Goal: Task Accomplishment & Management: Use online tool/utility

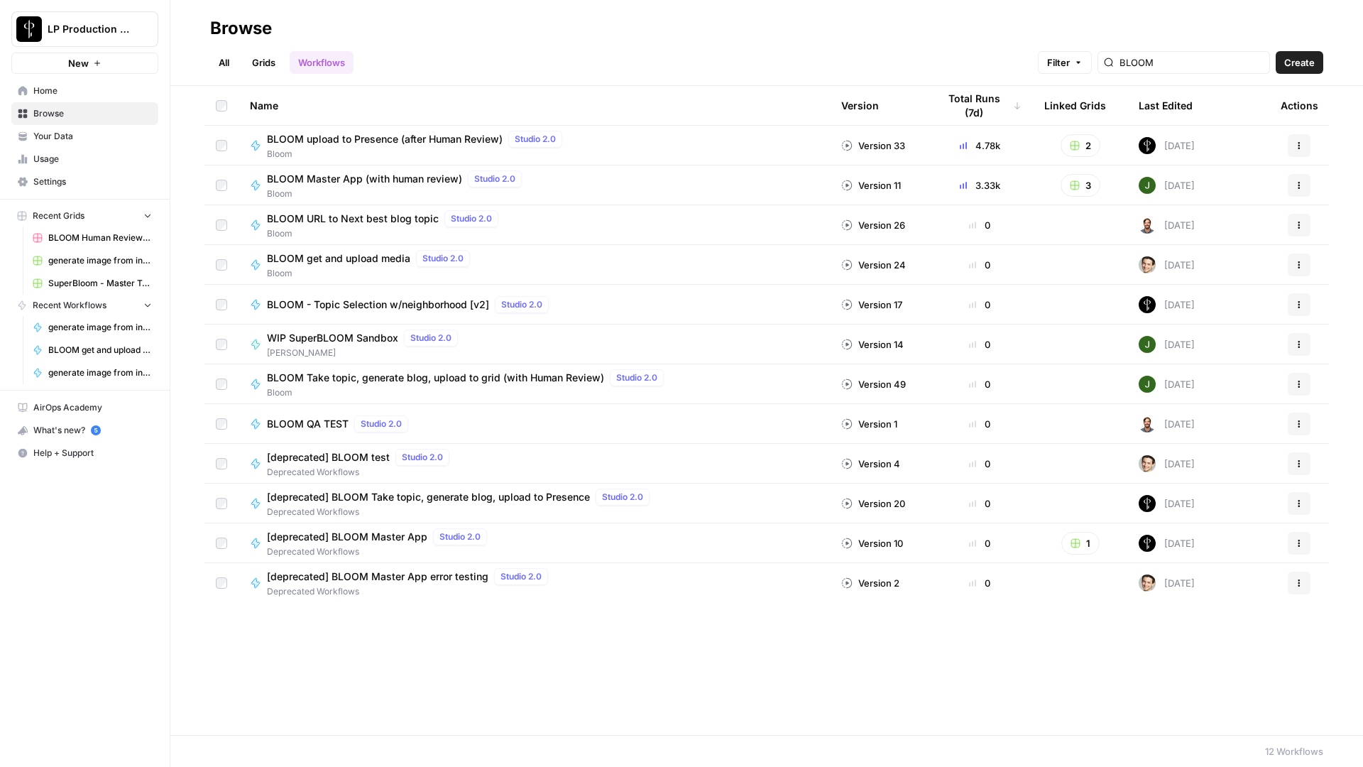
click at [268, 66] on link "Grids" at bounding box center [264, 62] width 40 height 23
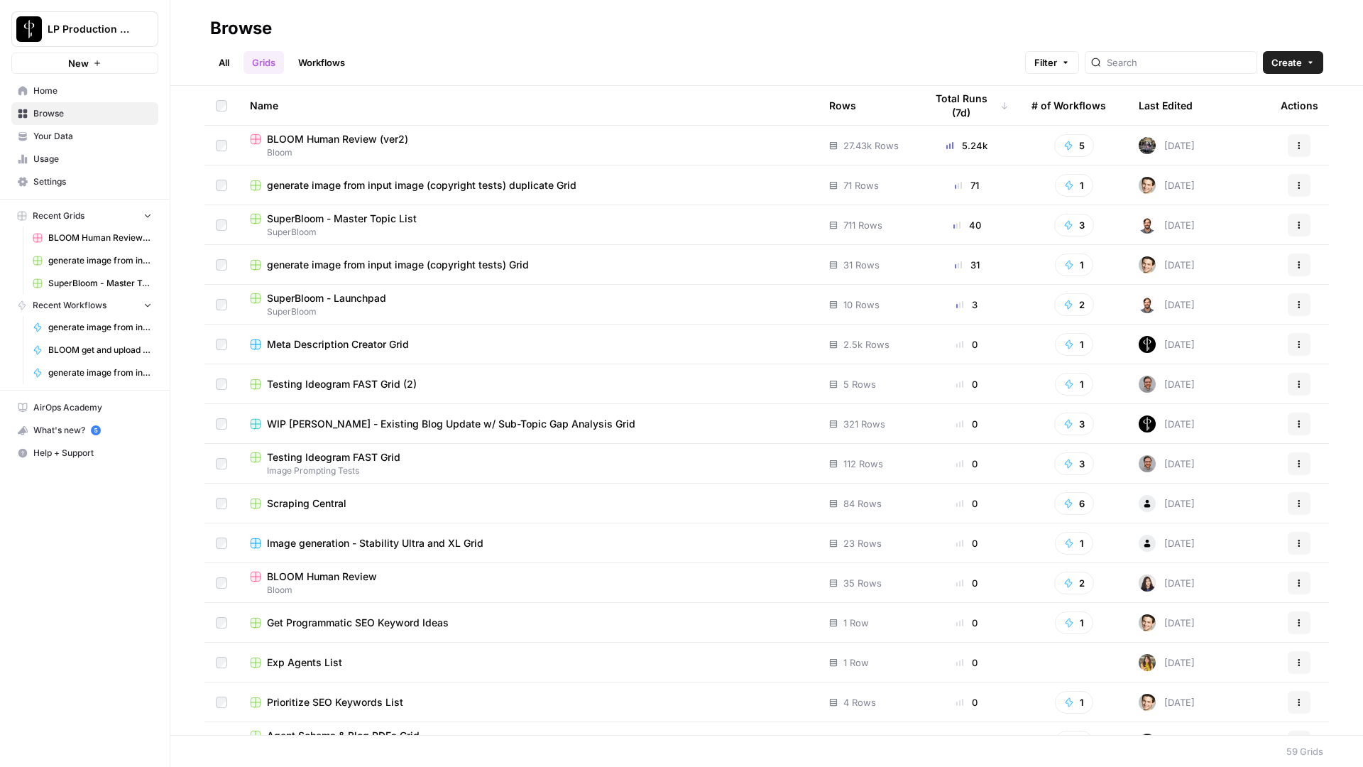
click at [354, 137] on span "BLOOM Human Review (ver2)" at bounding box center [337, 139] width 141 height 14
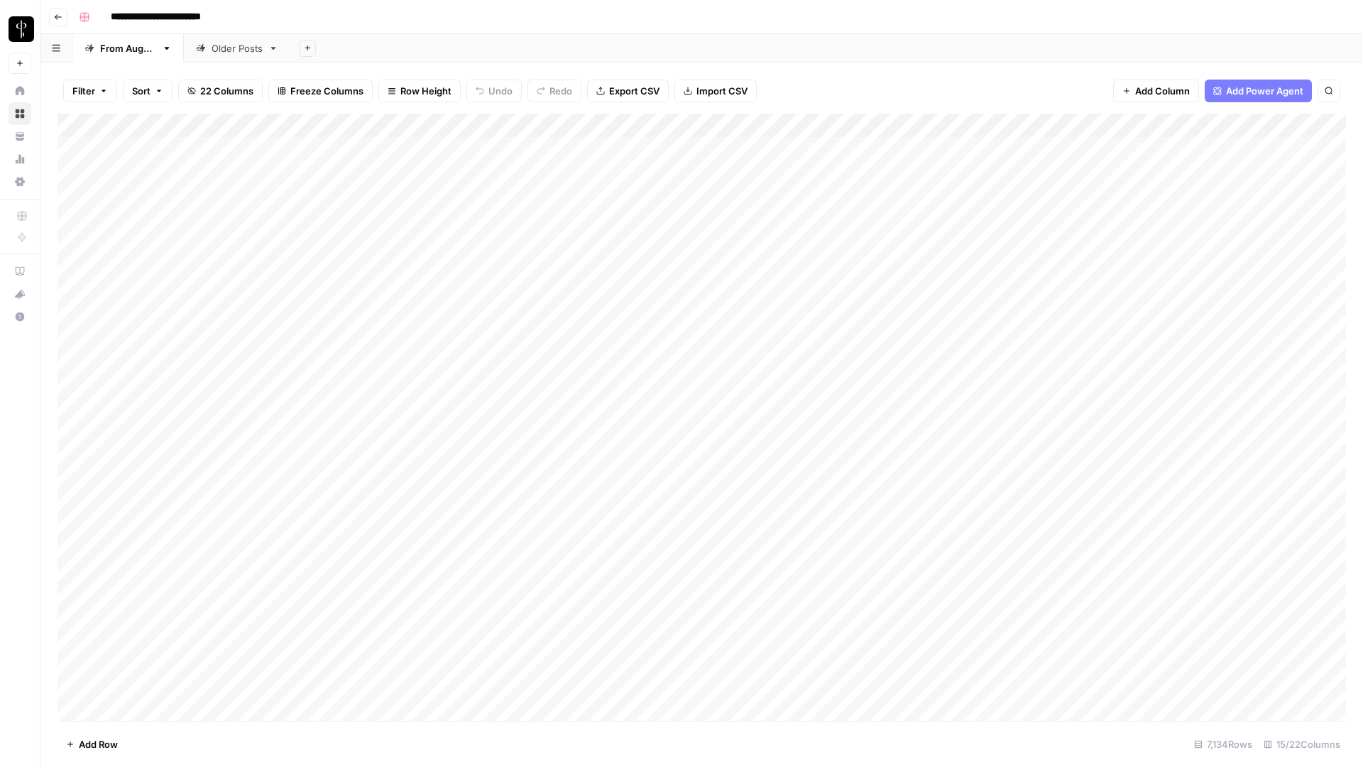
click at [98, 94] on button "Filter" at bounding box center [90, 91] width 54 height 23
click at [155, 160] on input "text" at bounding box center [168, 165] width 156 height 14
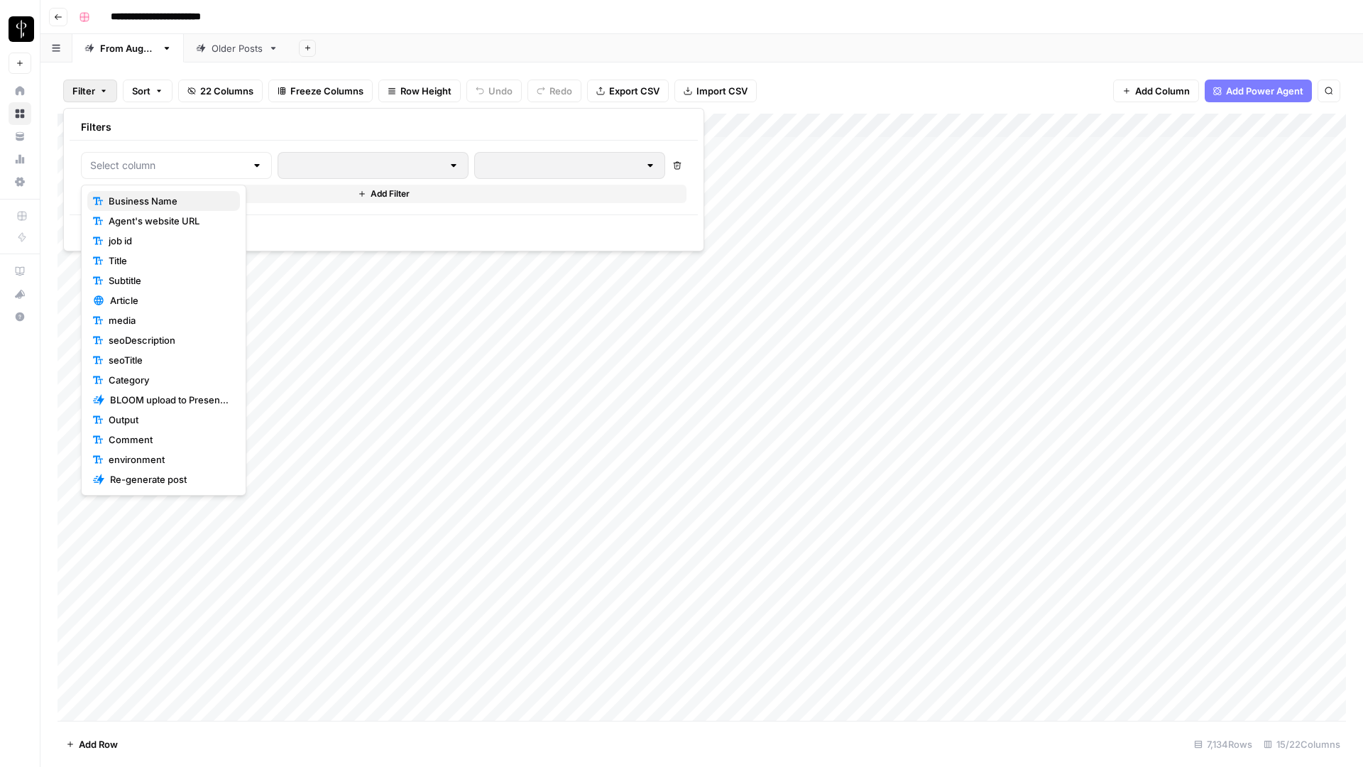
click at [167, 202] on span "Business Name" at bounding box center [169, 201] width 120 height 14
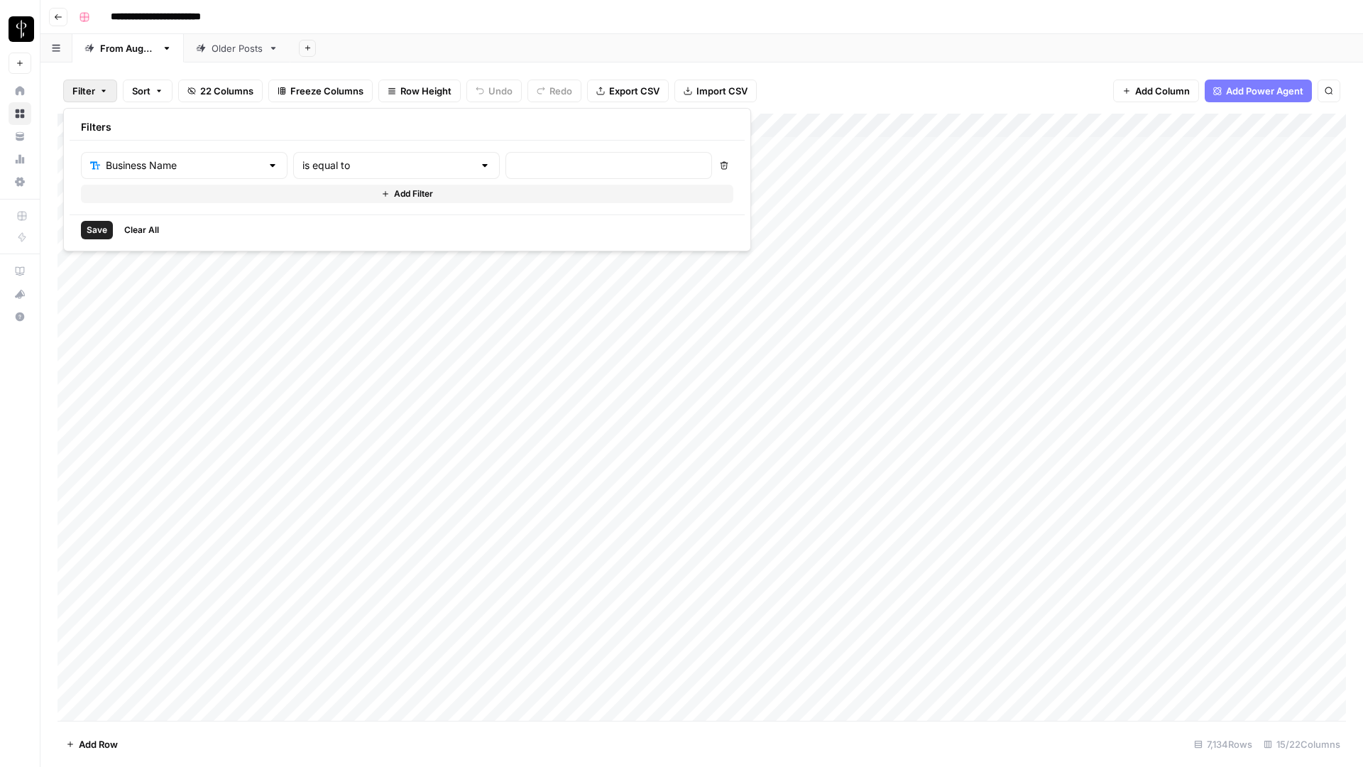
click at [479, 168] on div at bounding box center [484, 165] width 11 height 14
click at [347, 236] on span "contains" at bounding box center [337, 241] width 139 height 14
type input "contains"
click at [506, 173] on div at bounding box center [609, 165] width 207 height 27
type input "joseph"
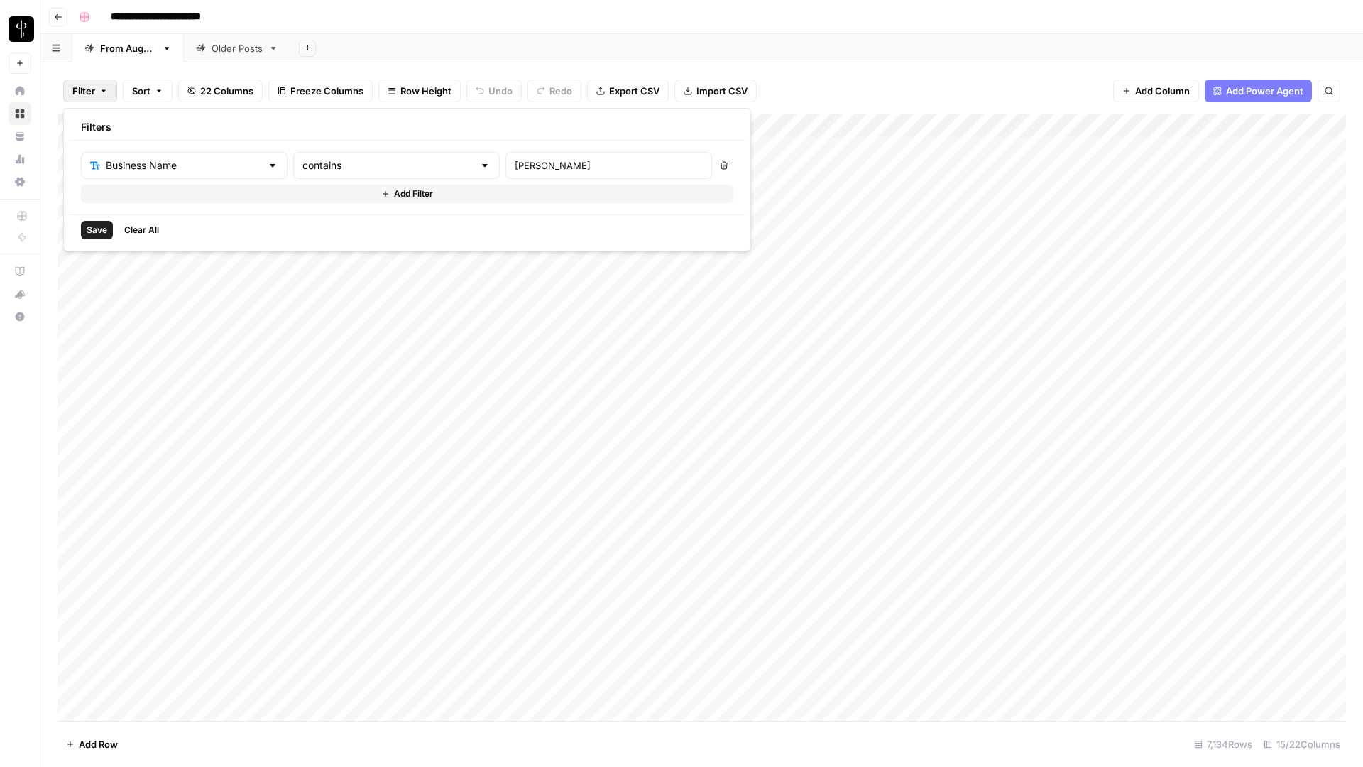
click at [90, 239] on button "Save" at bounding box center [97, 230] width 32 height 18
click at [61, 20] on icon "button" at bounding box center [58, 17] width 9 height 9
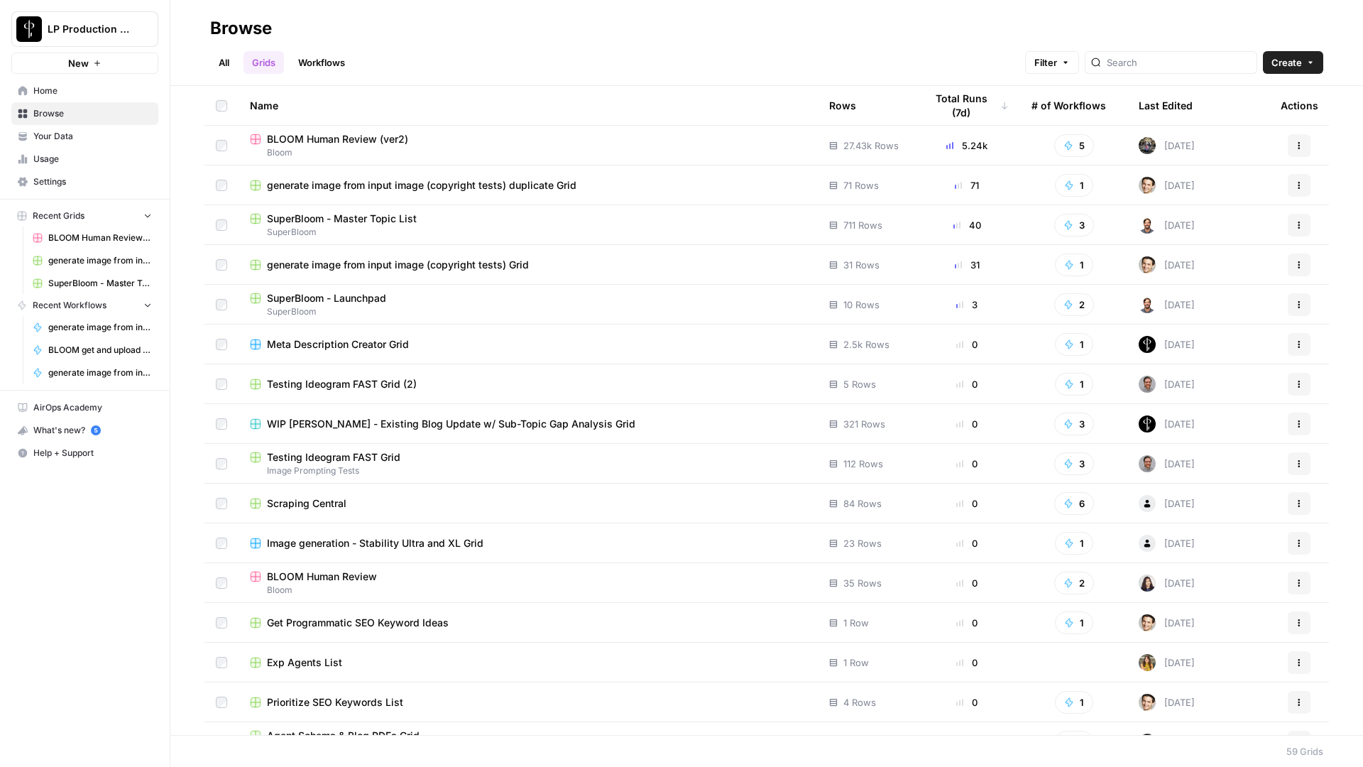
click at [335, 62] on link "Workflows" at bounding box center [322, 62] width 64 height 23
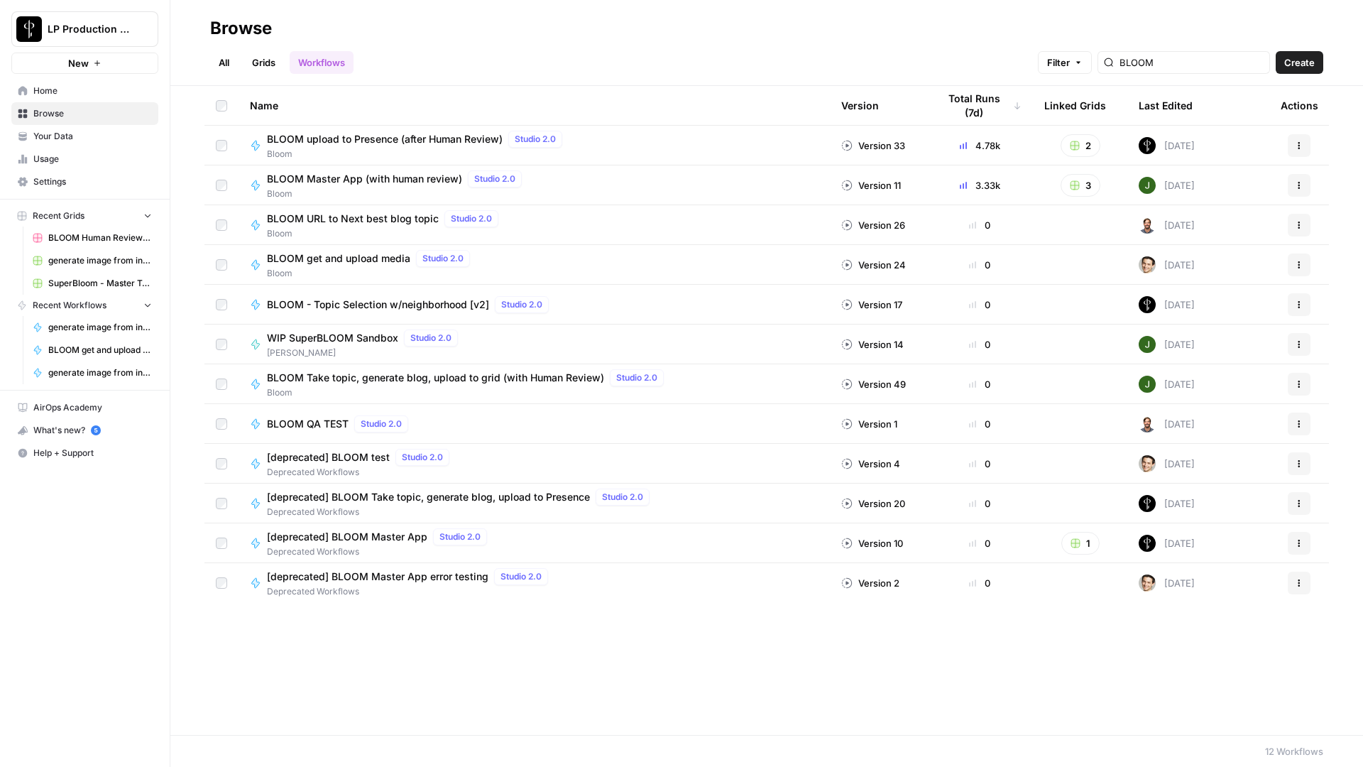
click at [442, 302] on span "BLOOM - Topic Selection w/neighborhood [v2]" at bounding box center [378, 305] width 222 height 14
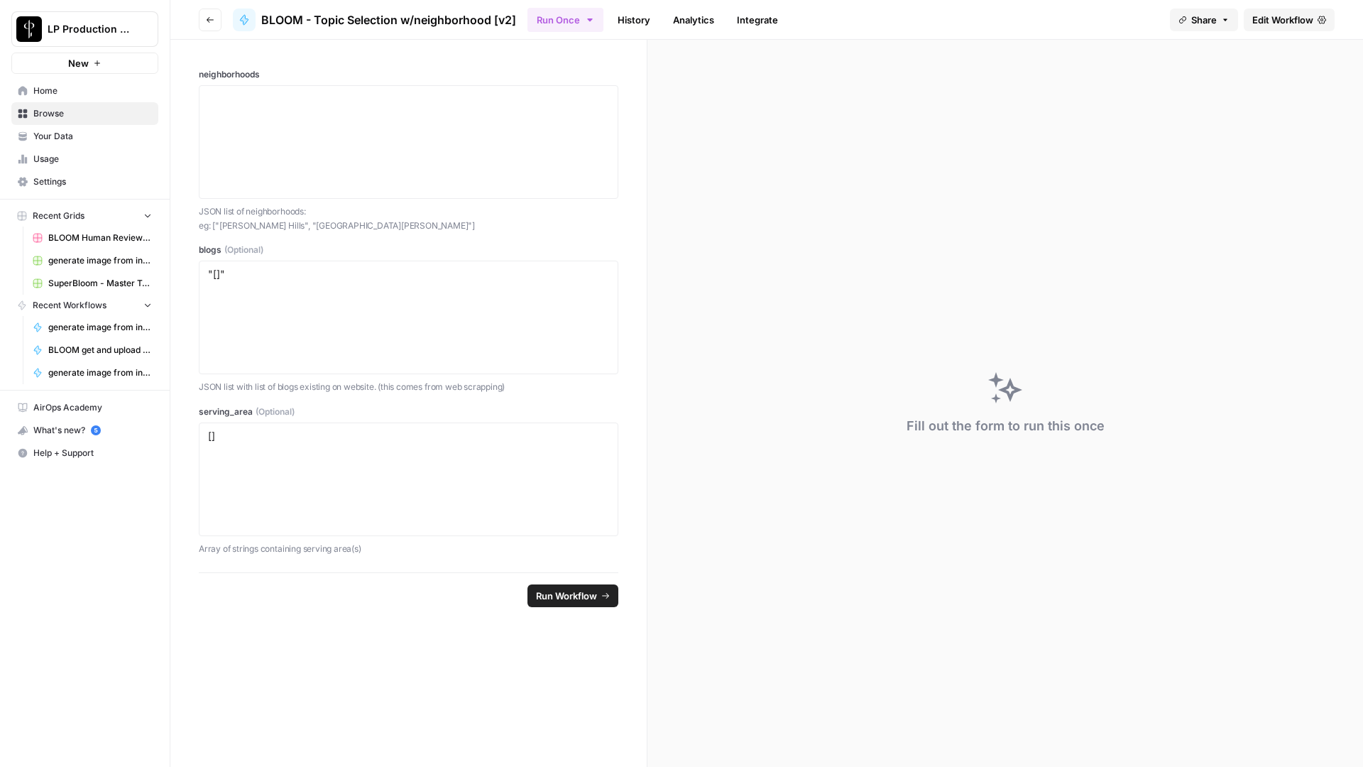
click at [628, 30] on link "History" at bounding box center [634, 20] width 50 height 23
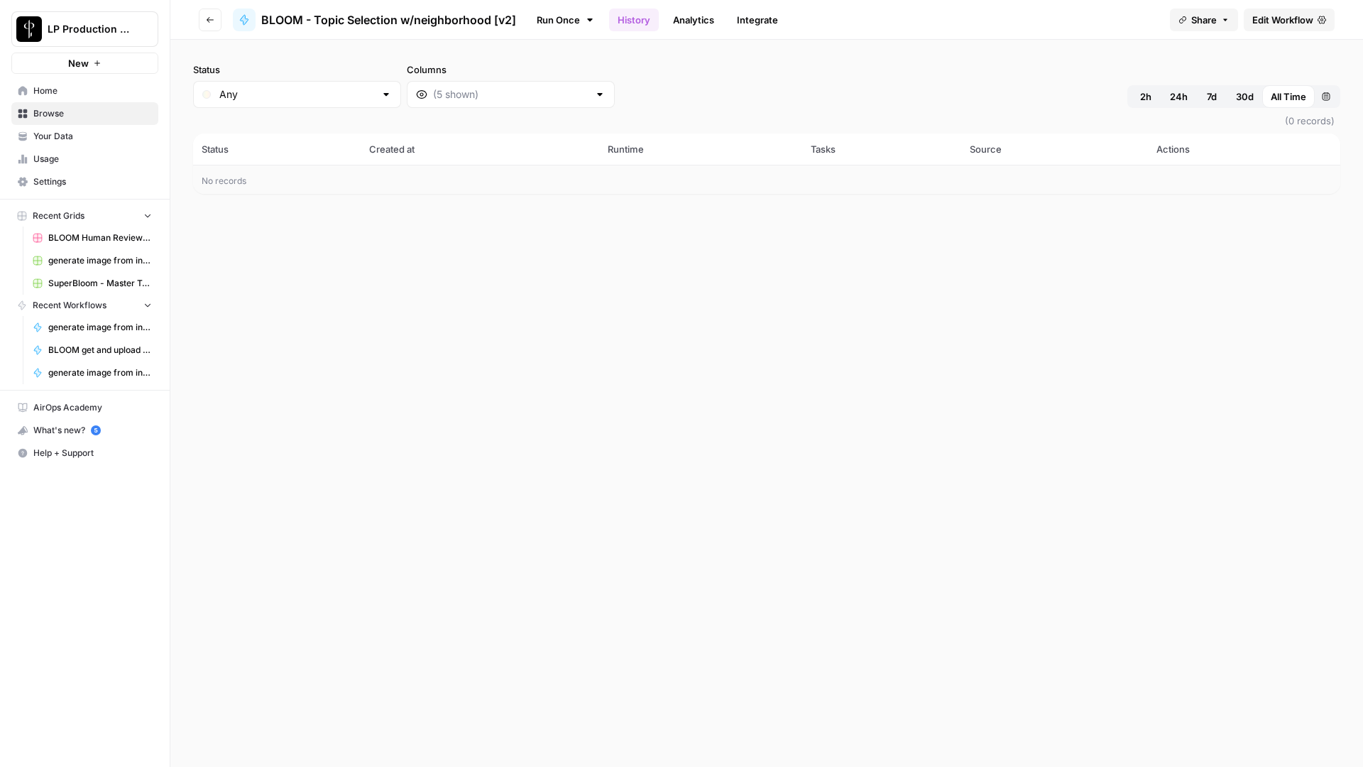
click at [216, 17] on button "Go back" at bounding box center [210, 20] width 23 height 23
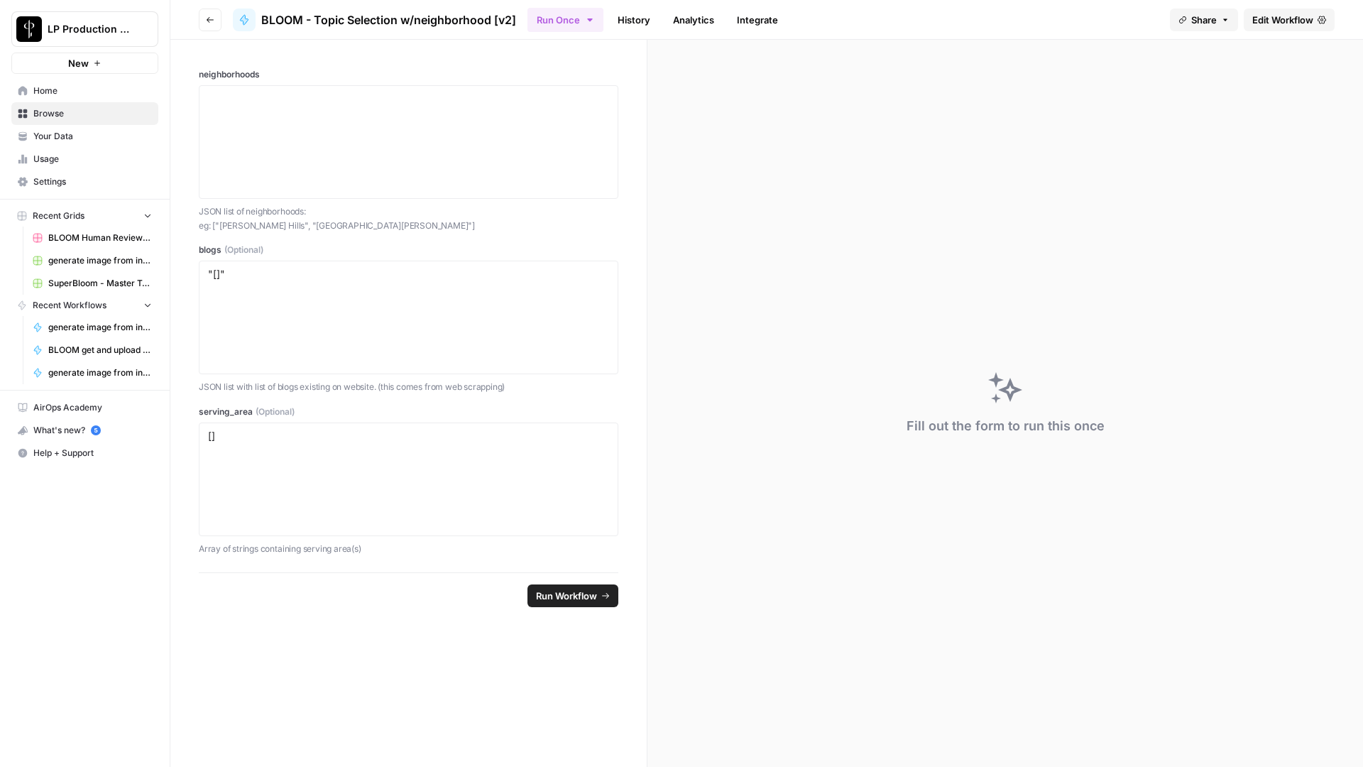
click at [214, 21] on icon "button" at bounding box center [210, 20] width 9 height 9
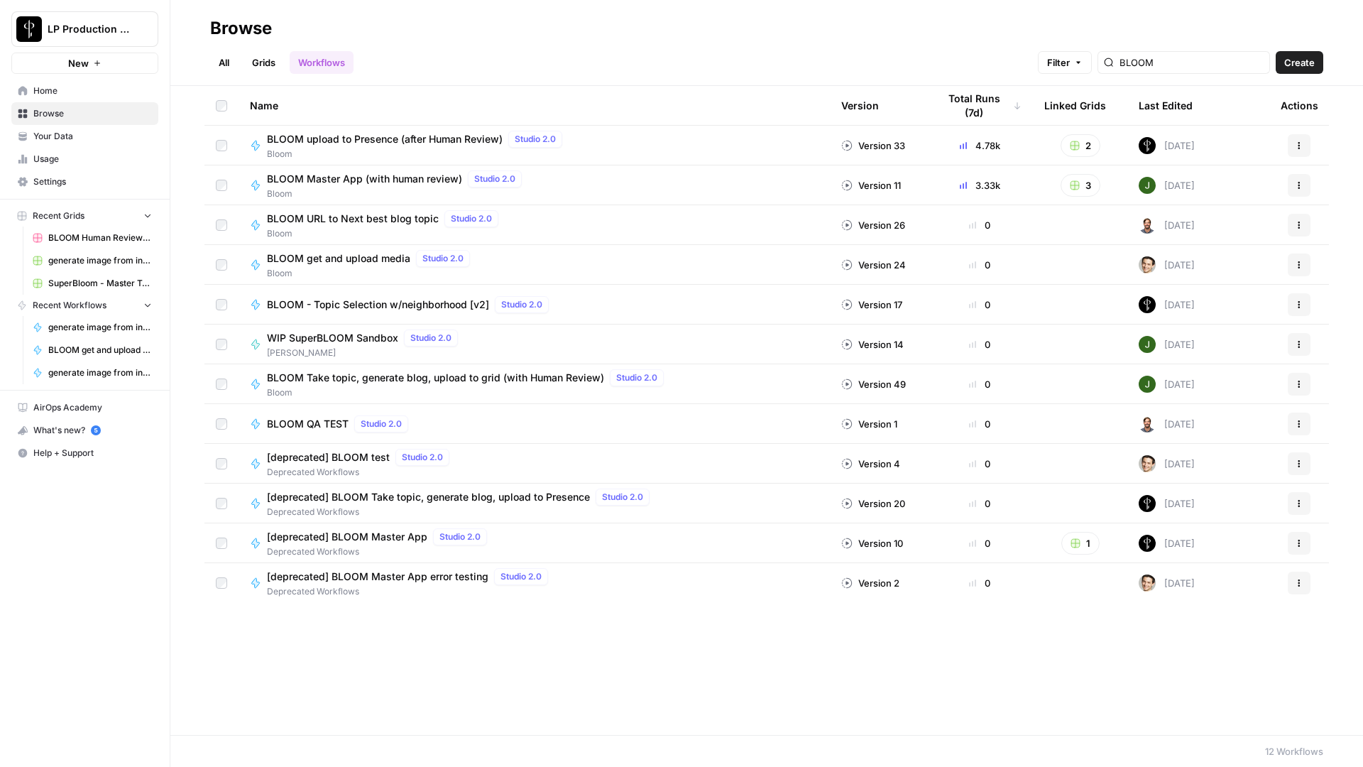
click at [408, 140] on span "BLOOM upload to Presence (after Human Review)" at bounding box center [385, 139] width 236 height 14
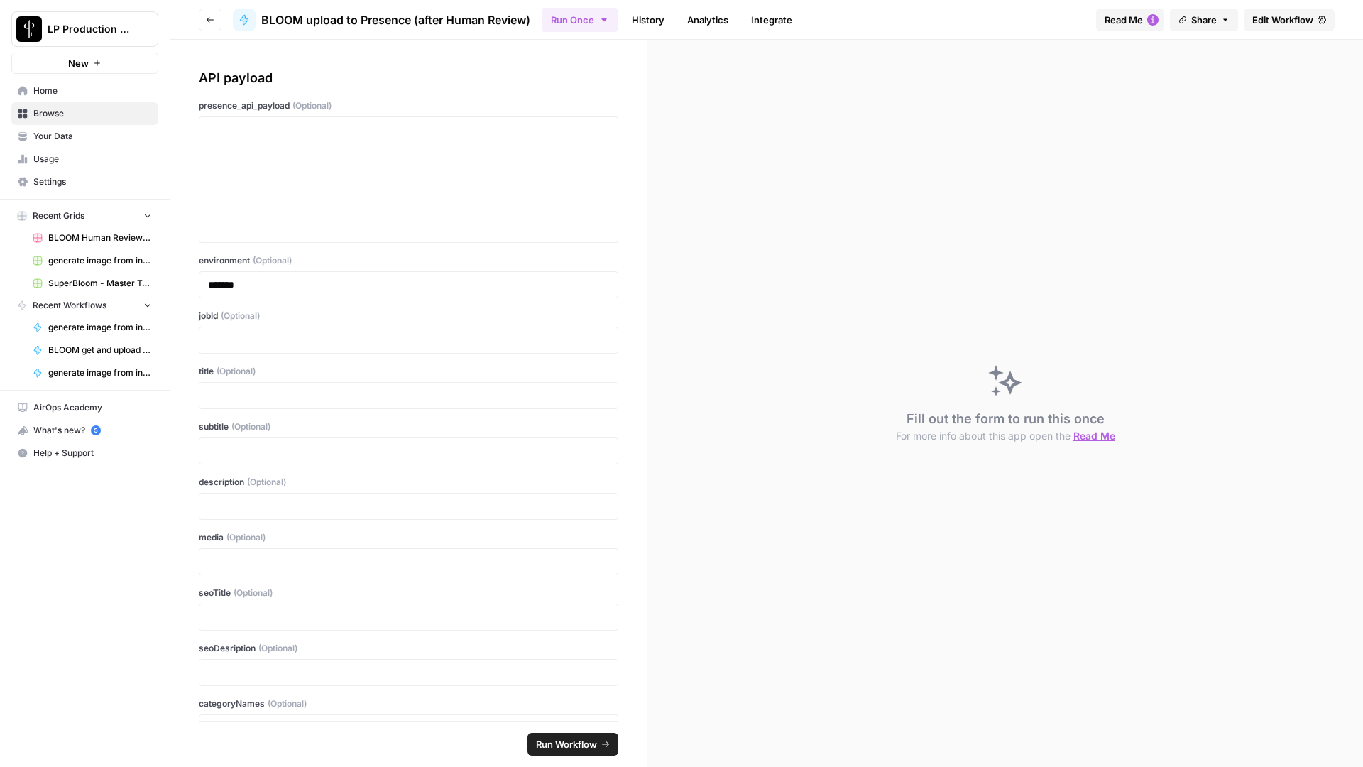
click at [658, 9] on link "History" at bounding box center [648, 20] width 50 height 23
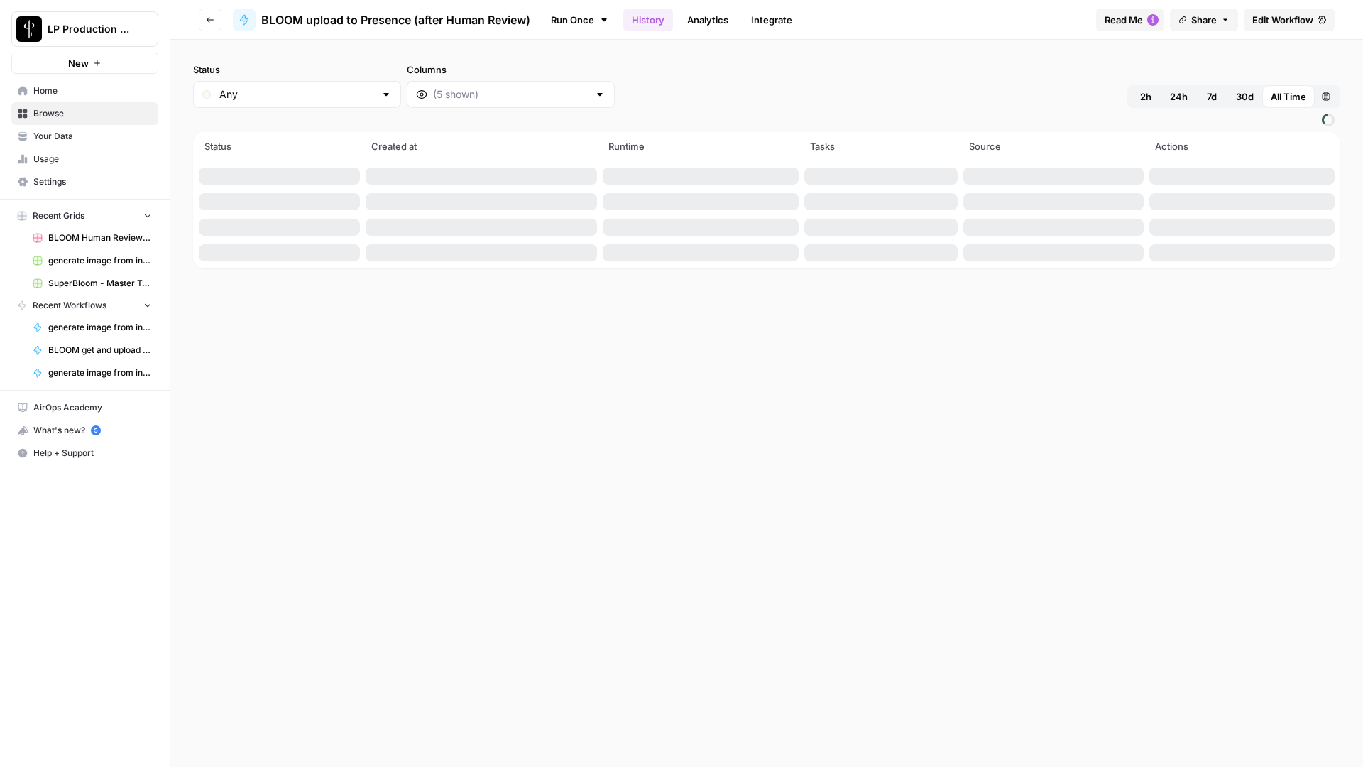
click at [1177, 98] on span "24h" at bounding box center [1179, 96] width 18 height 14
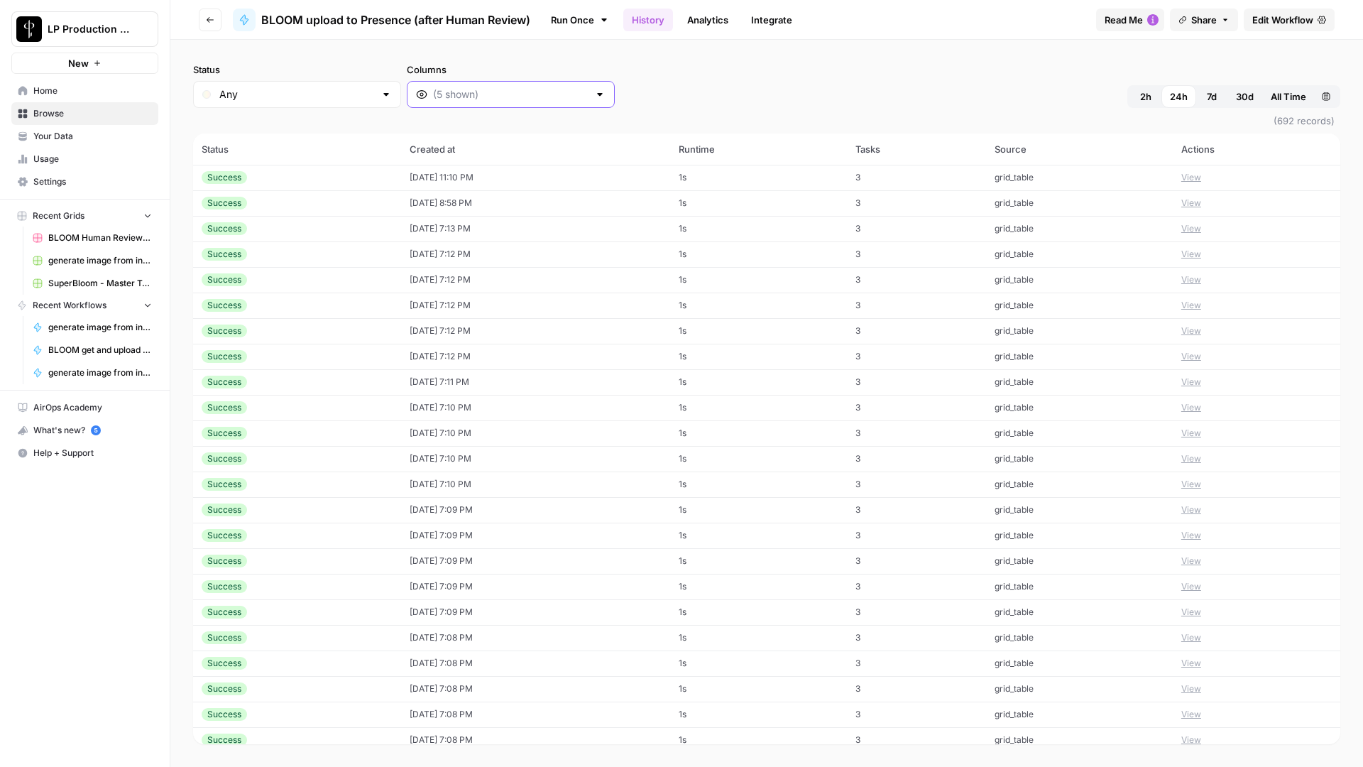
click at [433, 94] on input "Columns" at bounding box center [511, 94] width 156 height 14
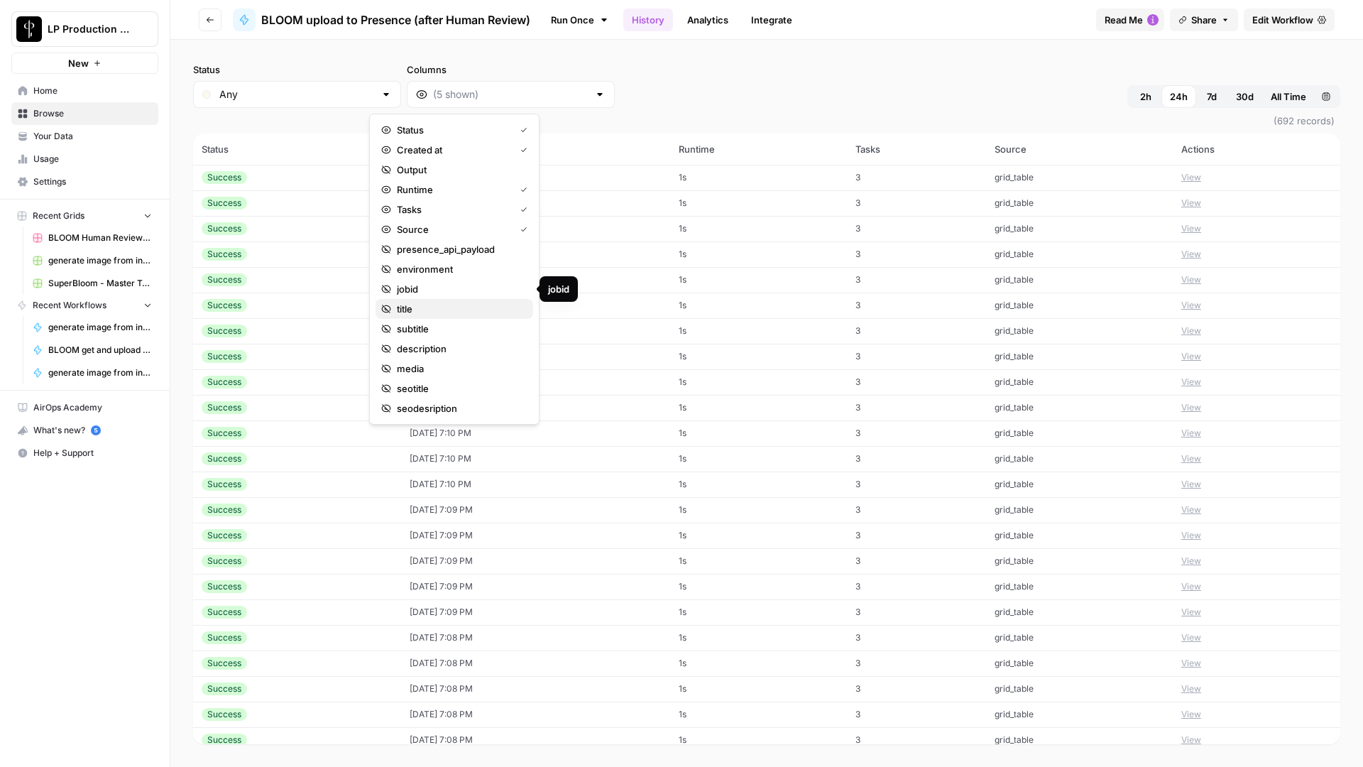
click at [418, 314] on span "title" at bounding box center [459, 309] width 125 height 14
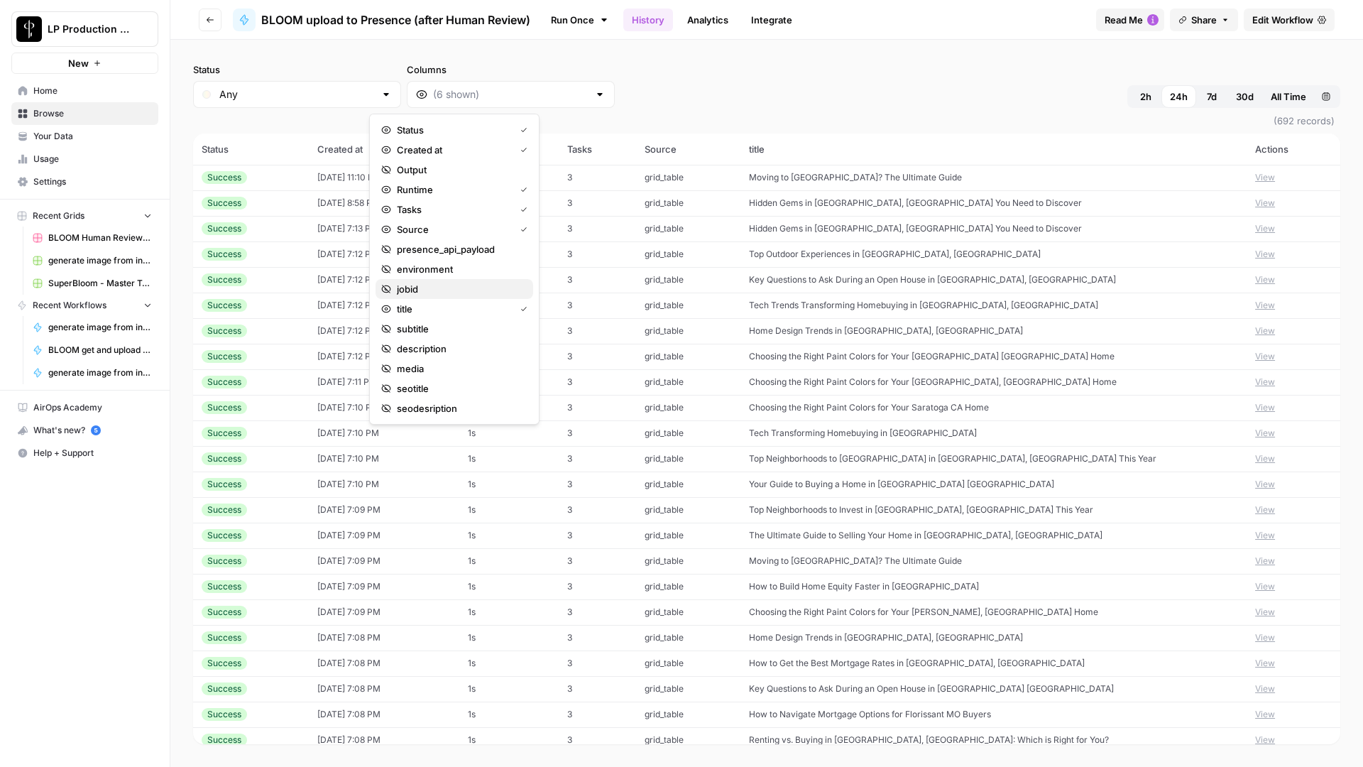
click at [420, 293] on span "jobid" at bounding box center [459, 289] width 125 height 14
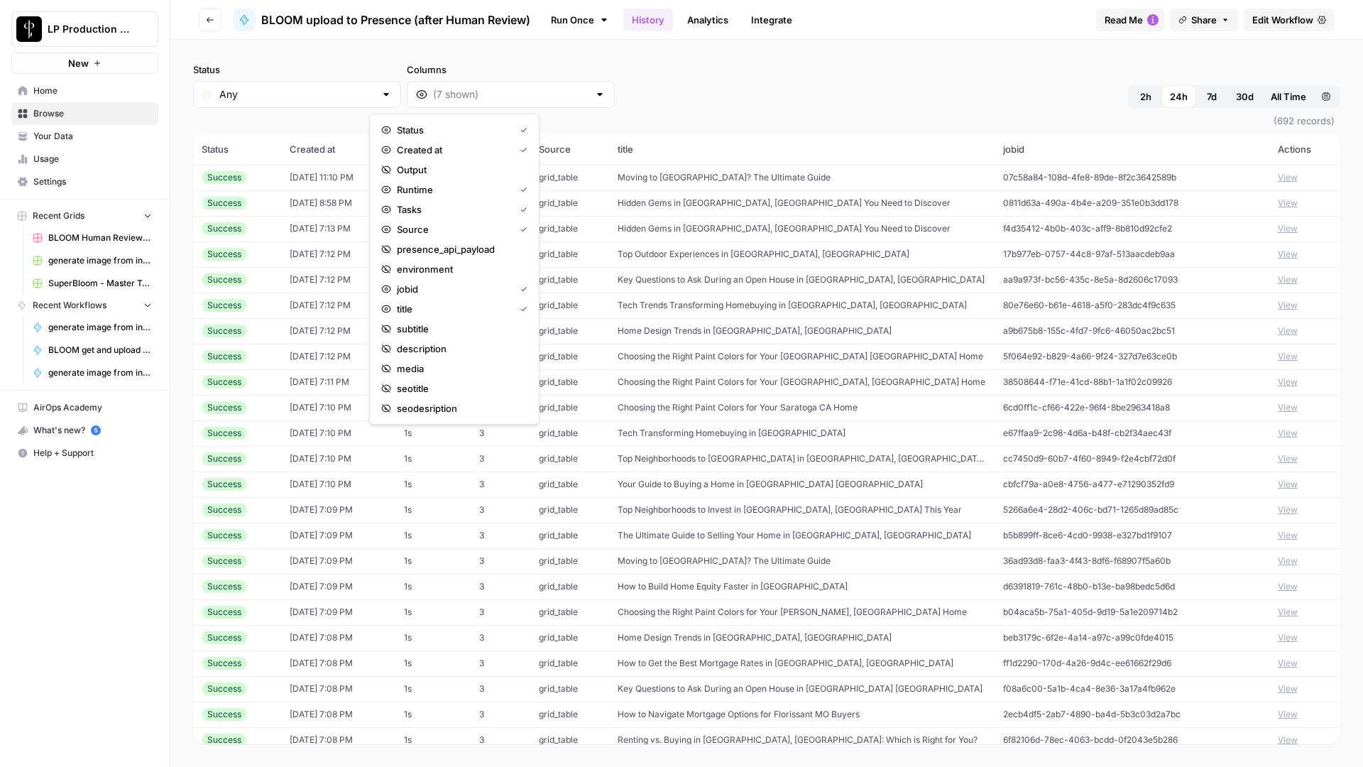
click at [674, 71] on div "Status Any Columns 2h 24h 7d 30d All Time Custom range" at bounding box center [766, 84] width 1147 height 45
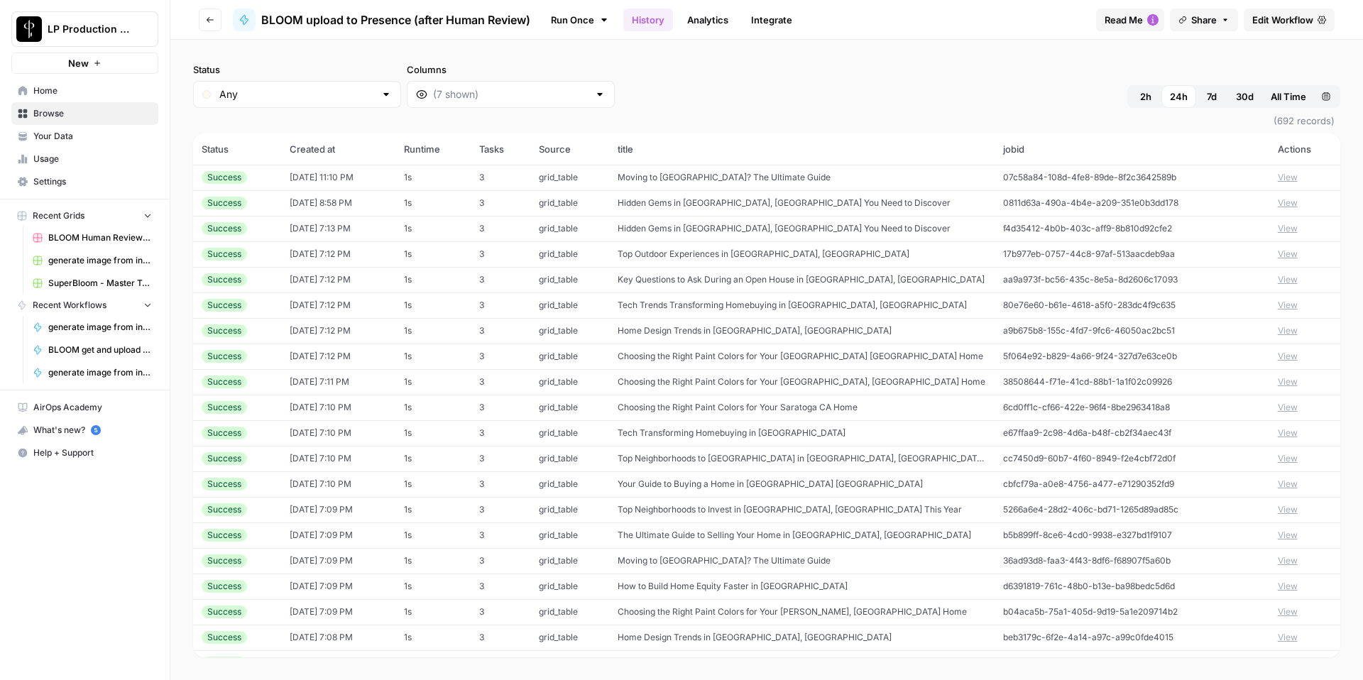
click at [1298, 257] on button "View" at bounding box center [1288, 254] width 20 height 13
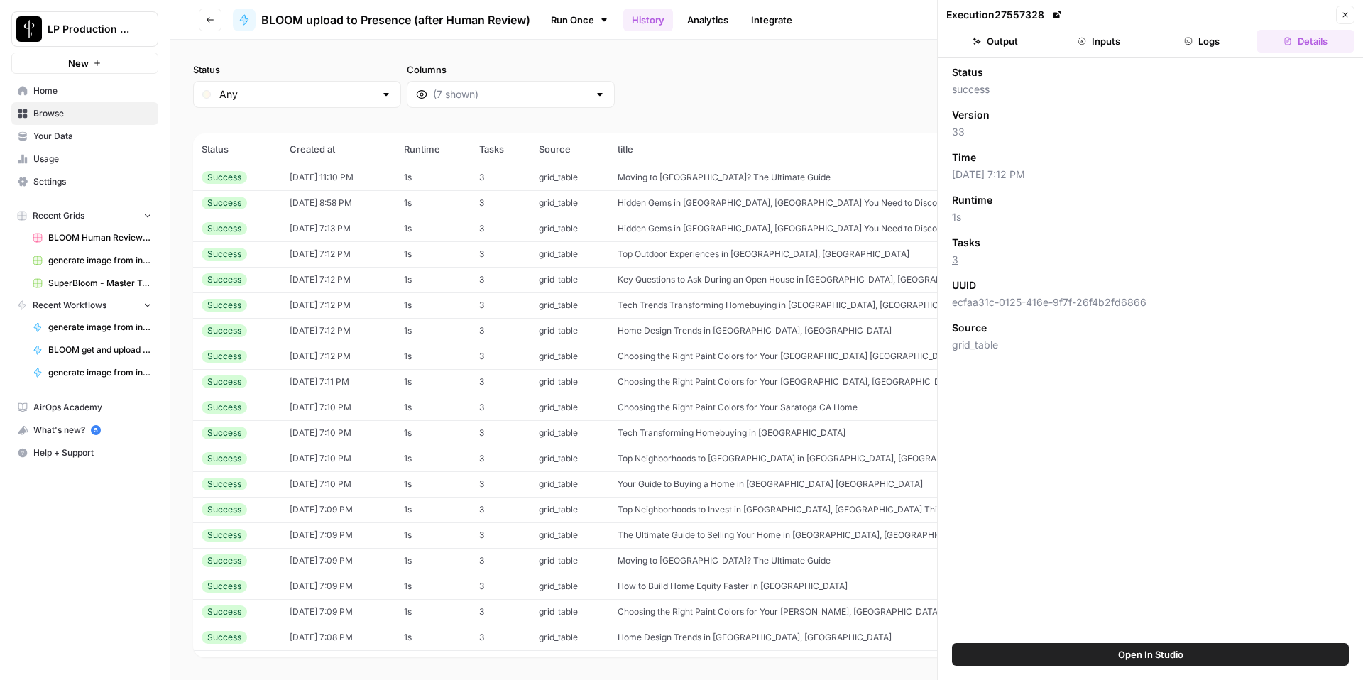
click at [1115, 31] on button "Inputs" at bounding box center [1099, 41] width 98 height 23
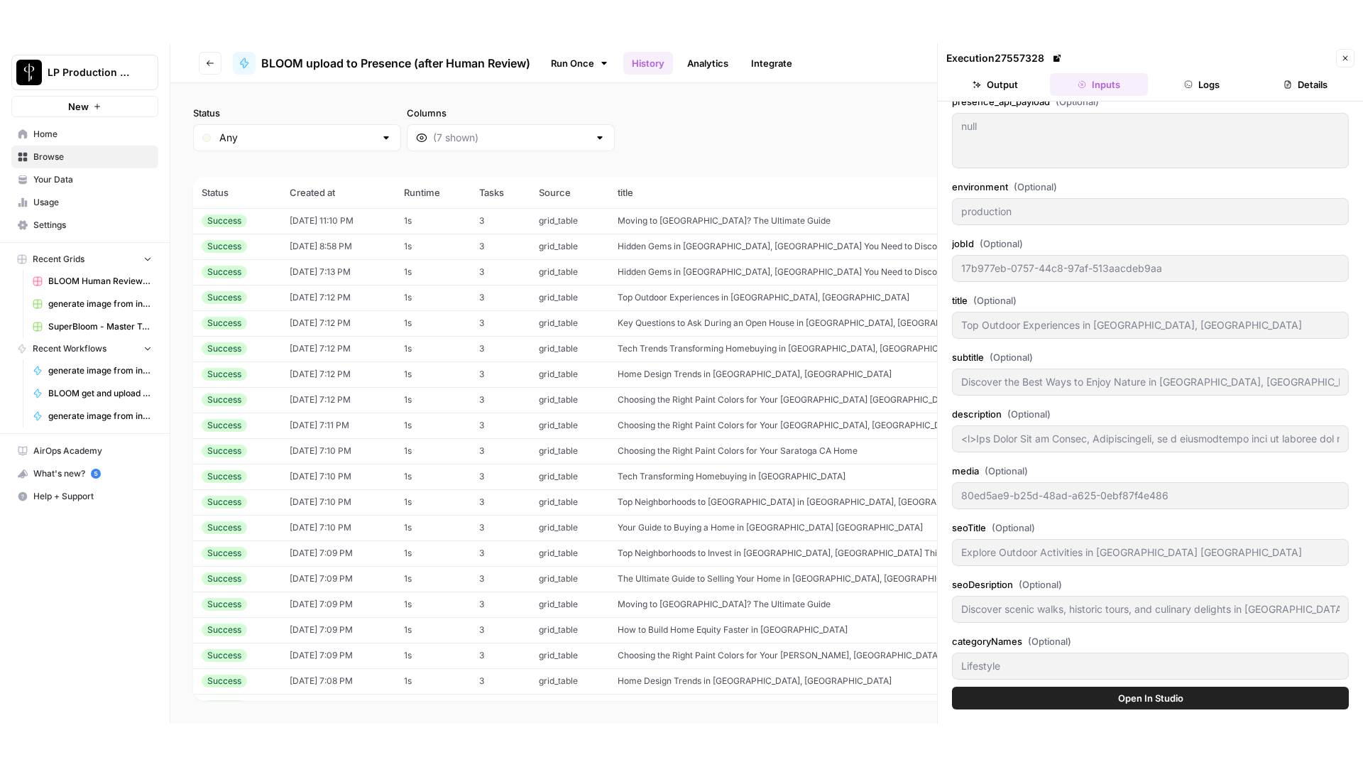
scroll to position [20, 0]
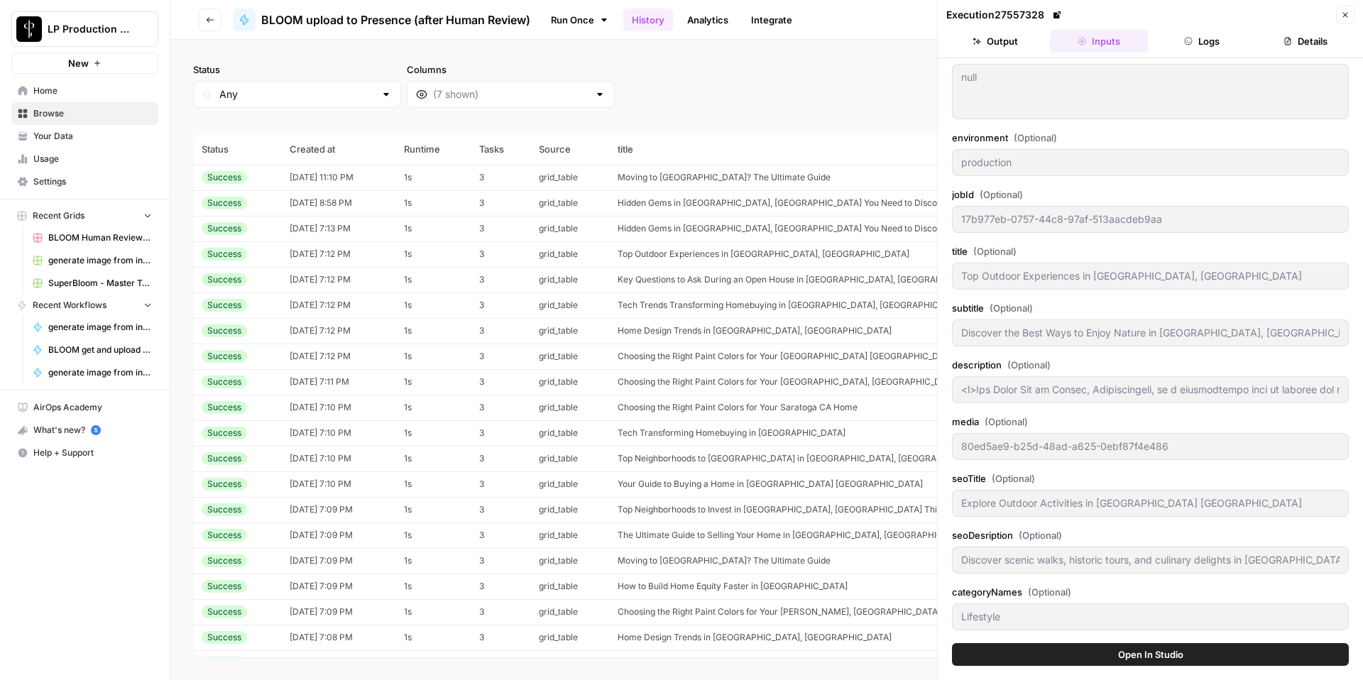
click at [206, 18] on icon "button" at bounding box center [210, 20] width 9 height 9
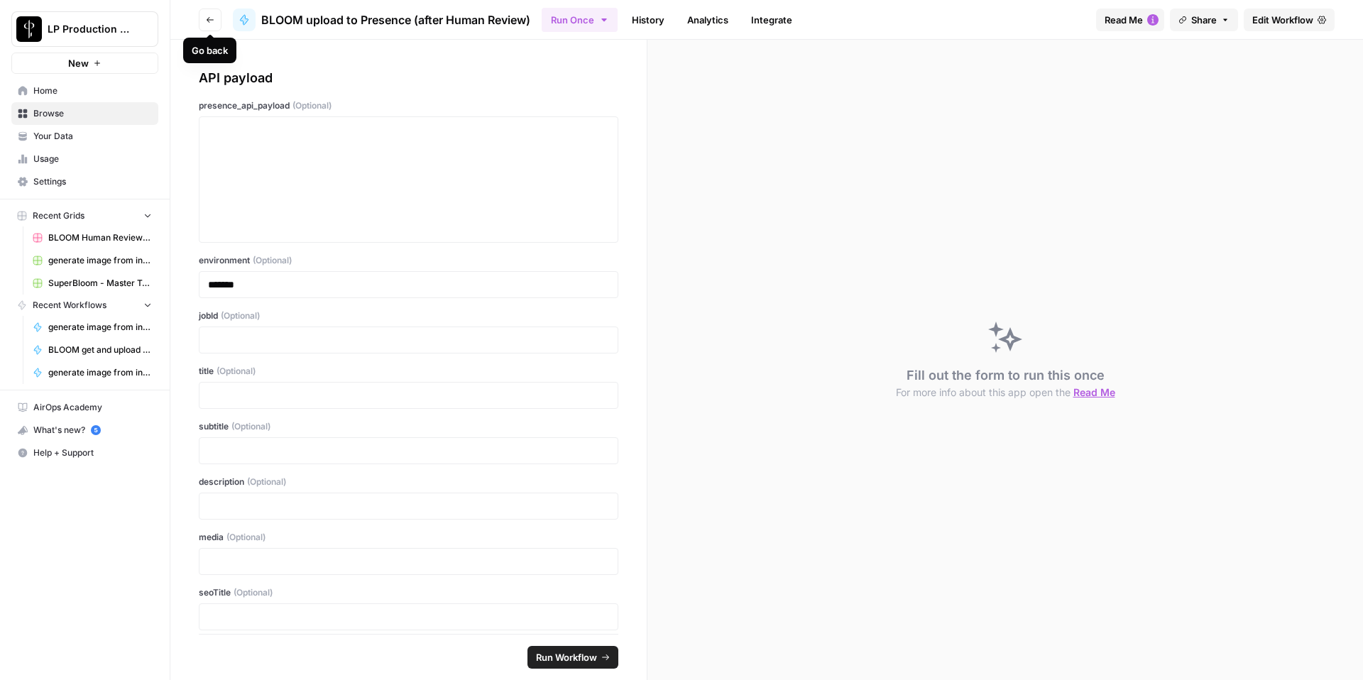
click at [206, 18] on icon "button" at bounding box center [210, 20] width 9 height 9
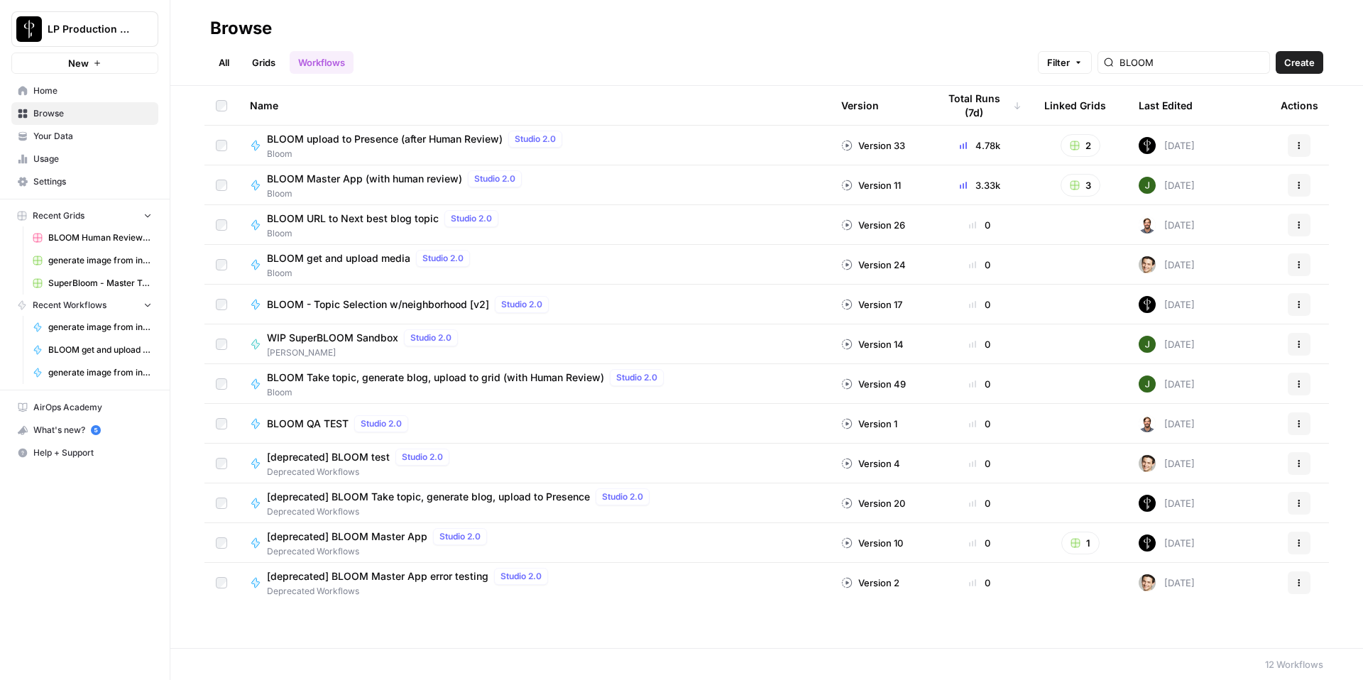
click at [437, 181] on span "BLOOM Master App (with human review)" at bounding box center [364, 179] width 195 height 14
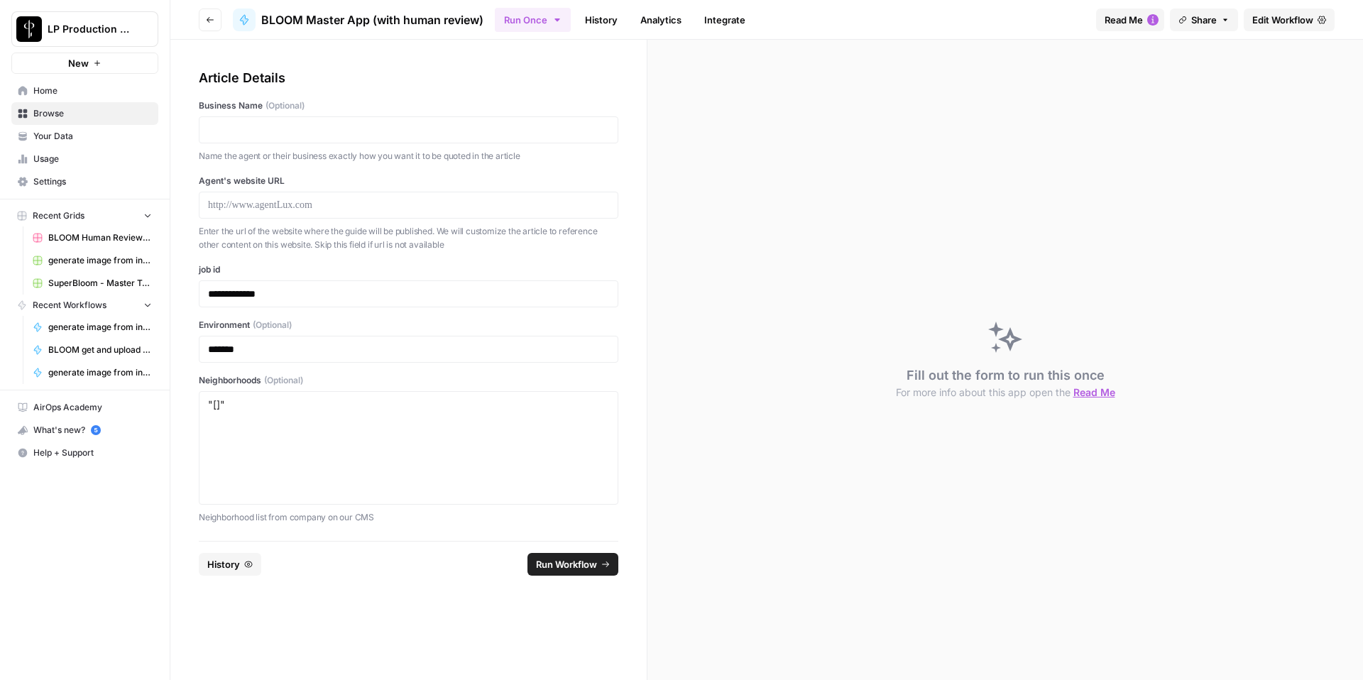
click at [616, 23] on link "History" at bounding box center [602, 20] width 50 height 23
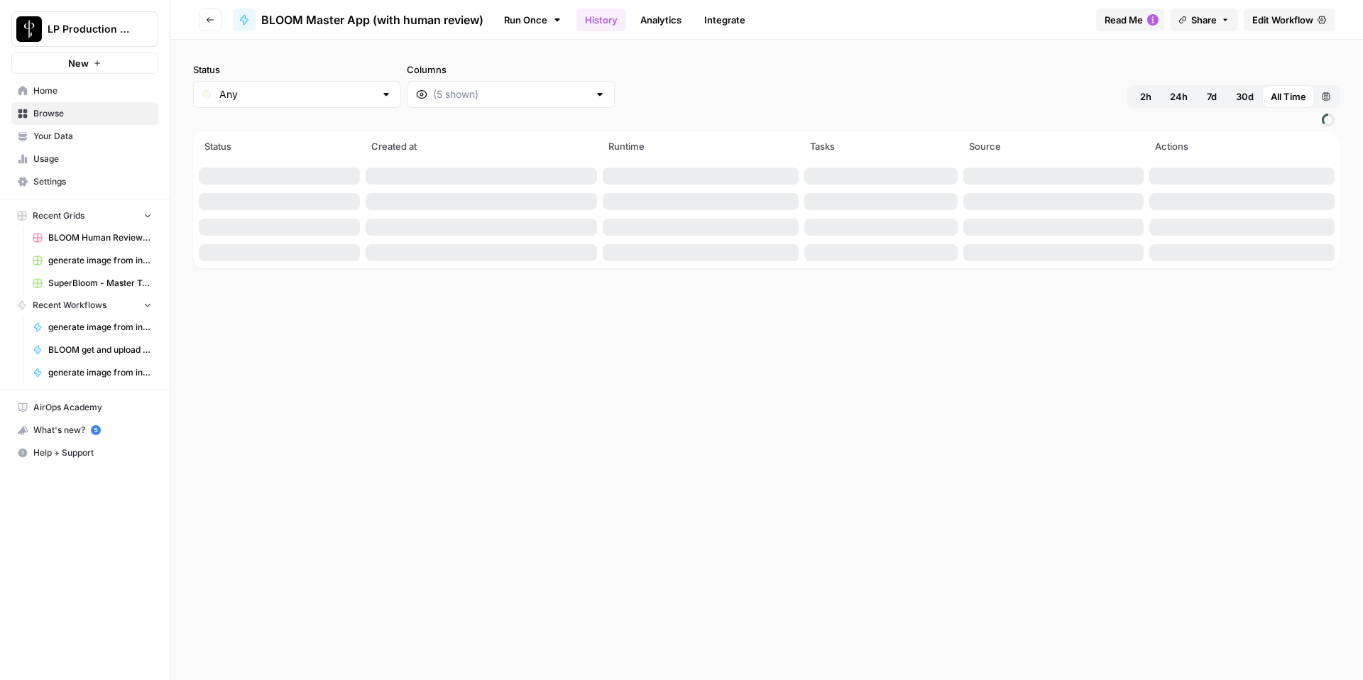
click at [1176, 98] on span "24h" at bounding box center [1179, 96] width 18 height 14
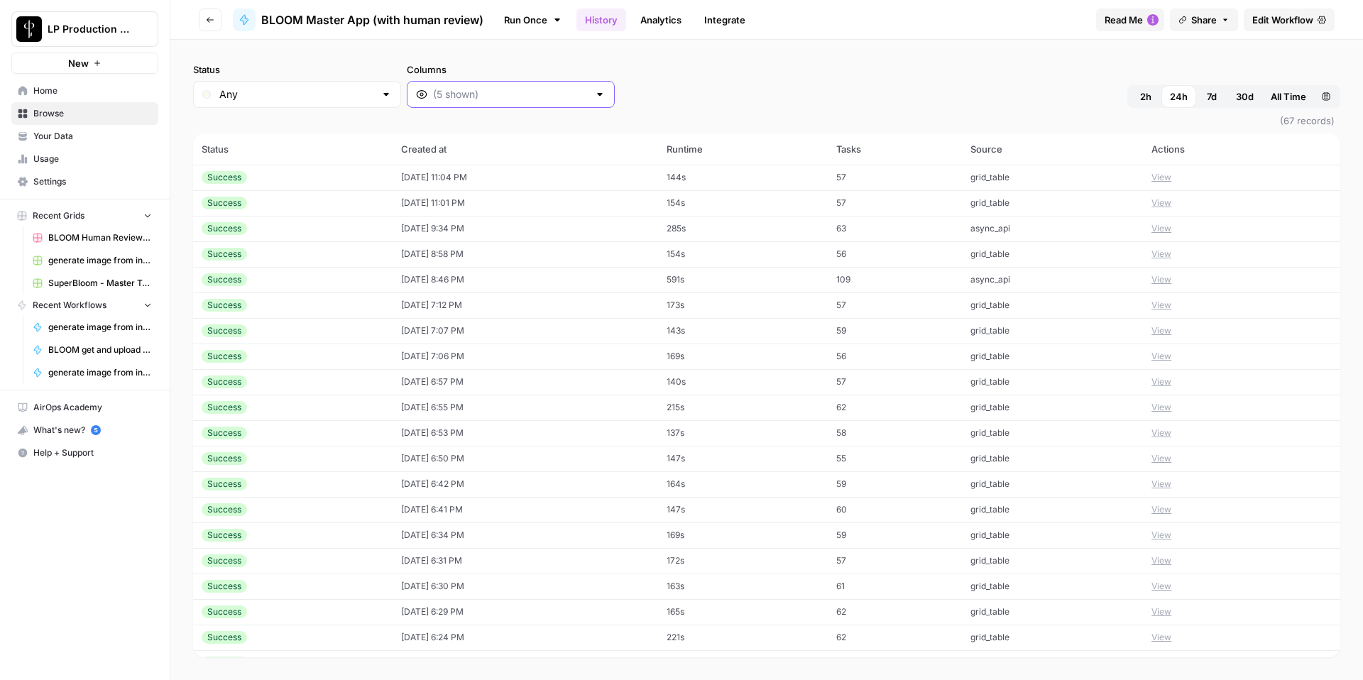
click at [471, 95] on input "Columns" at bounding box center [511, 94] width 156 height 14
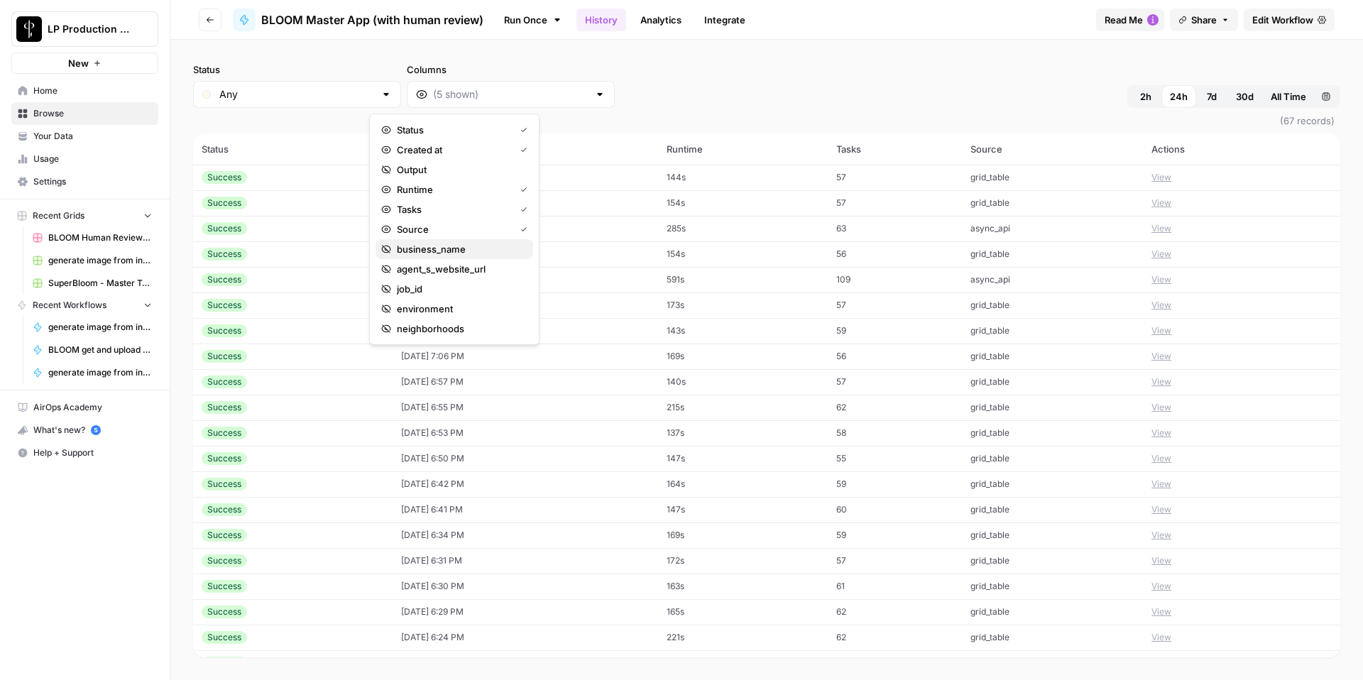
click at [469, 244] on span "business_name" at bounding box center [459, 249] width 125 height 14
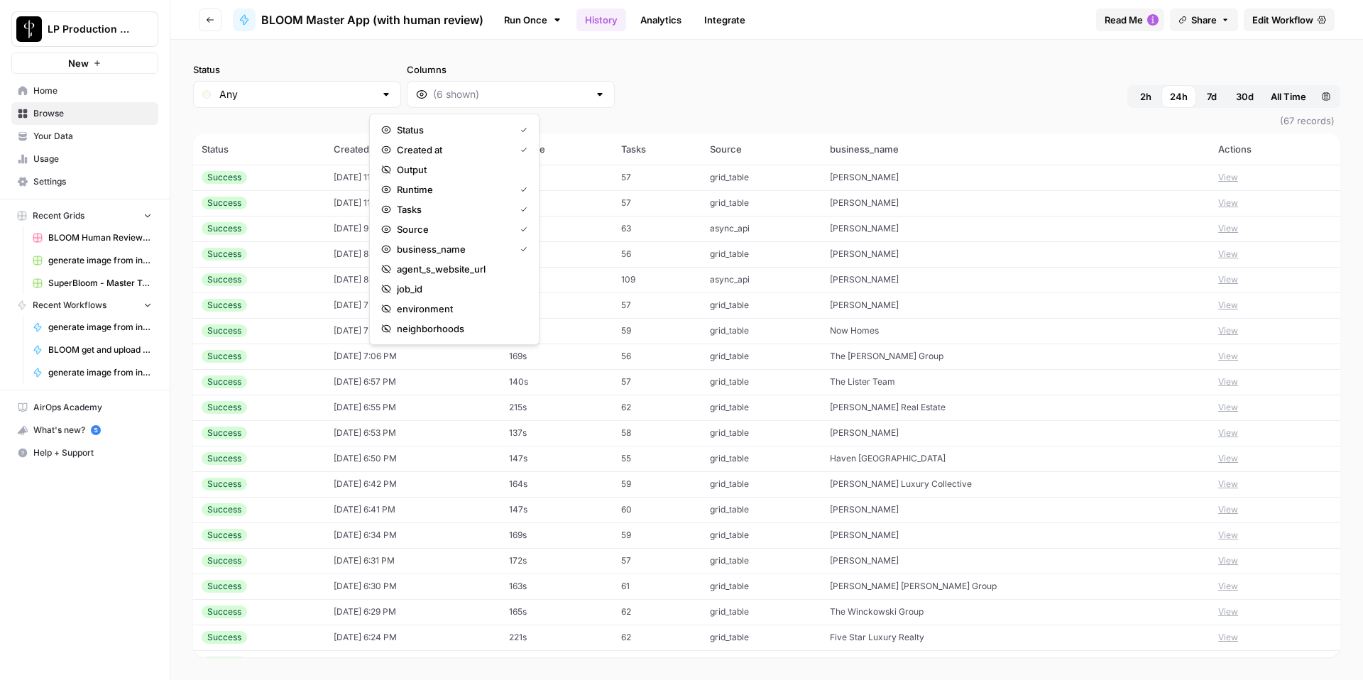
click at [1223, 227] on button "View" at bounding box center [1229, 228] width 20 height 13
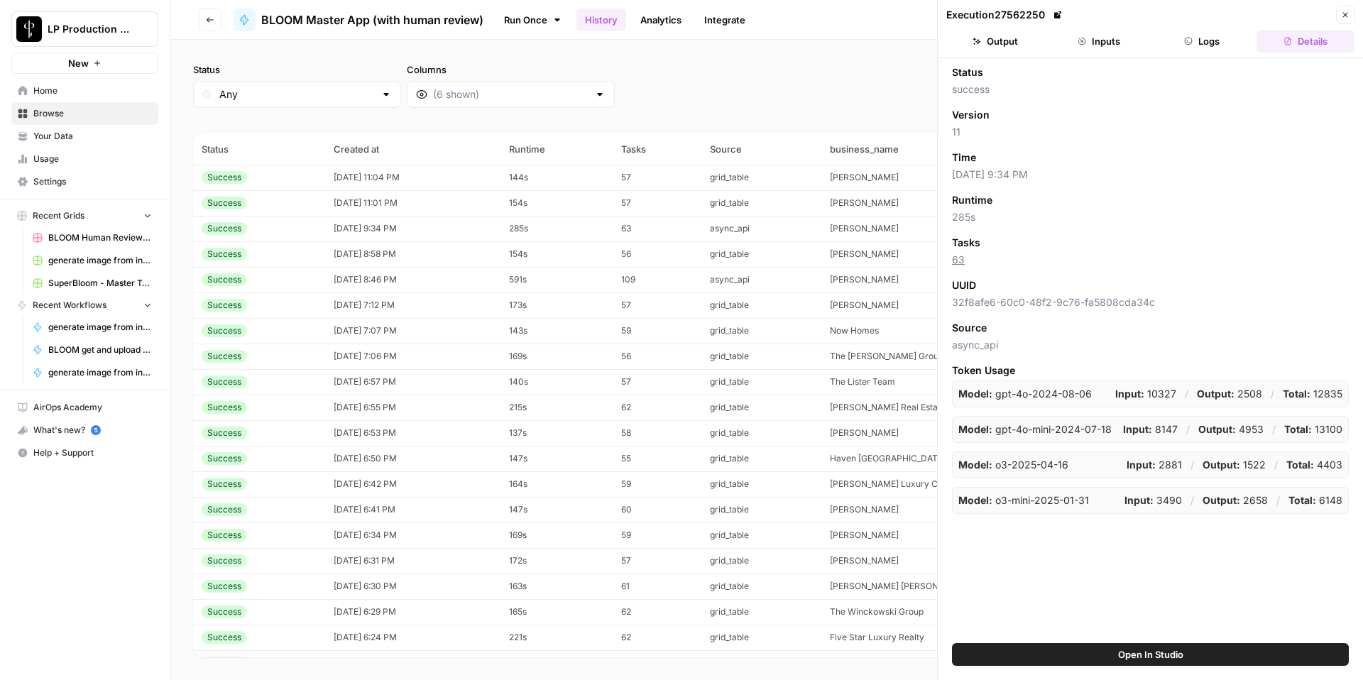
click at [1098, 33] on button "Inputs" at bounding box center [1099, 41] width 98 height 23
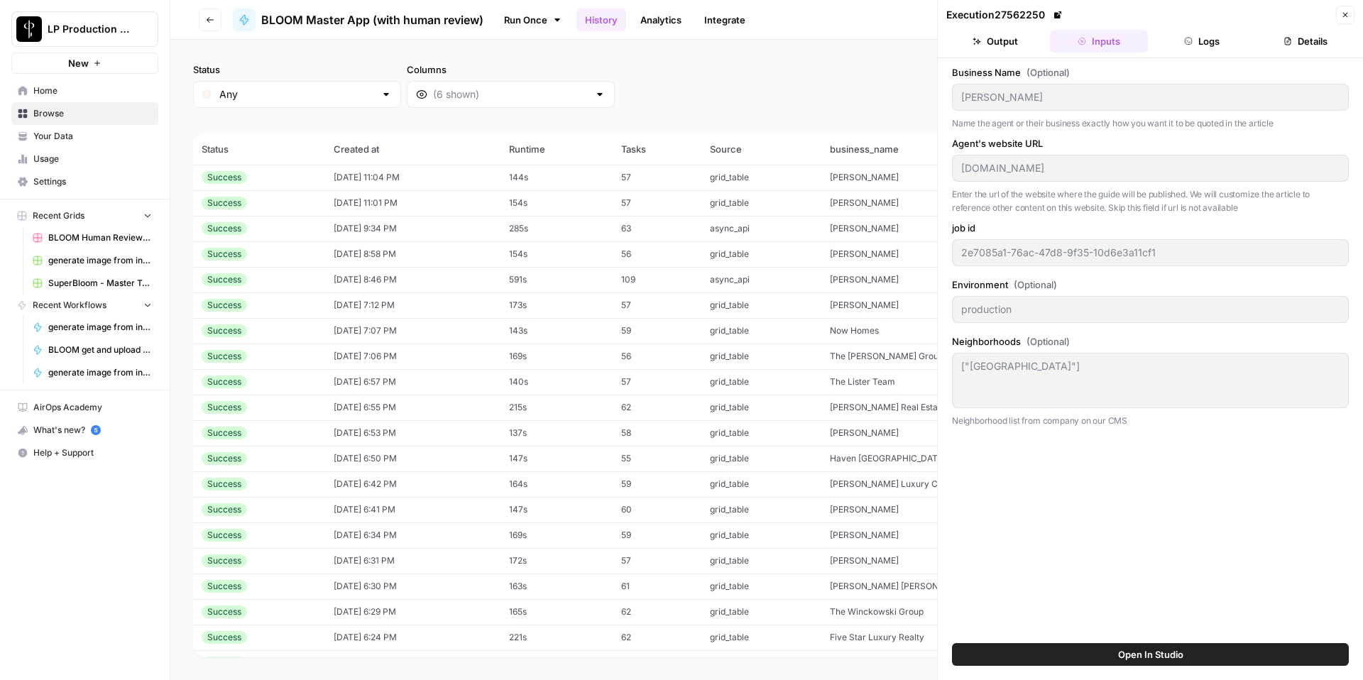
click at [1212, 40] on button "Logs" at bounding box center [1203, 41] width 98 height 23
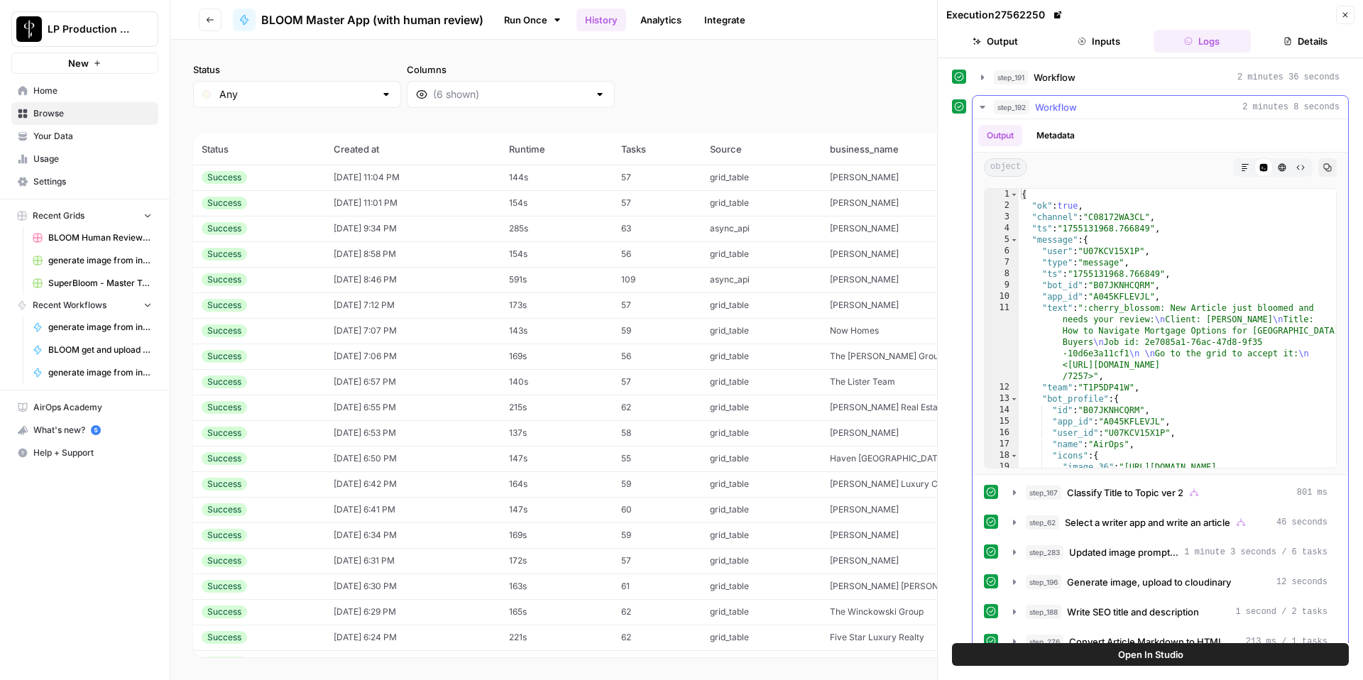
drag, startPoint x: 981, startPoint y: 105, endPoint x: 983, endPoint y: 90, distance: 15.1
click at [981, 105] on icon "button" at bounding box center [982, 107] width 11 height 11
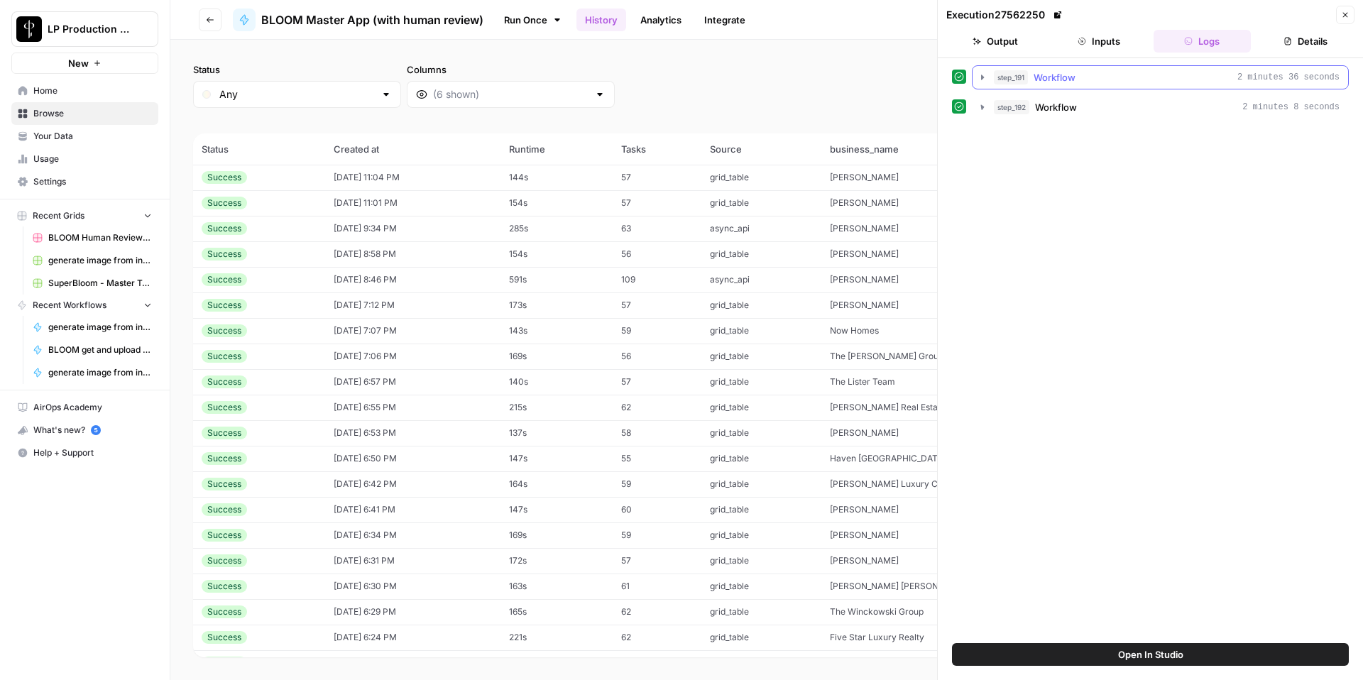
click at [984, 80] on icon "button" at bounding box center [982, 77] width 11 height 11
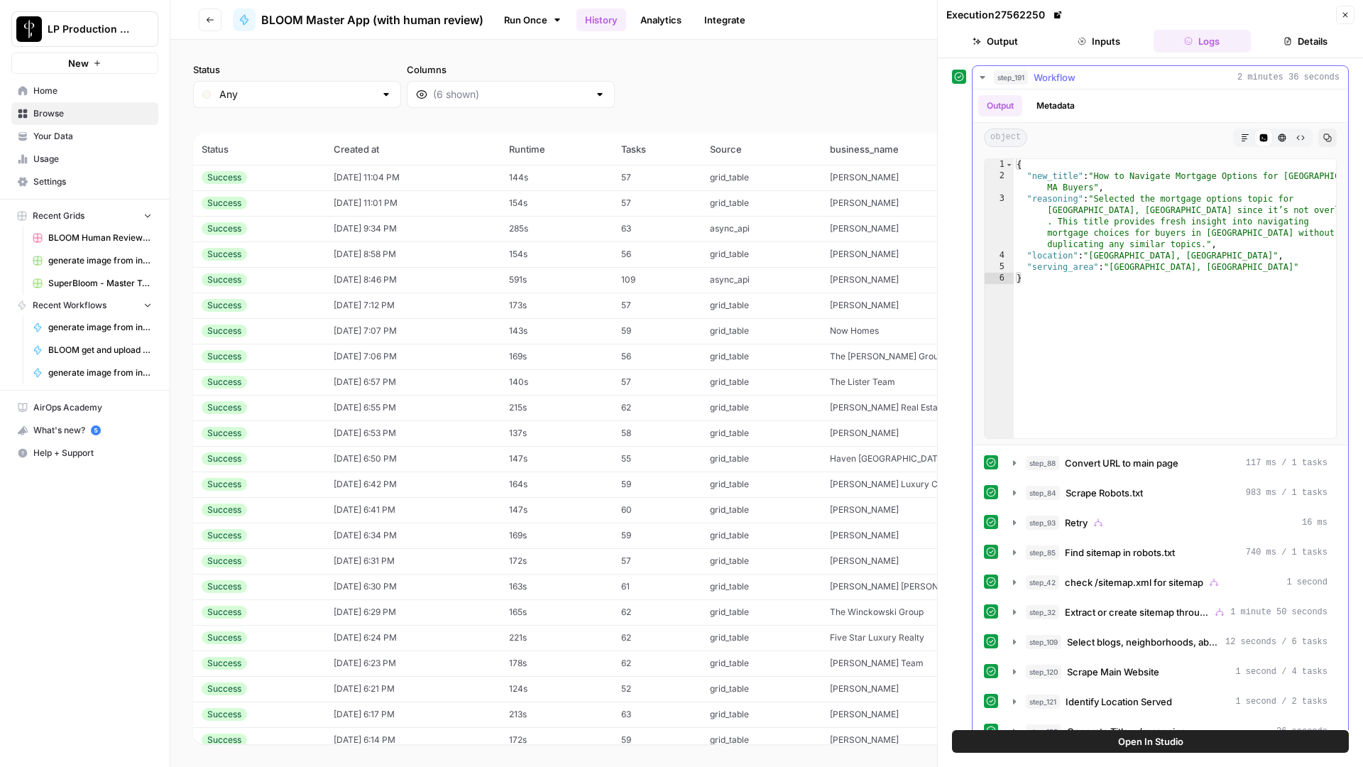
scroll to position [57, 0]
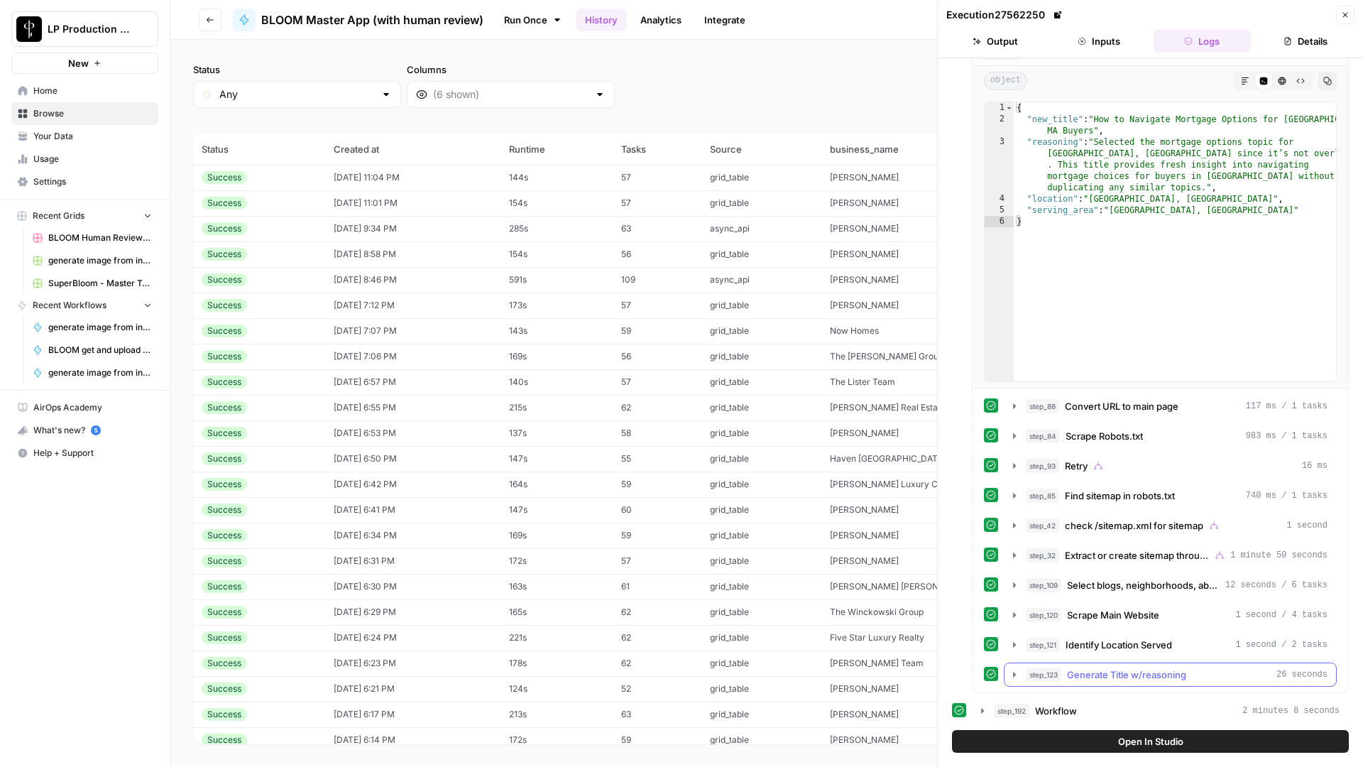
click at [1015, 673] on icon "button" at bounding box center [1014, 674] width 11 height 11
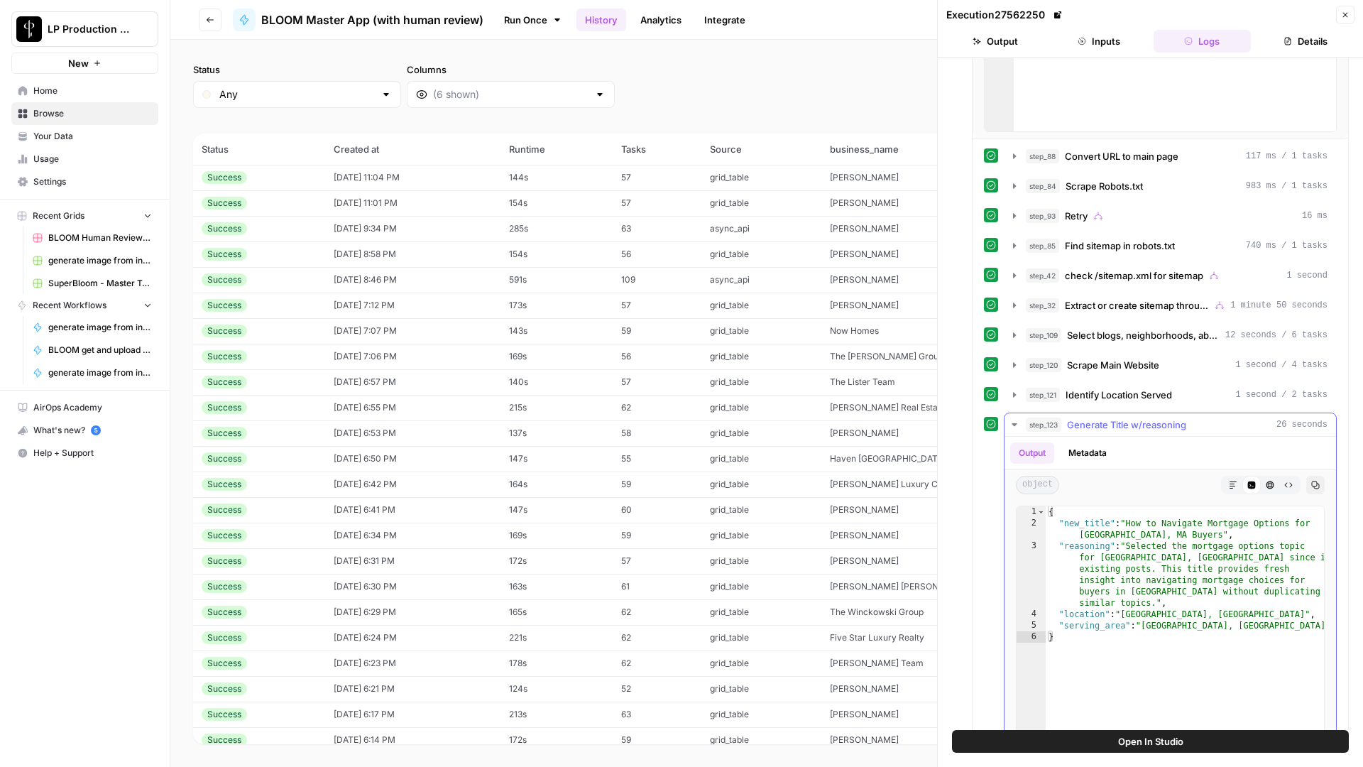
scroll to position [316, 0]
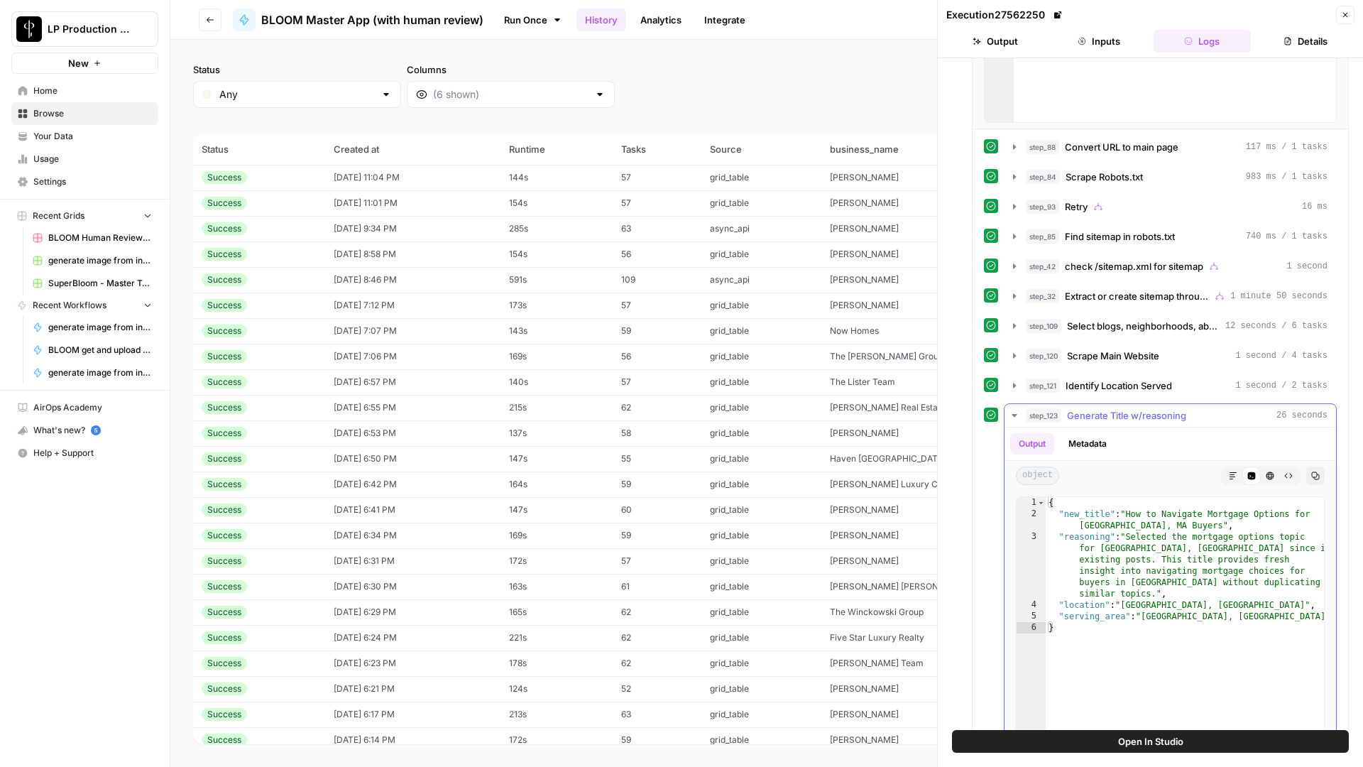
click at [1091, 446] on button "Metadata" at bounding box center [1087, 443] width 55 height 21
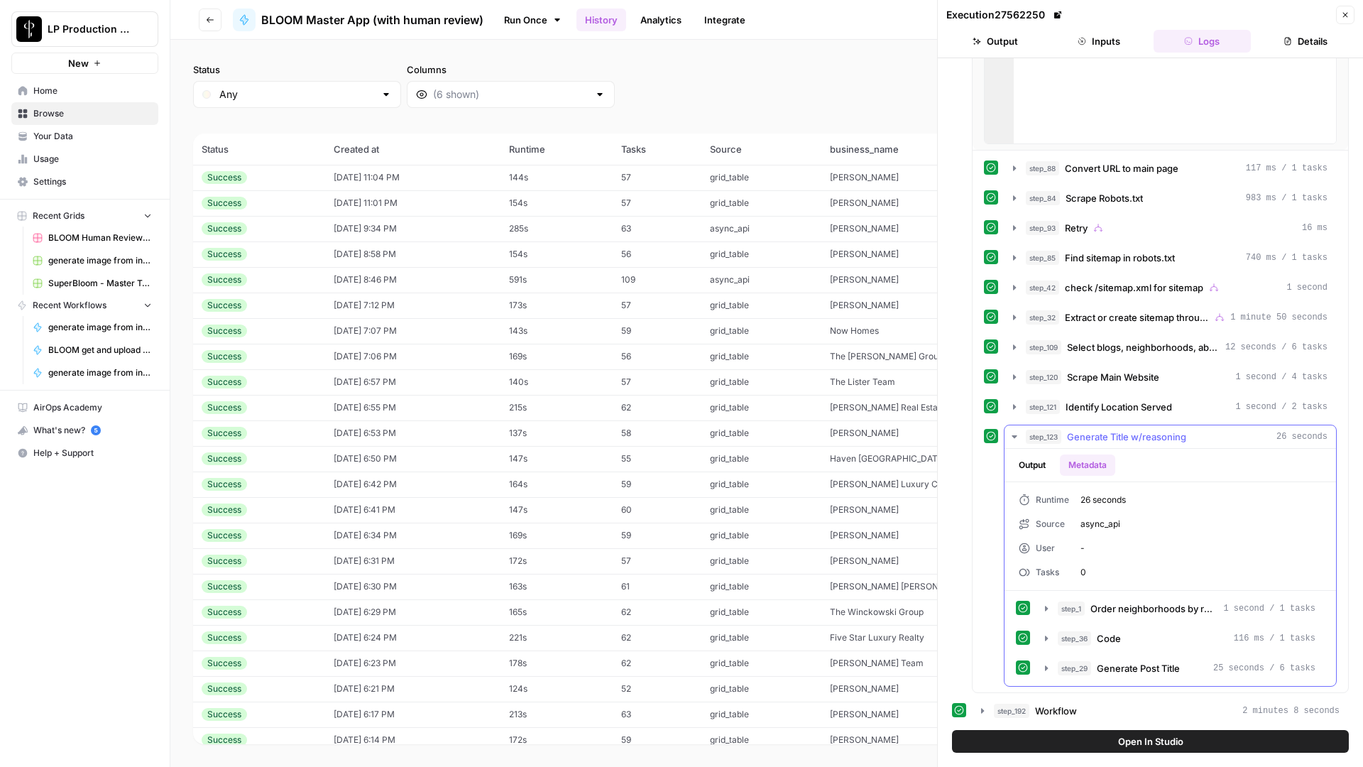
click at [1023, 462] on button "Output" at bounding box center [1032, 464] width 44 height 21
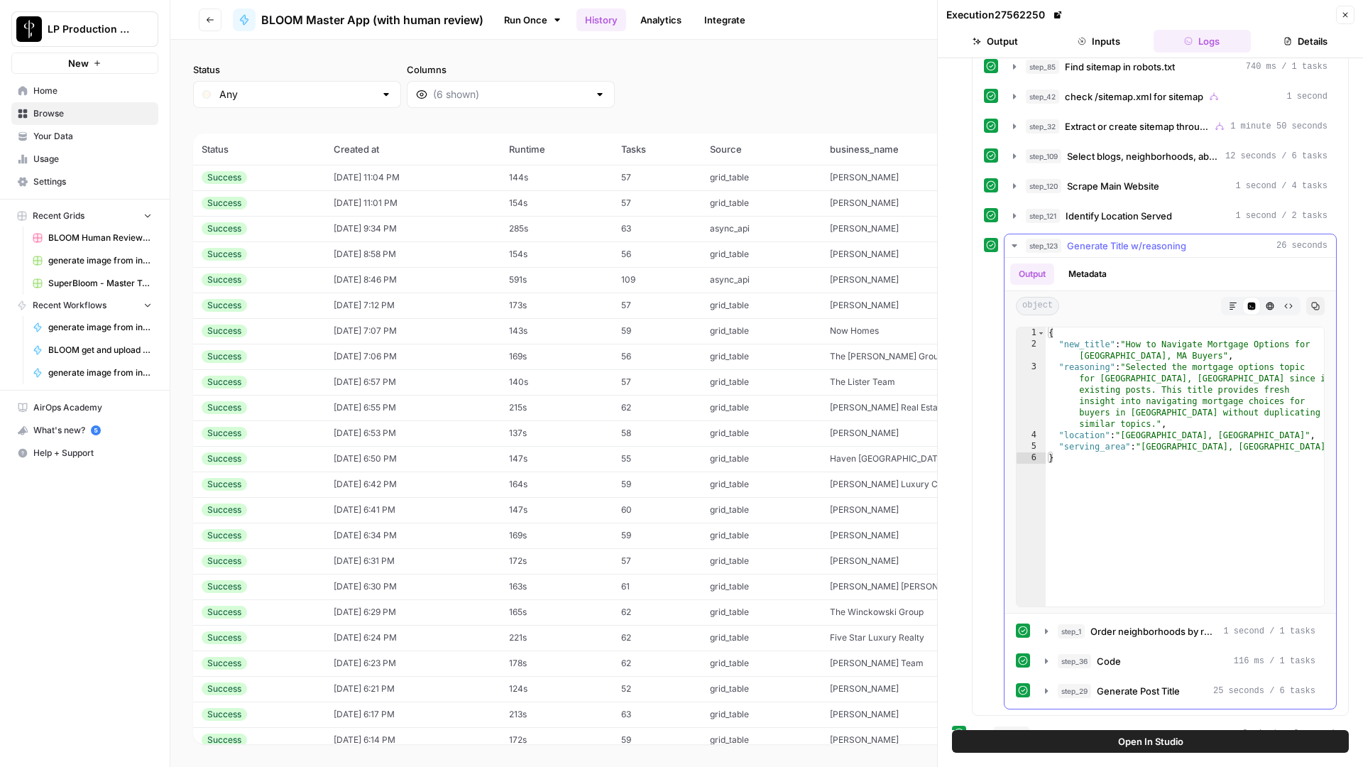
scroll to position [508, 0]
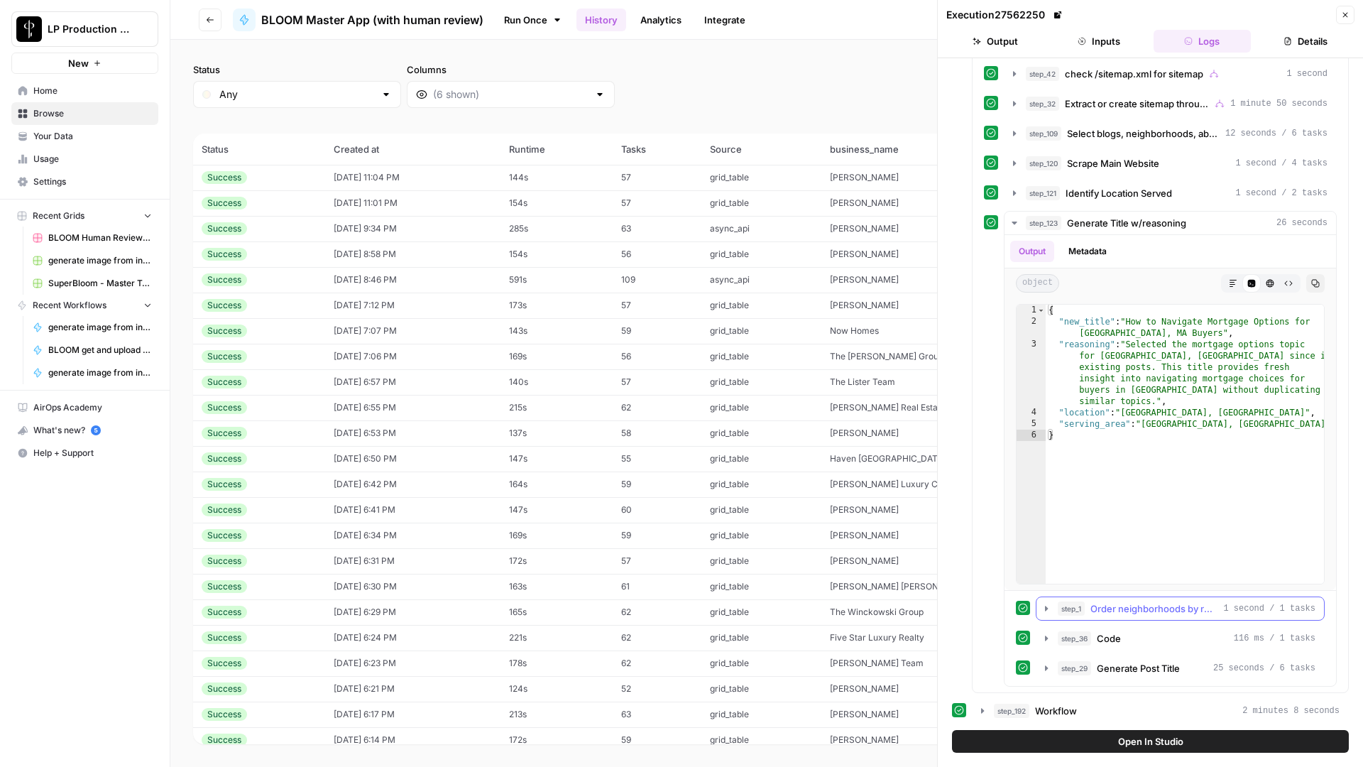
click at [1042, 613] on icon "button" at bounding box center [1046, 608] width 11 height 11
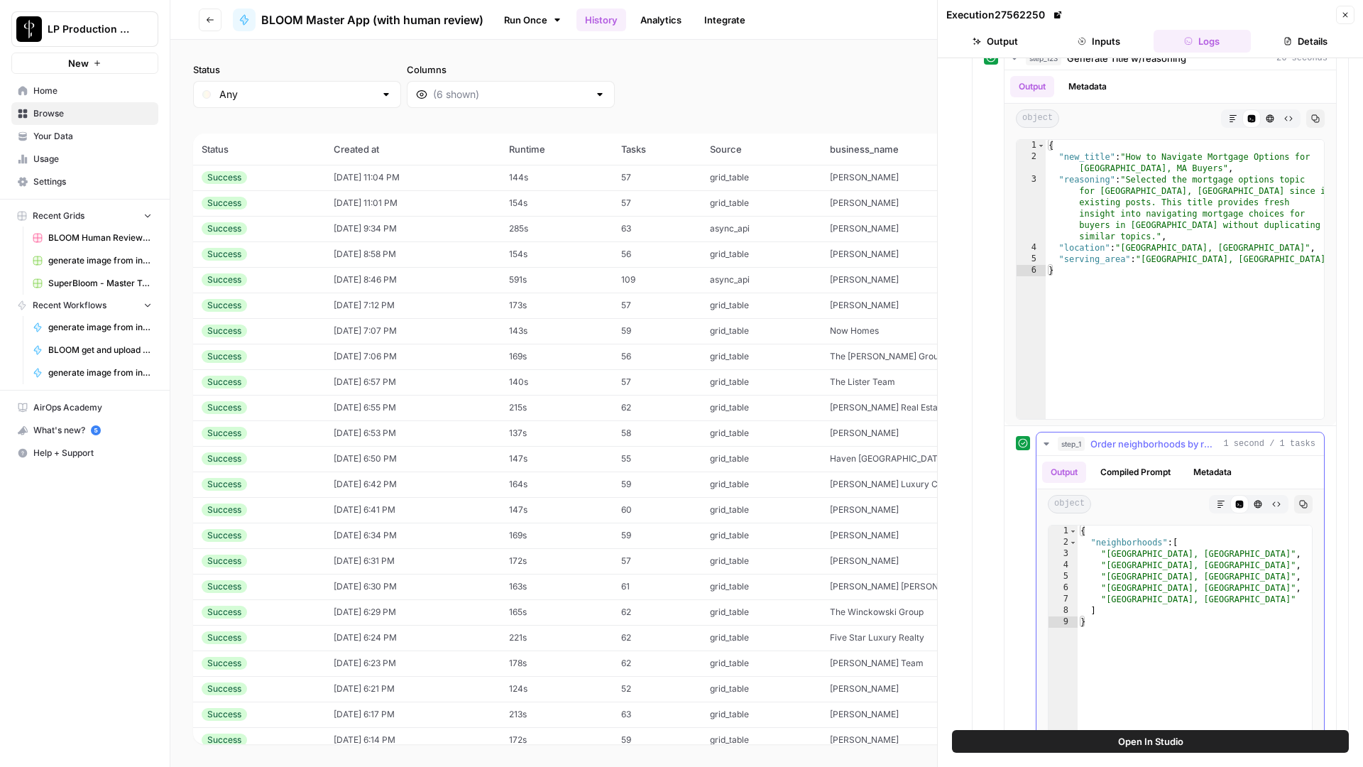
scroll to position [671, 0]
click at [1050, 444] on icon "button" at bounding box center [1046, 445] width 11 height 11
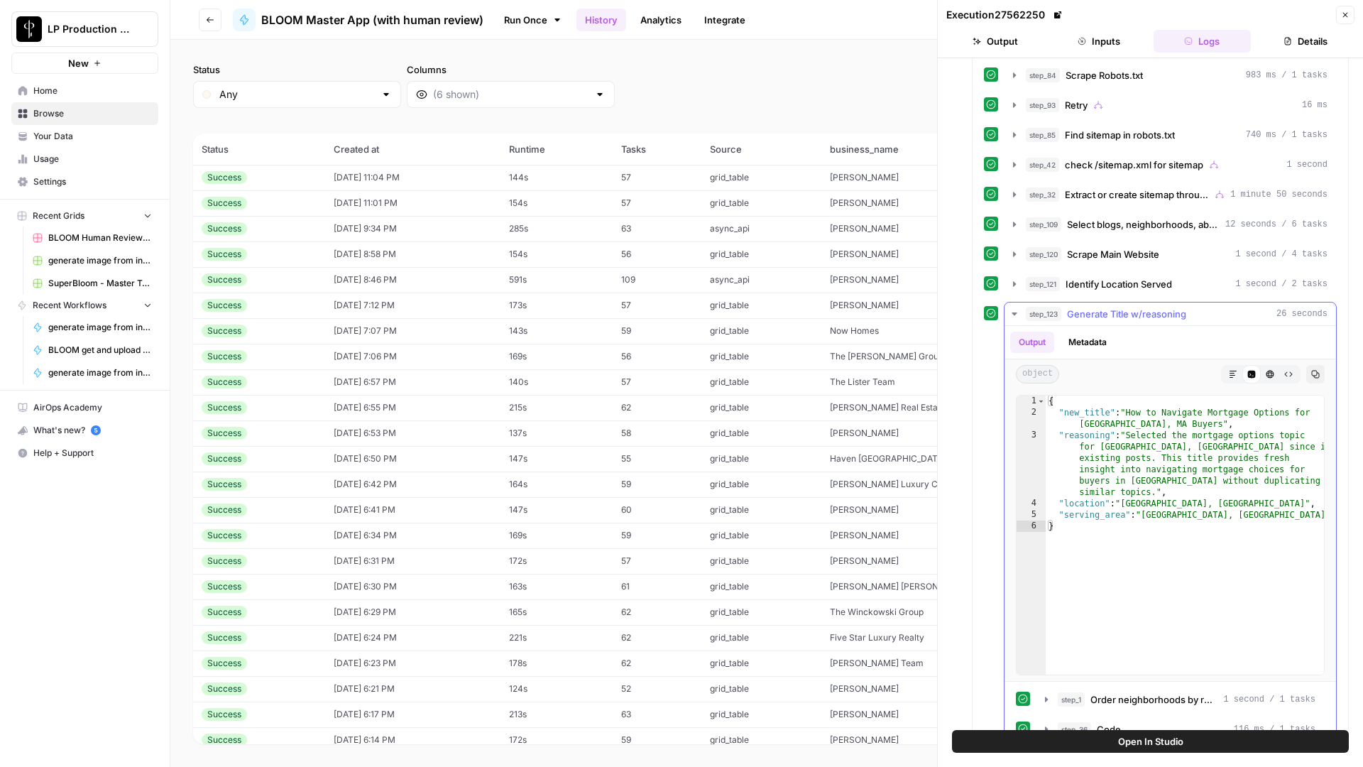
scroll to position [416, 0]
click at [1010, 283] on icon "button" at bounding box center [1014, 285] width 11 height 11
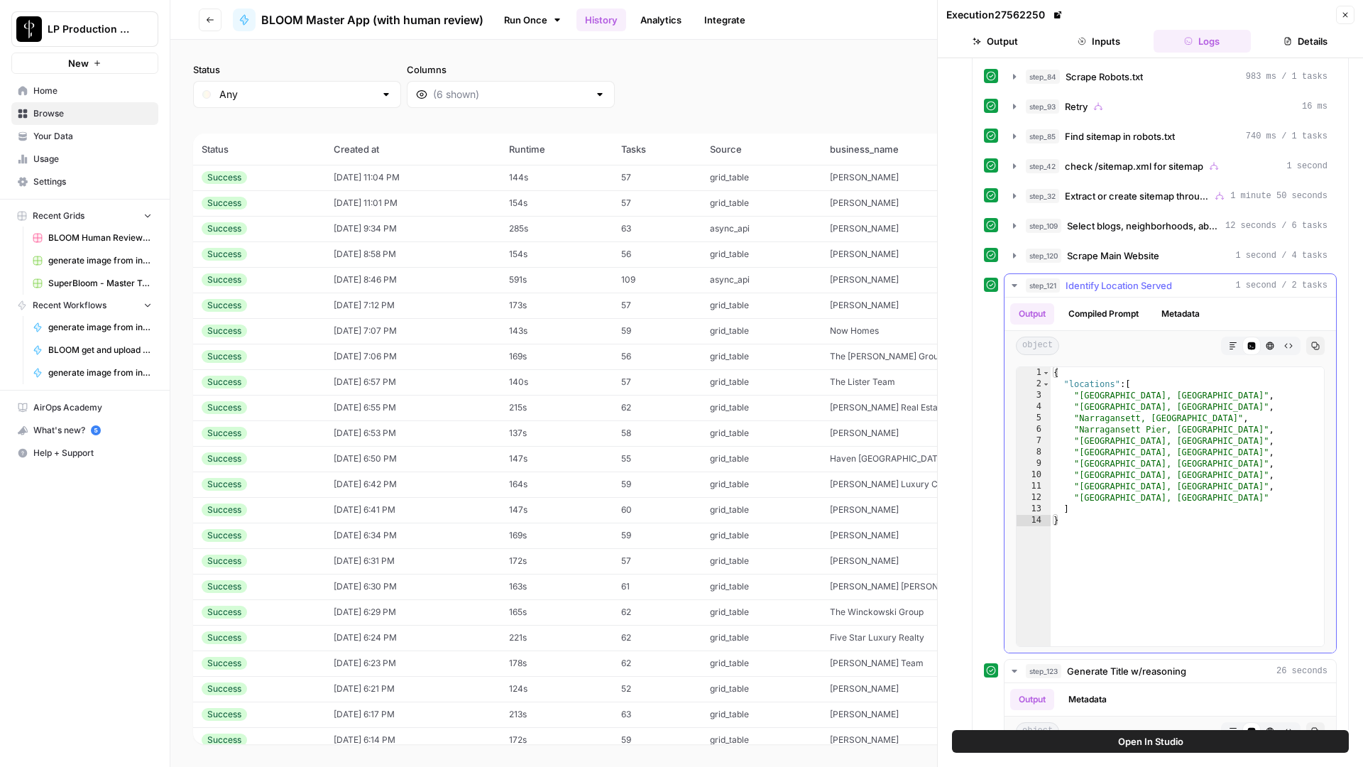
click at [1010, 283] on icon "button" at bounding box center [1014, 285] width 11 height 11
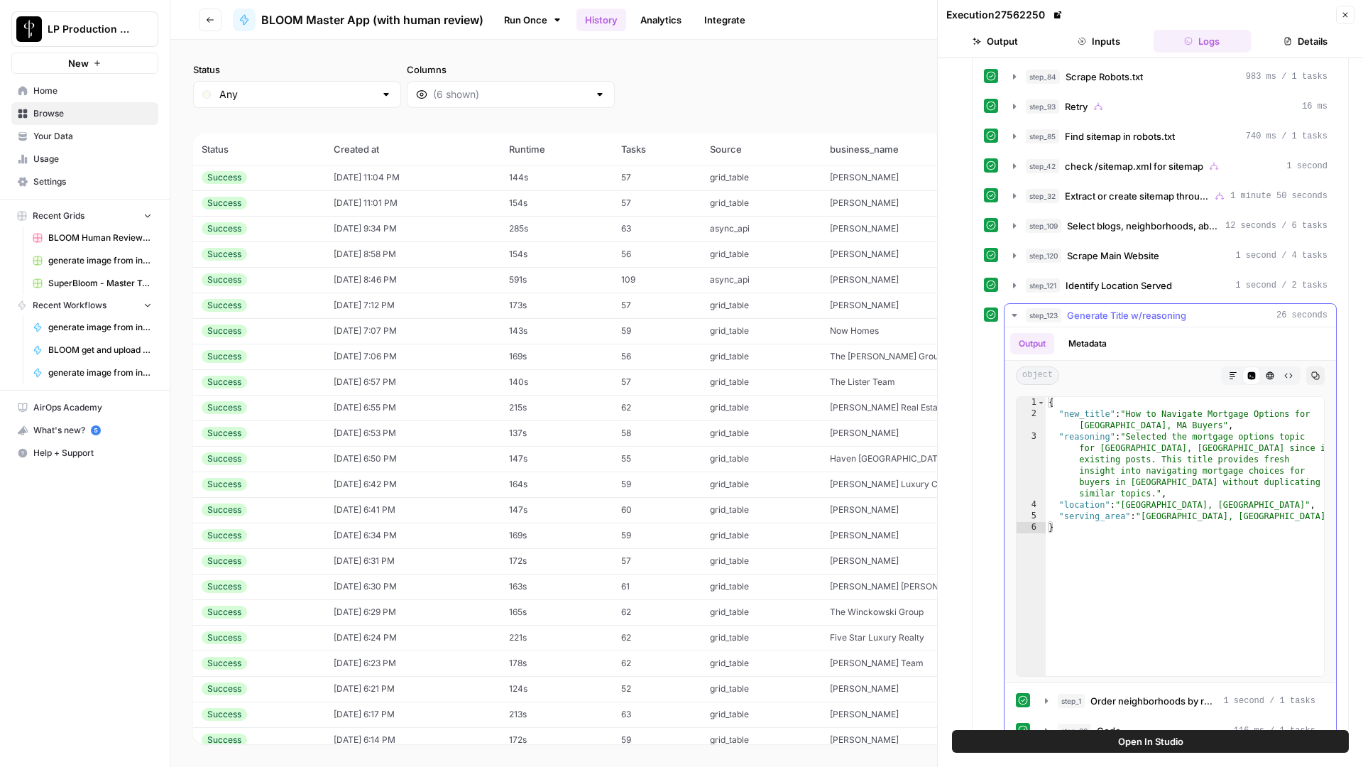
scroll to position [508, 0]
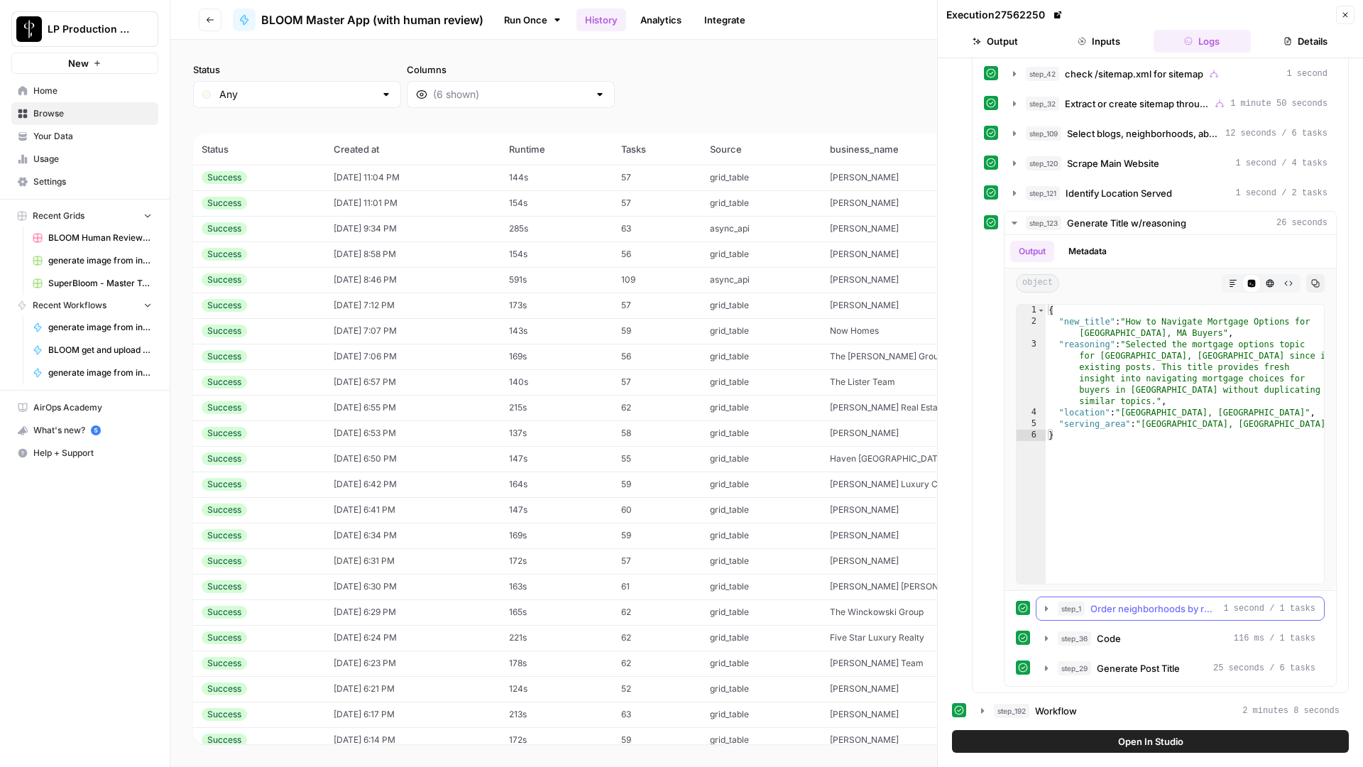
click at [1050, 604] on icon "button" at bounding box center [1046, 608] width 11 height 11
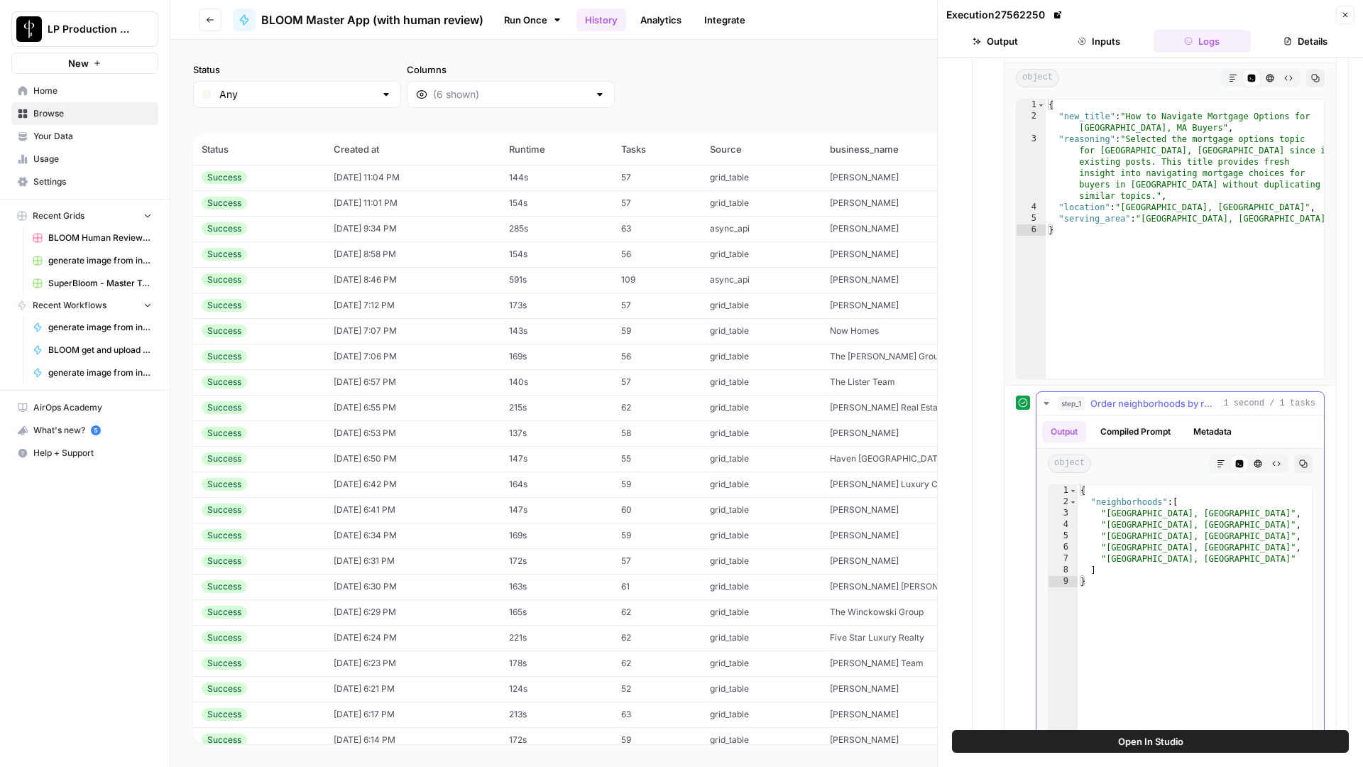
scroll to position [721, 0]
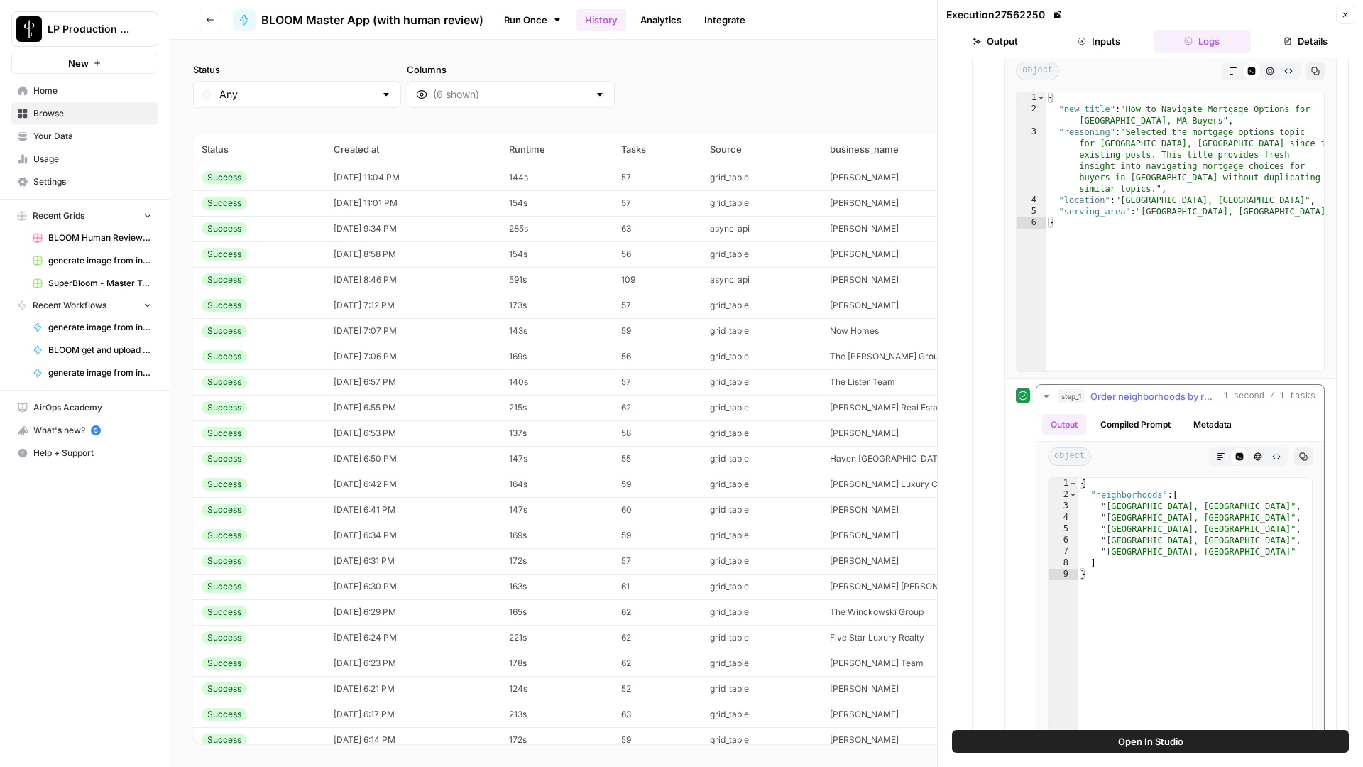
click at [1205, 431] on button "Metadata" at bounding box center [1212, 424] width 55 height 21
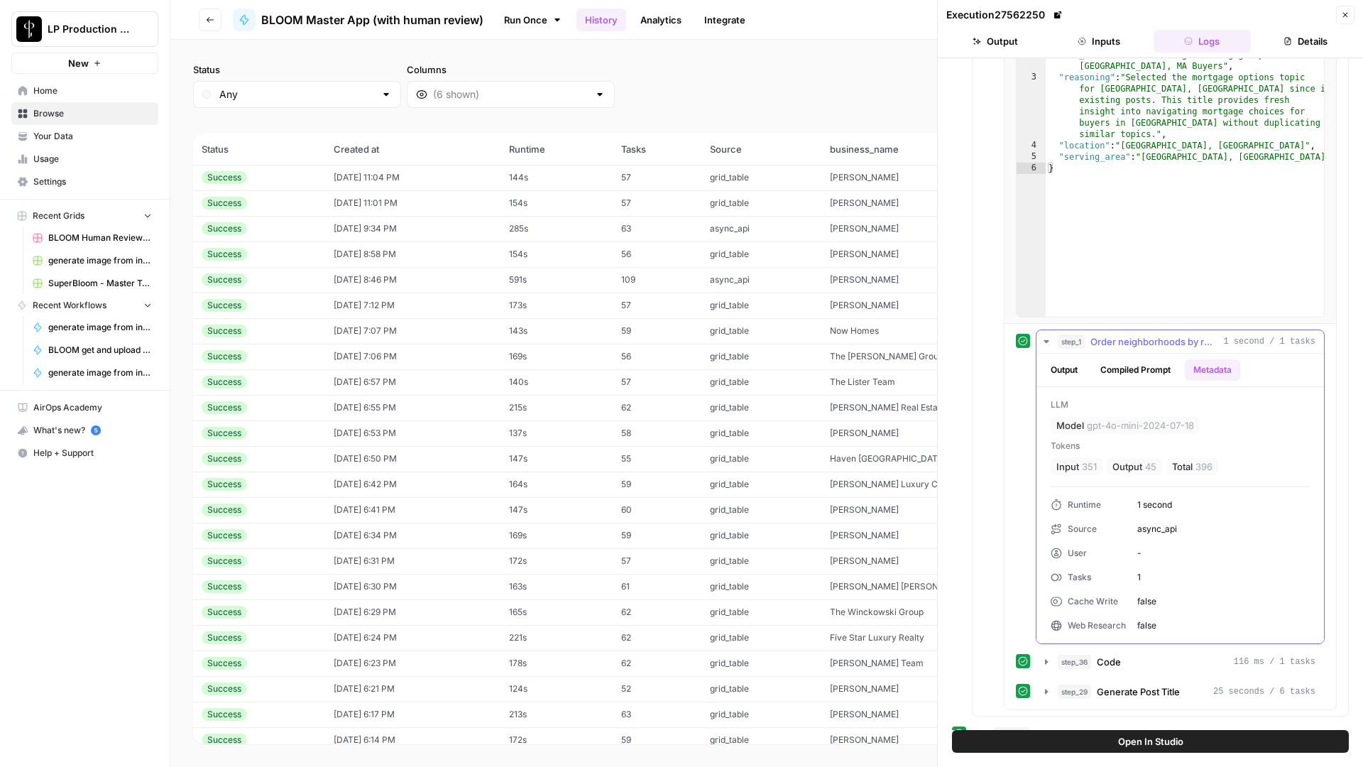
click at [1146, 376] on button "Compiled Prompt" at bounding box center [1135, 369] width 87 height 21
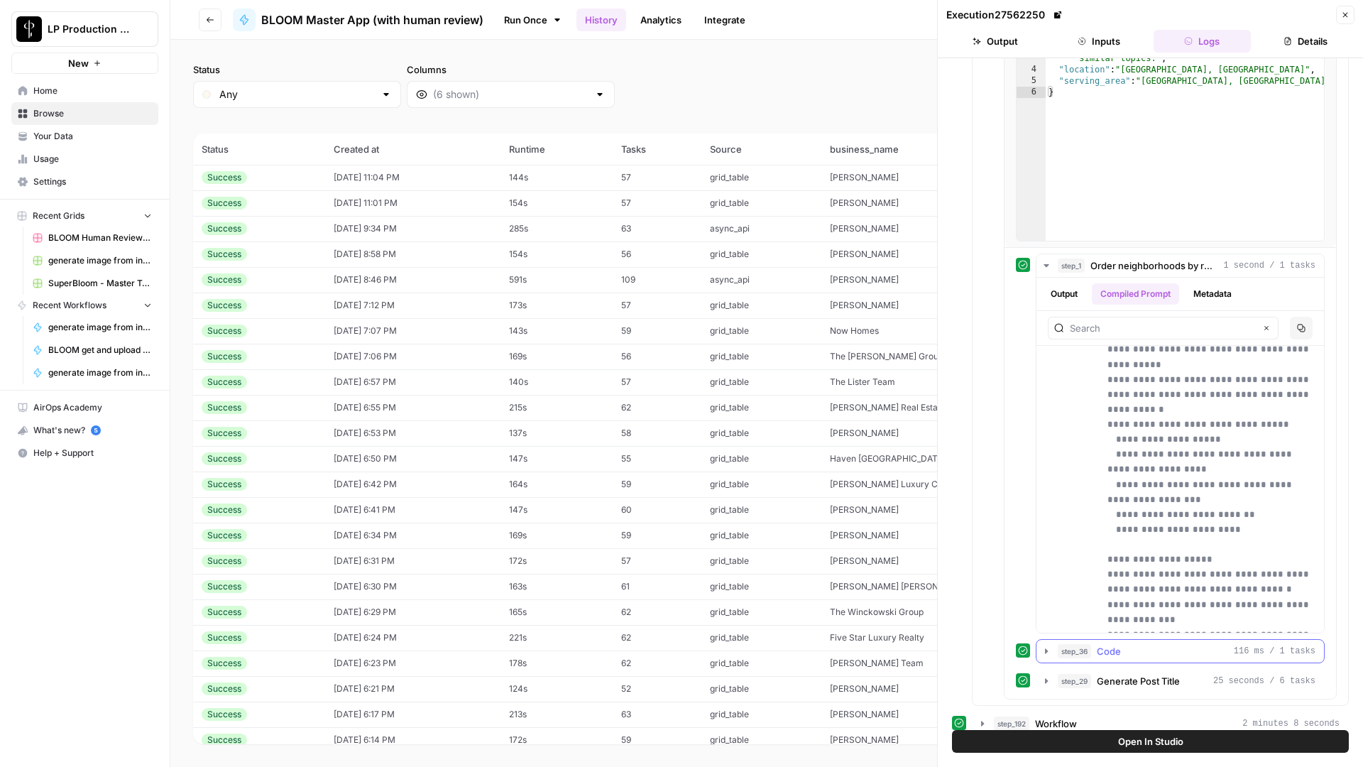
scroll to position [853, 0]
click at [1077, 292] on button "Output" at bounding box center [1064, 292] width 44 height 21
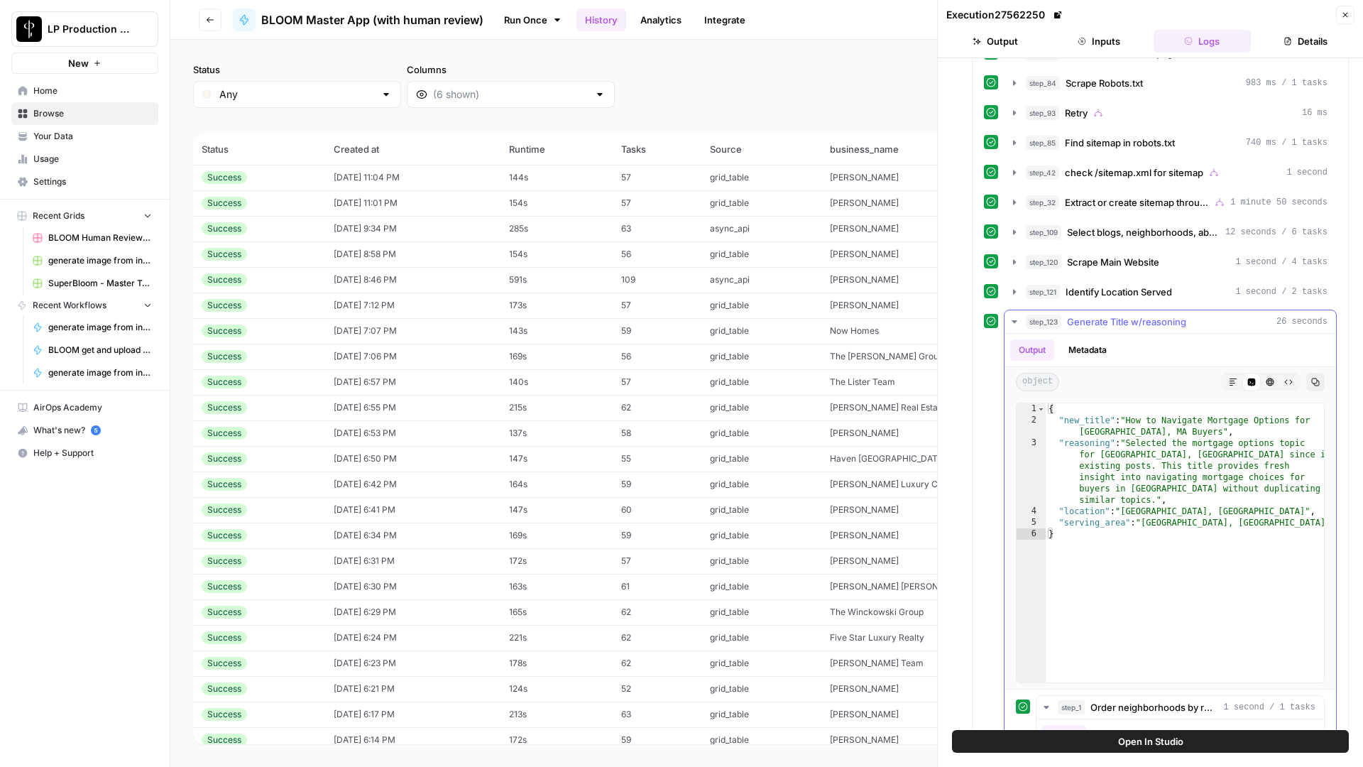
scroll to position [409, 0]
click at [1014, 325] on icon "button" at bounding box center [1014, 322] width 11 height 11
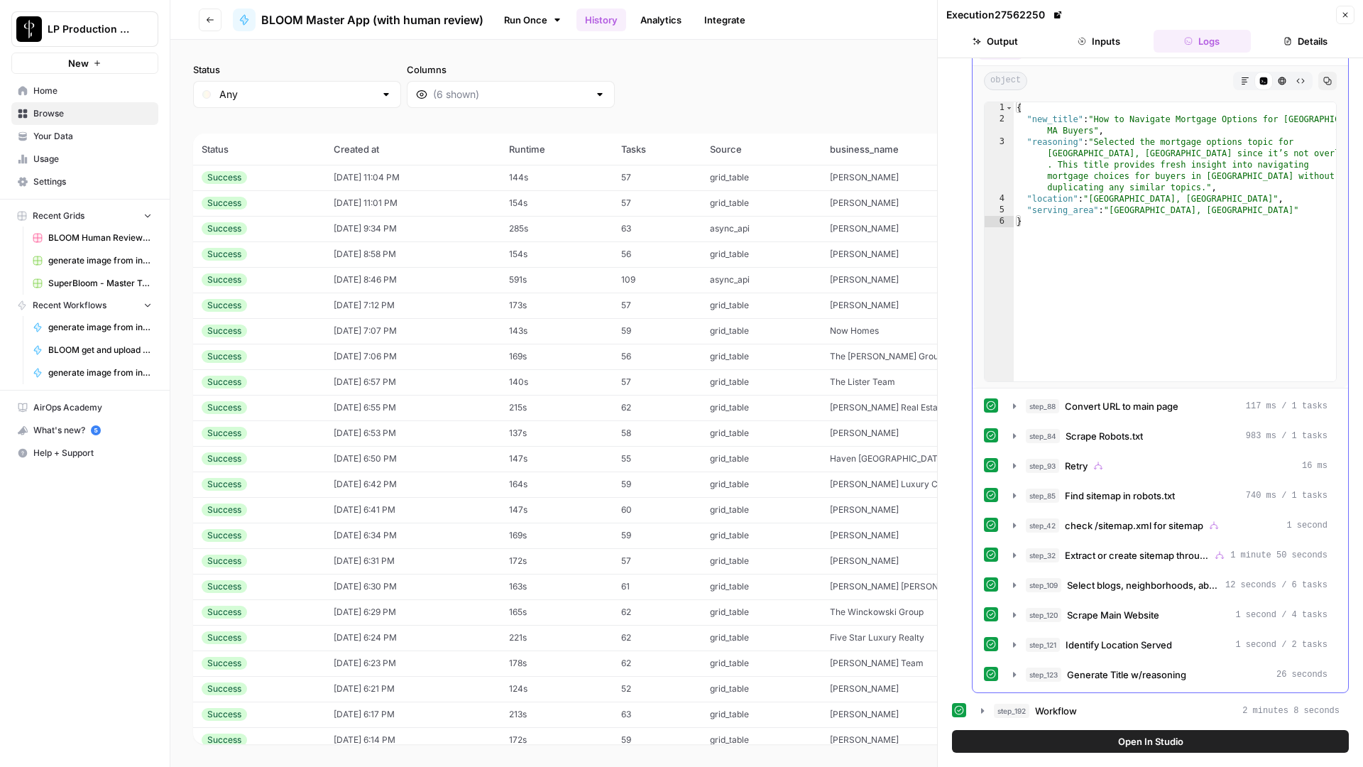
scroll to position [0, 0]
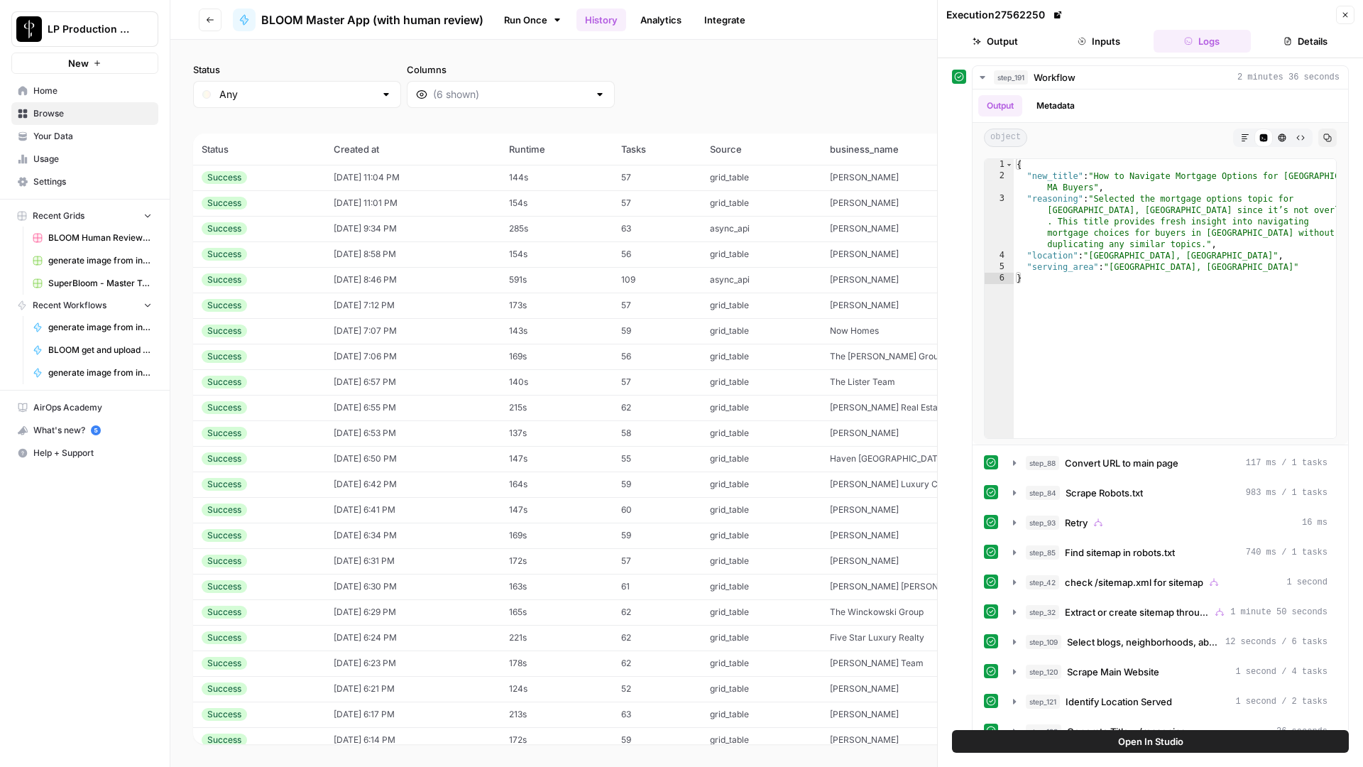
click at [1089, 43] on button "Inputs" at bounding box center [1099, 41] width 98 height 23
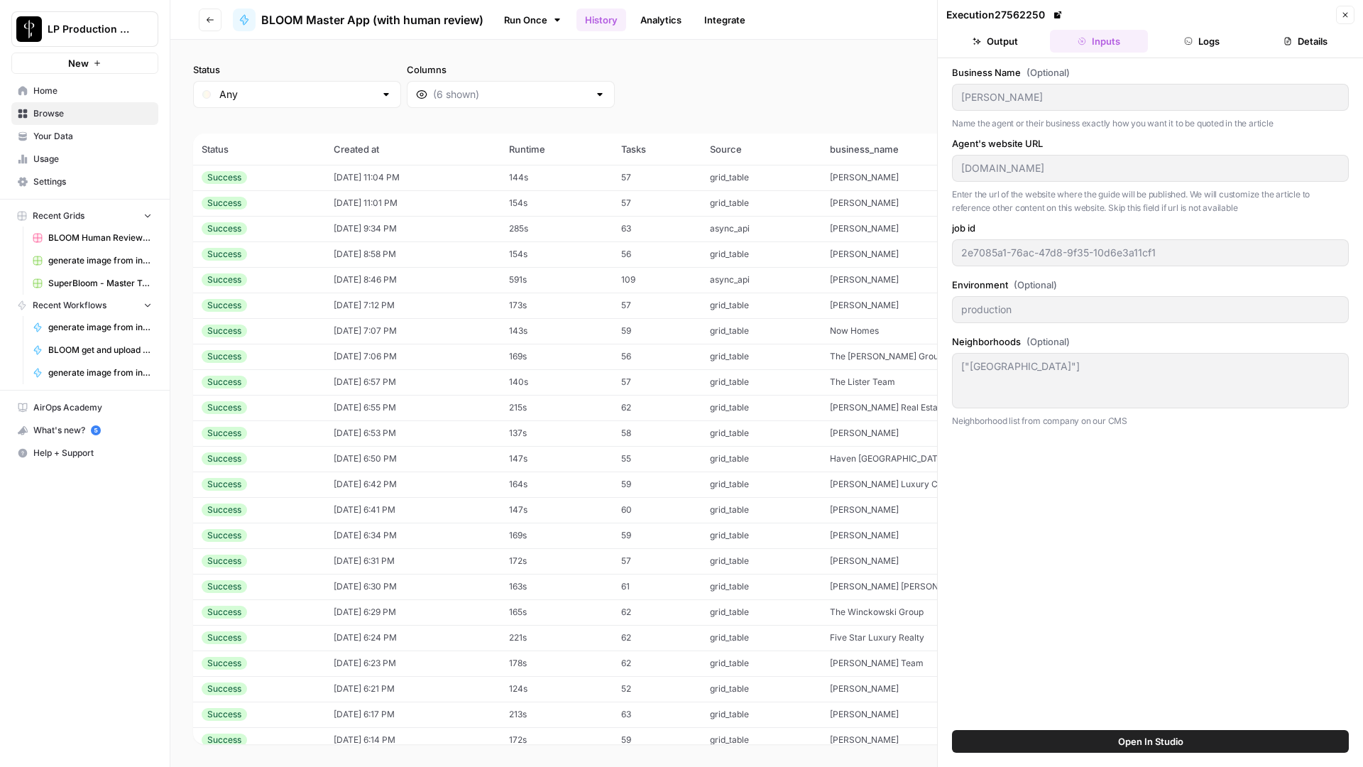
click at [1177, 40] on button "Logs" at bounding box center [1203, 41] width 98 height 23
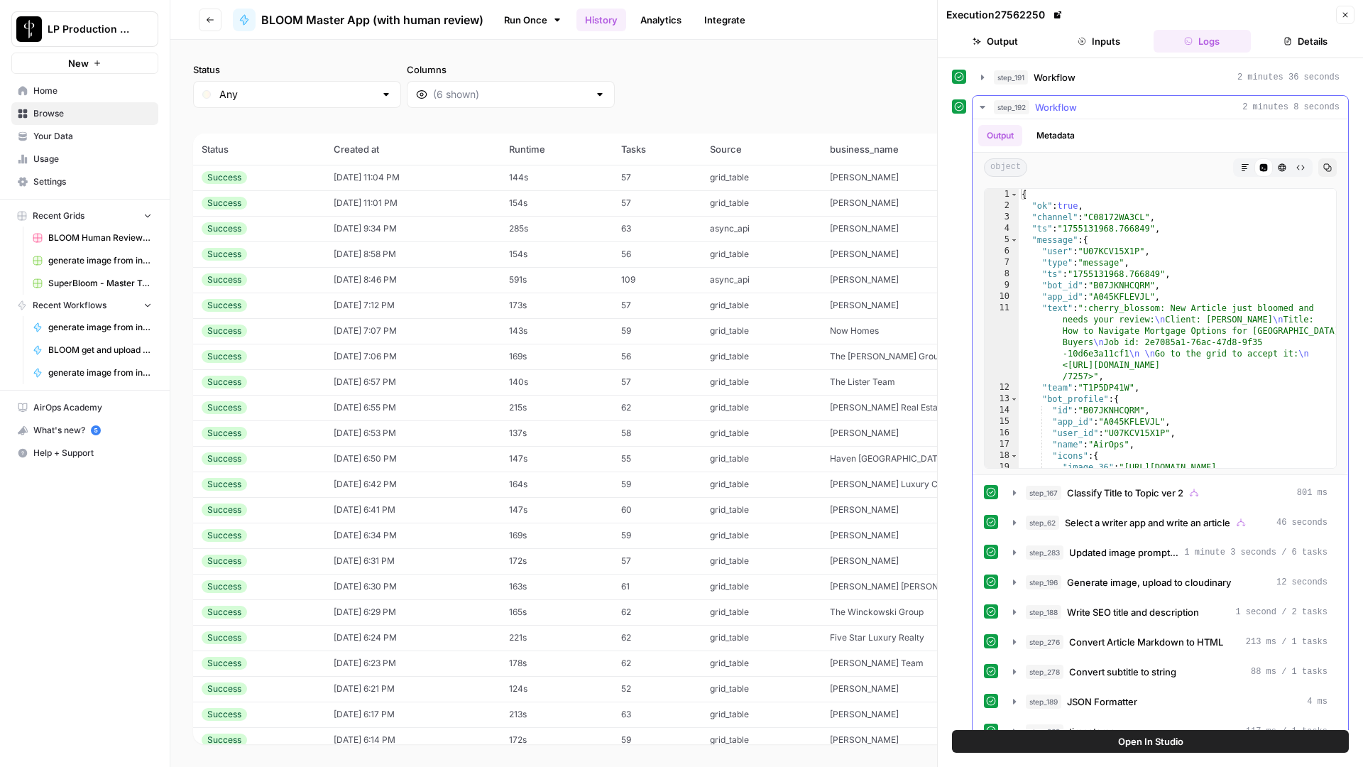
click at [986, 104] on icon "button" at bounding box center [982, 107] width 11 height 11
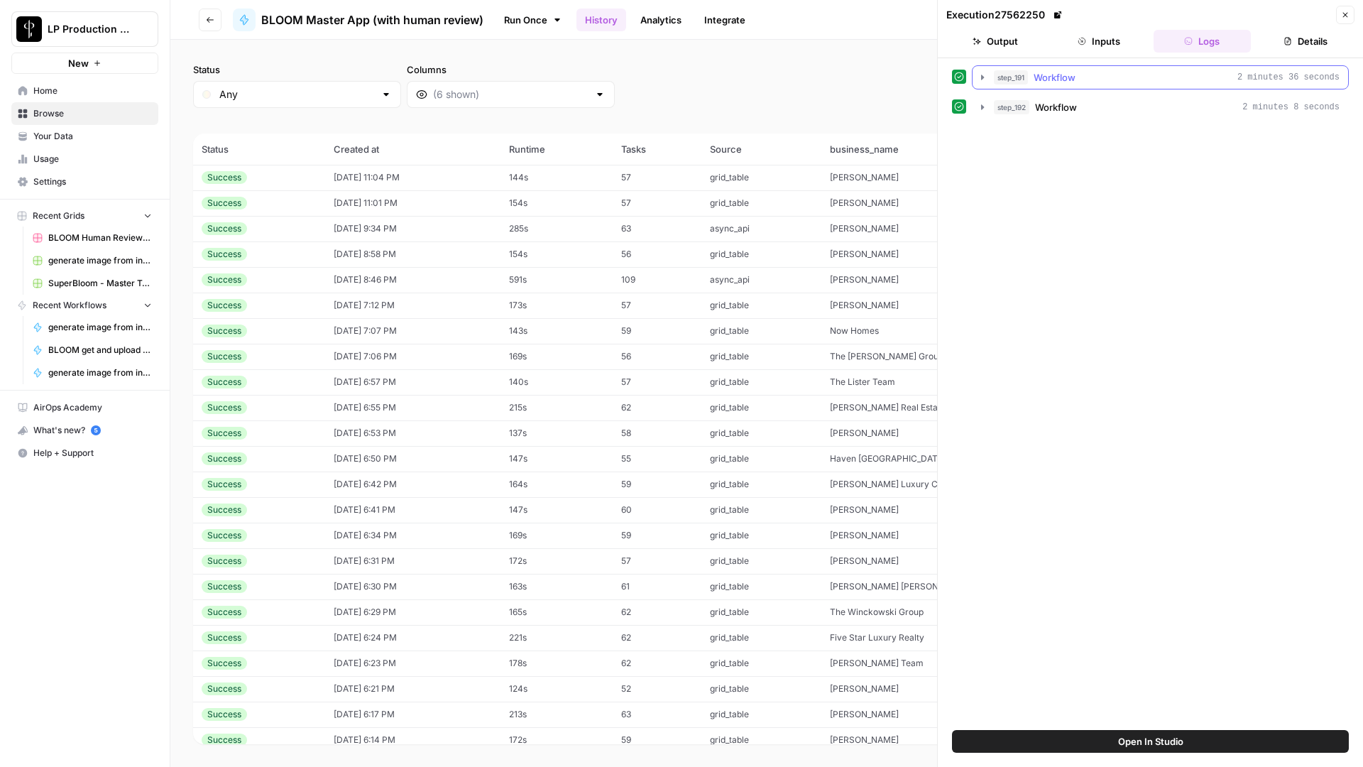
click at [984, 78] on icon "button" at bounding box center [982, 77] width 11 height 11
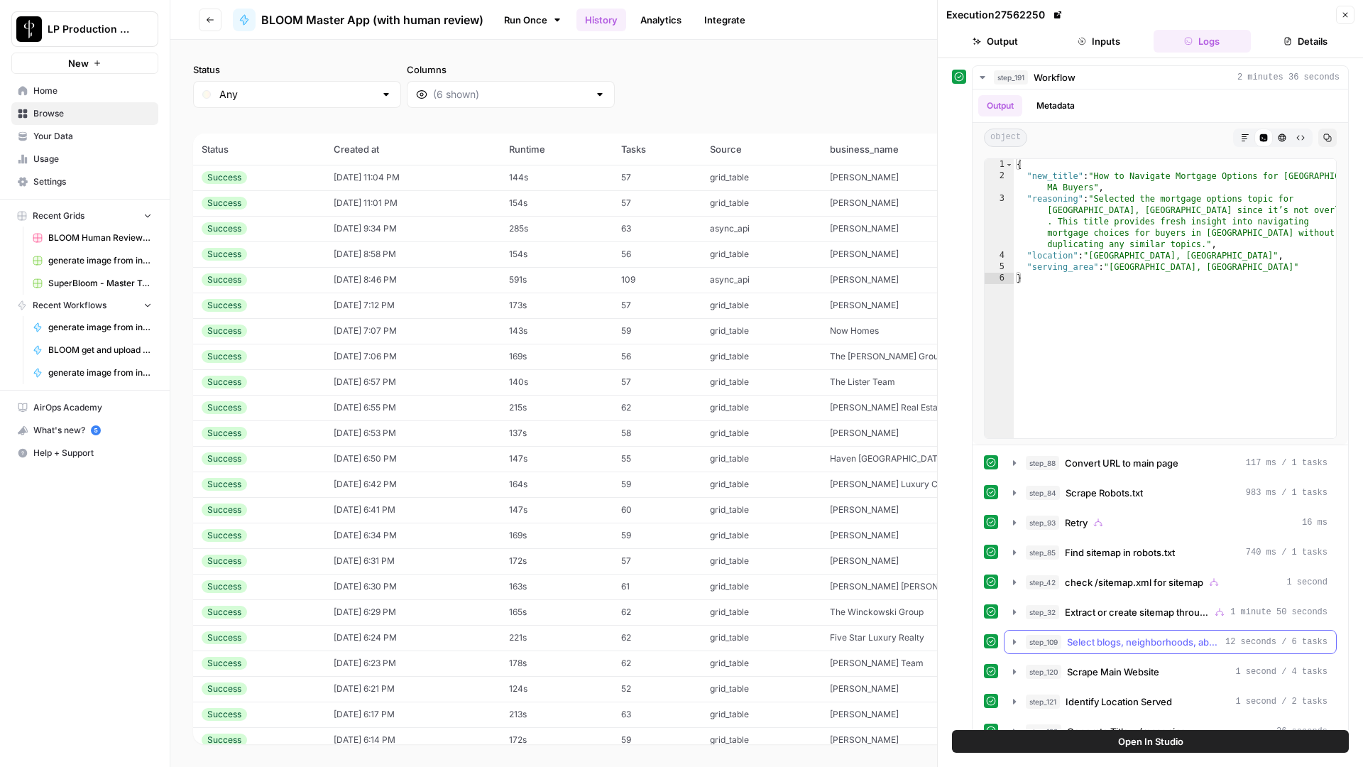
click at [1006, 641] on button "step_109 Select blogs, neighborhoods, about us 12 seconds / 6 tasks" at bounding box center [1171, 642] width 332 height 23
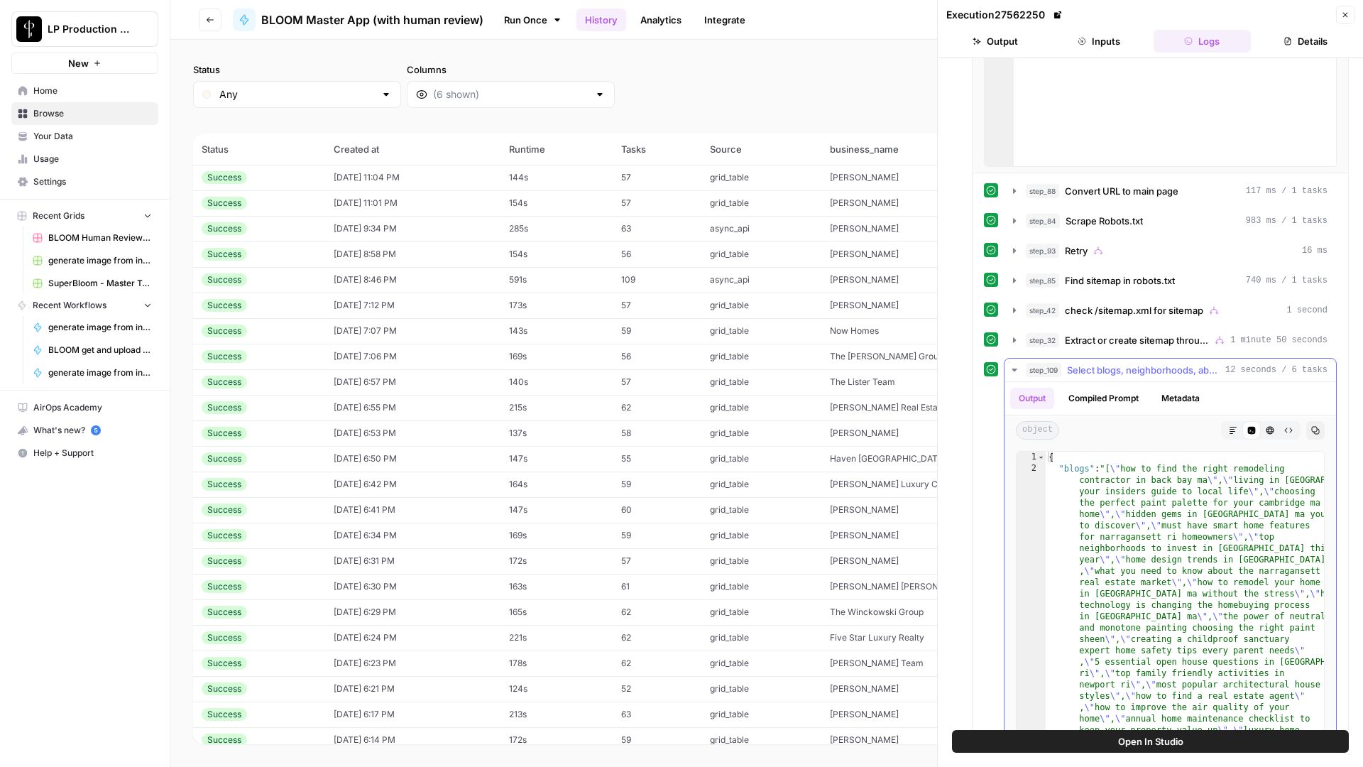
click at [1117, 399] on button "Compiled Prompt" at bounding box center [1103, 398] width 87 height 21
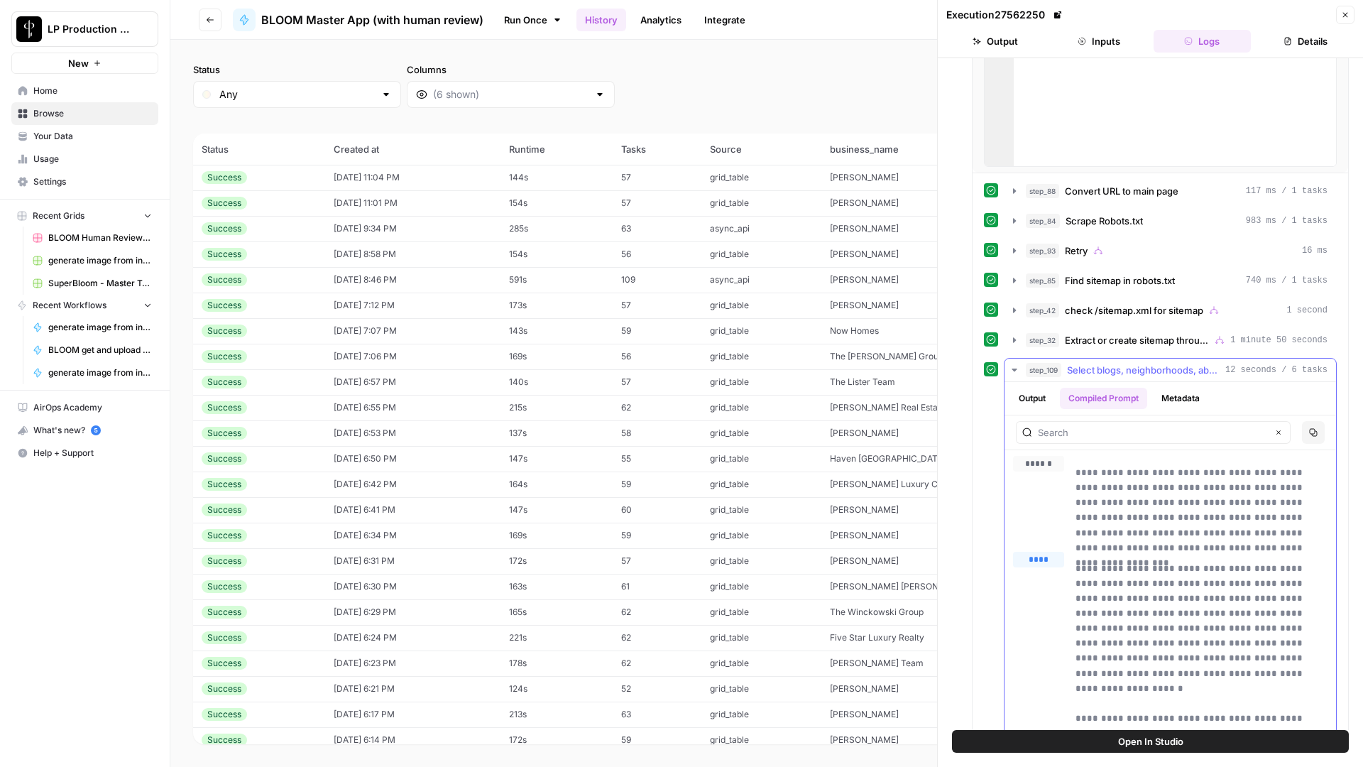
click at [1029, 402] on button "Output" at bounding box center [1032, 398] width 44 height 21
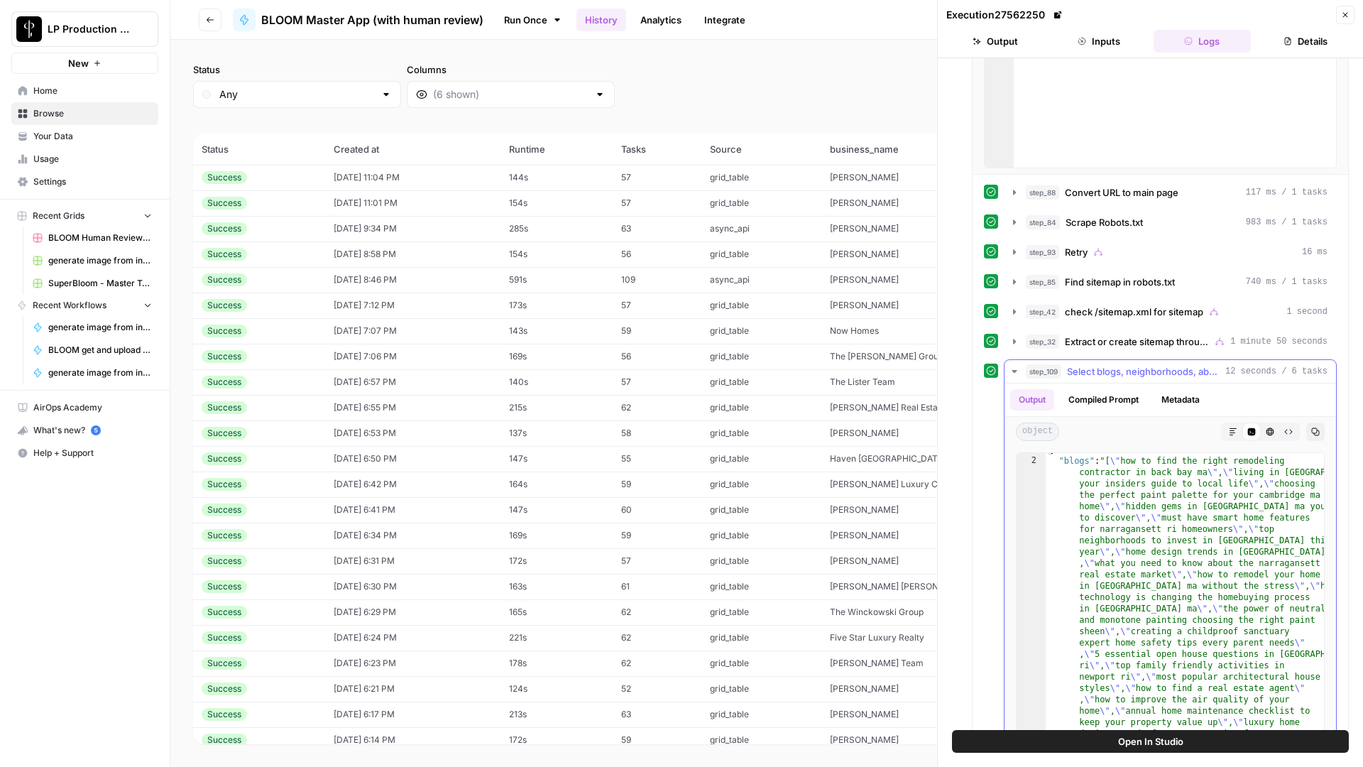
scroll to position [269, 0]
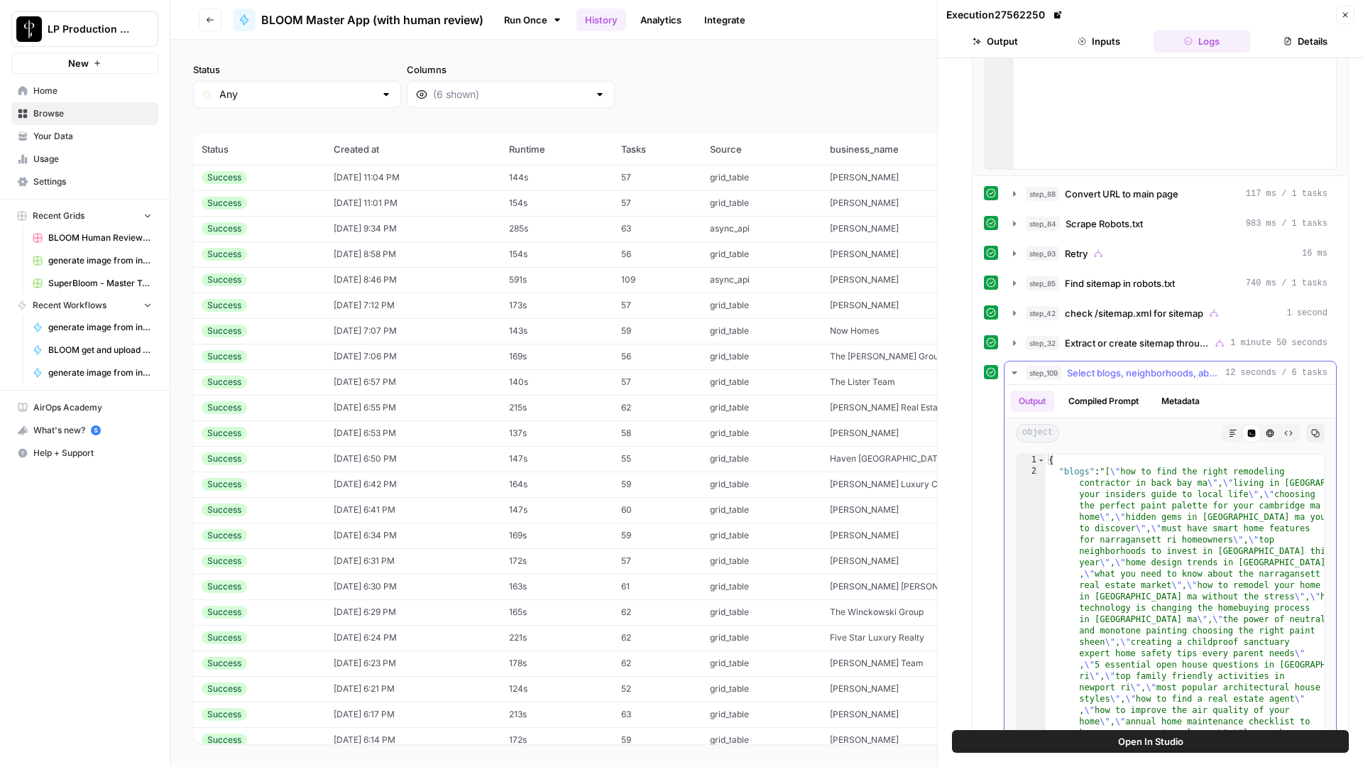
type textarea "**********"
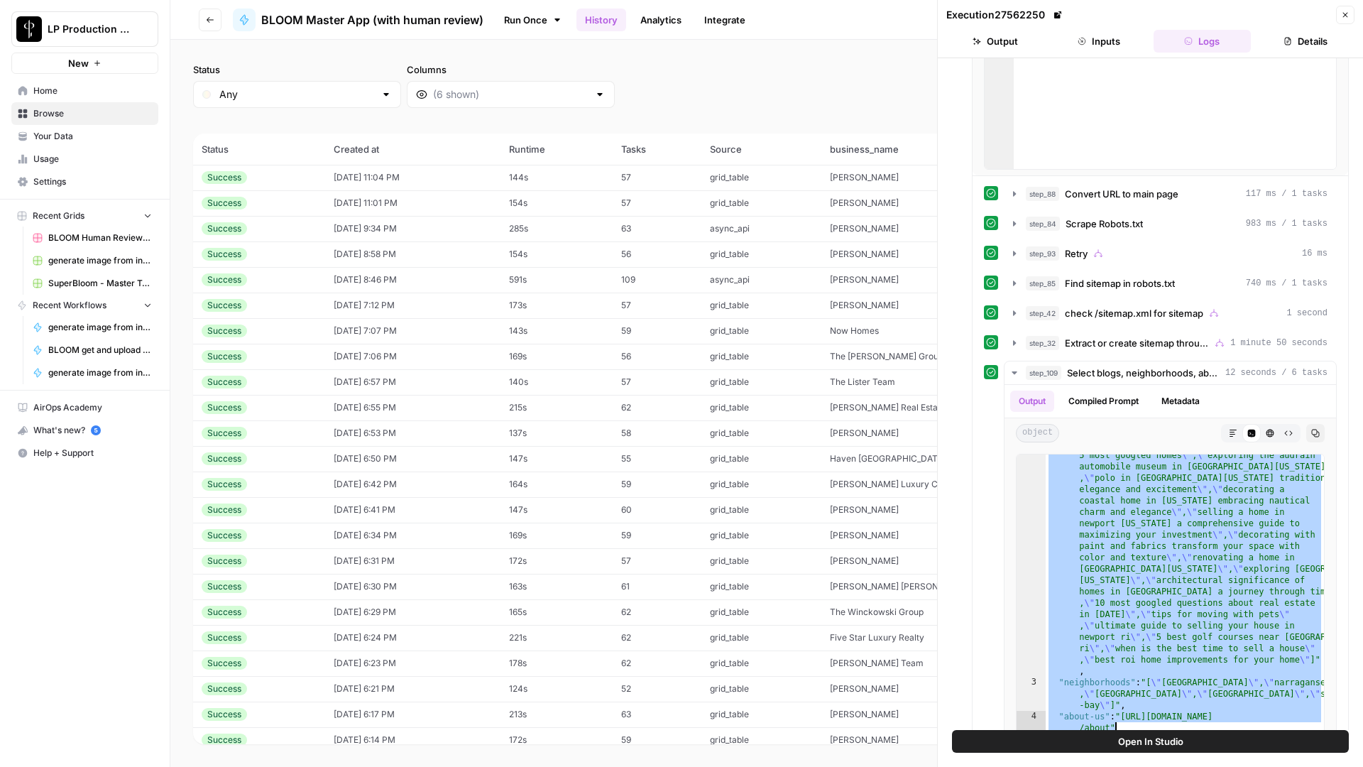
scroll to position [937, 0]
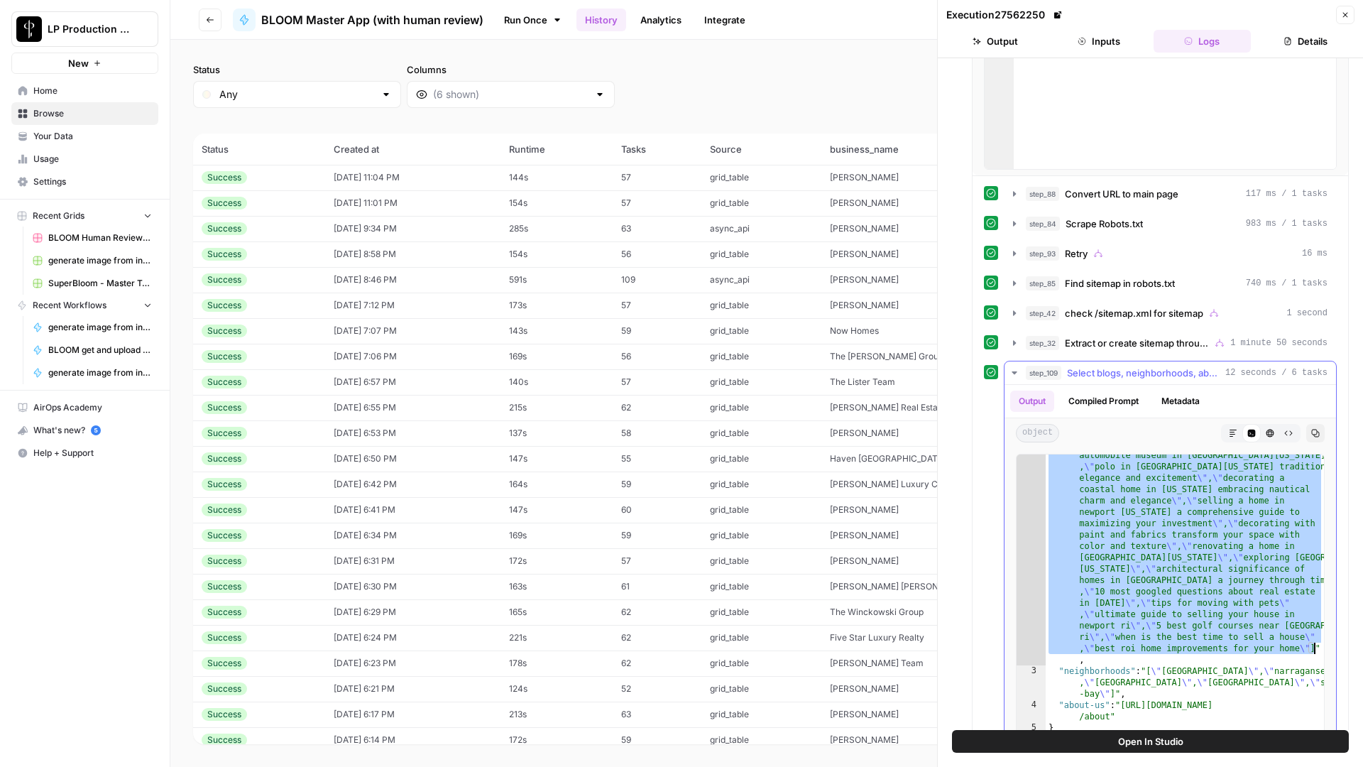
drag, startPoint x: 1111, startPoint y: 467, endPoint x: 1321, endPoint y: 650, distance: 279.4
click at [1321, 650] on div "**********" at bounding box center [1170, 594] width 309 height 280
click at [1013, 371] on icon "button" at bounding box center [1014, 372] width 5 height 3
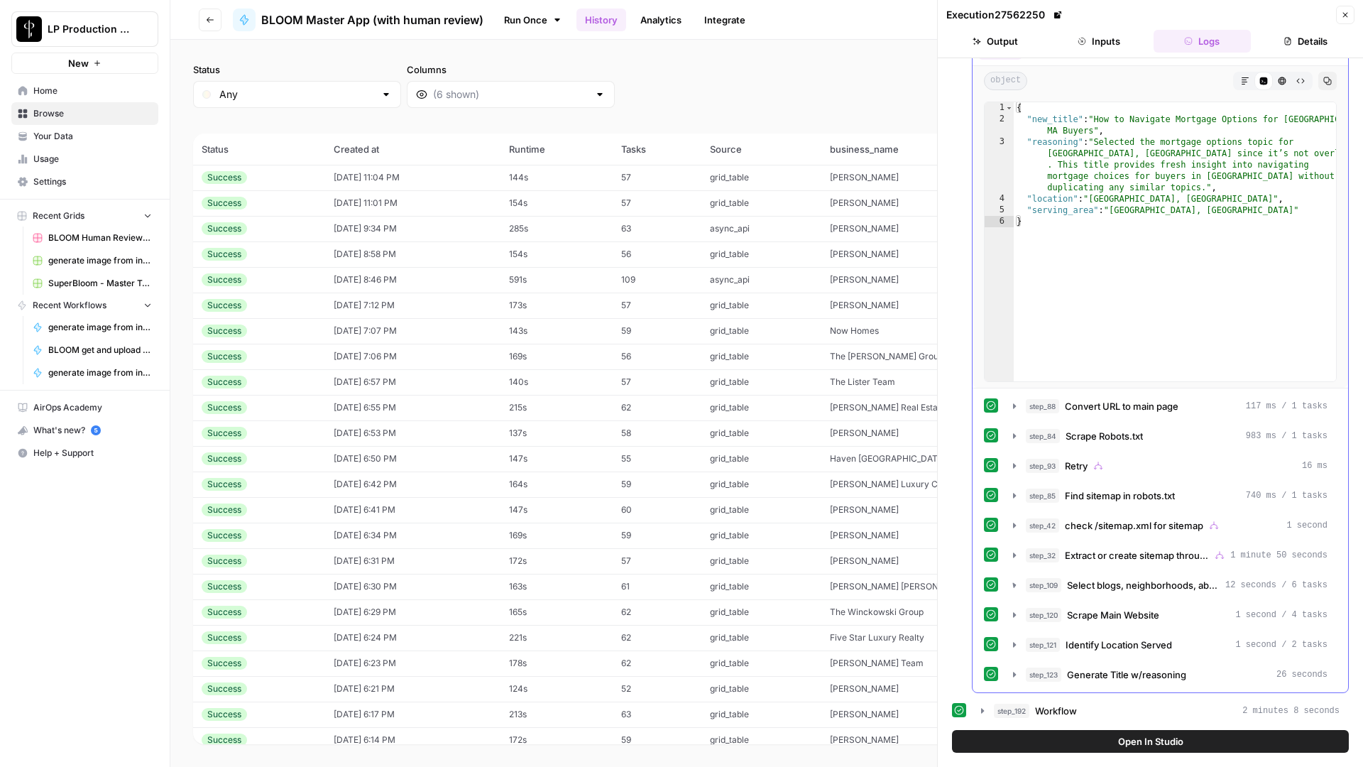
scroll to position [57, 0]
click at [1009, 643] on icon "button" at bounding box center [1014, 644] width 11 height 11
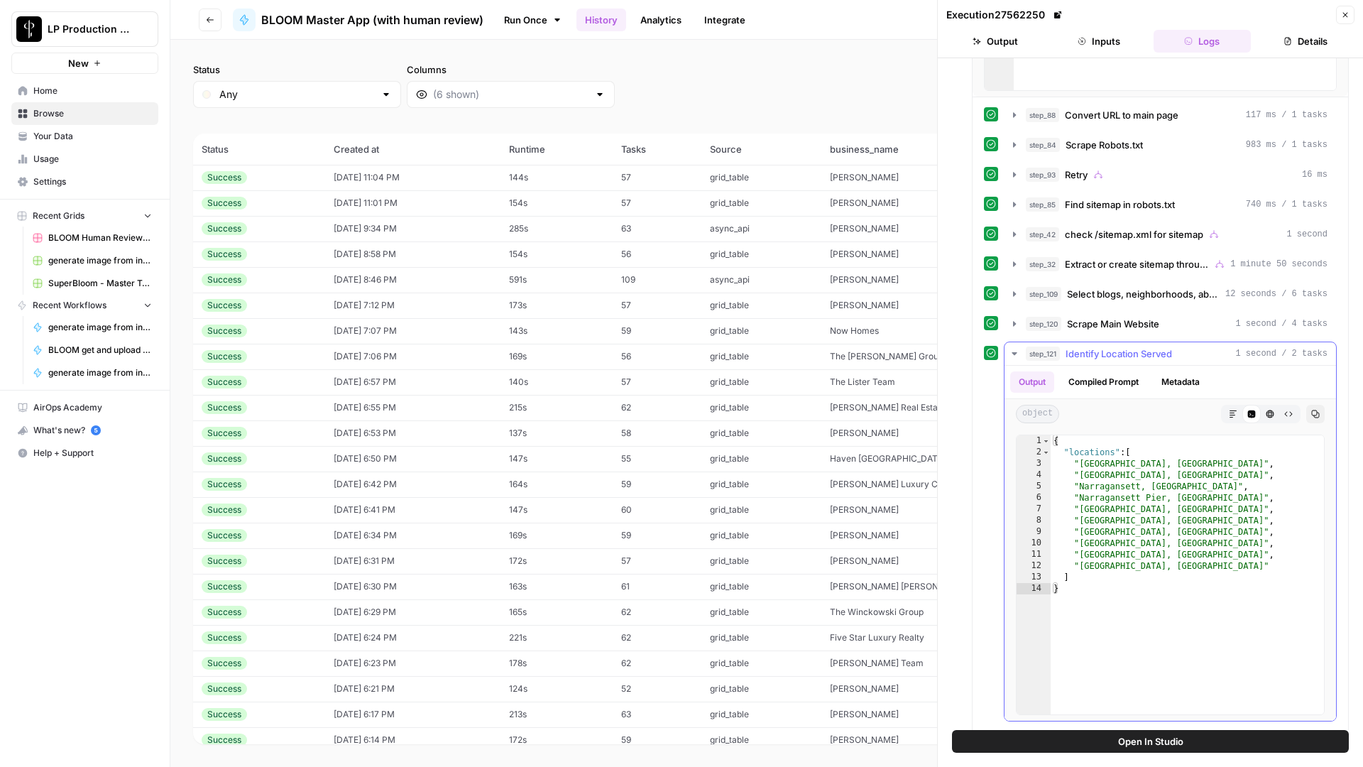
scroll to position [354, 0]
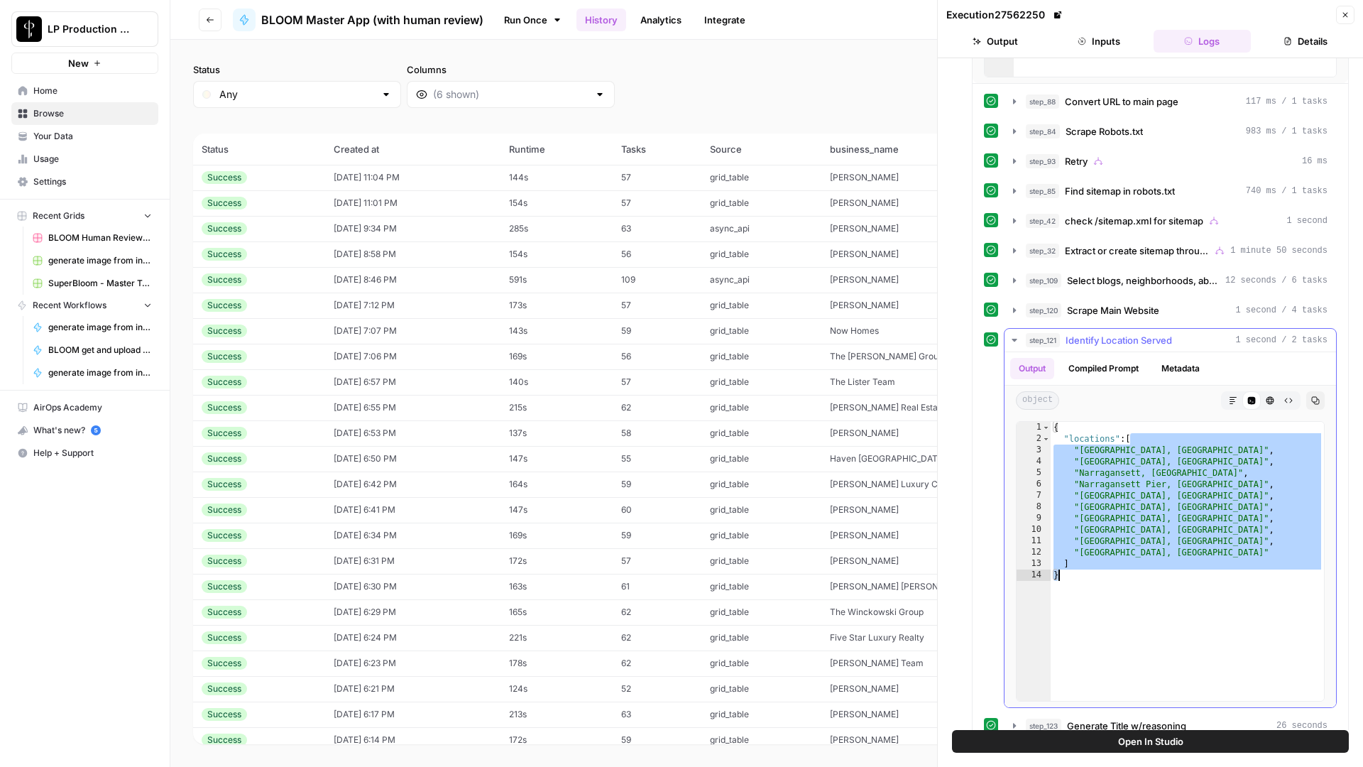
drag, startPoint x: 1132, startPoint y: 442, endPoint x: 1102, endPoint y: 571, distance: 131.9
click at [1103, 571] on div "{ "locations" : [ "Newport, RI" , "Jamestown, RI" , "Narragansett, RI" , "Narra…" at bounding box center [1187, 573] width 273 height 302
click at [1102, 571] on div "{ "locations" : [ "Newport, RI" , "Jamestown, RI" , "Narragansett, RI" , "Narra…" at bounding box center [1187, 573] width 273 height 302
drag, startPoint x: 1084, startPoint y: 568, endPoint x: 1128, endPoint y: 436, distance: 139.2
click at [1128, 436] on div "{ "locations" : [ "Newport, RI" , "Jamestown, RI" , "Narragansett, RI" , "Narra…" at bounding box center [1187, 571] width 273 height 302
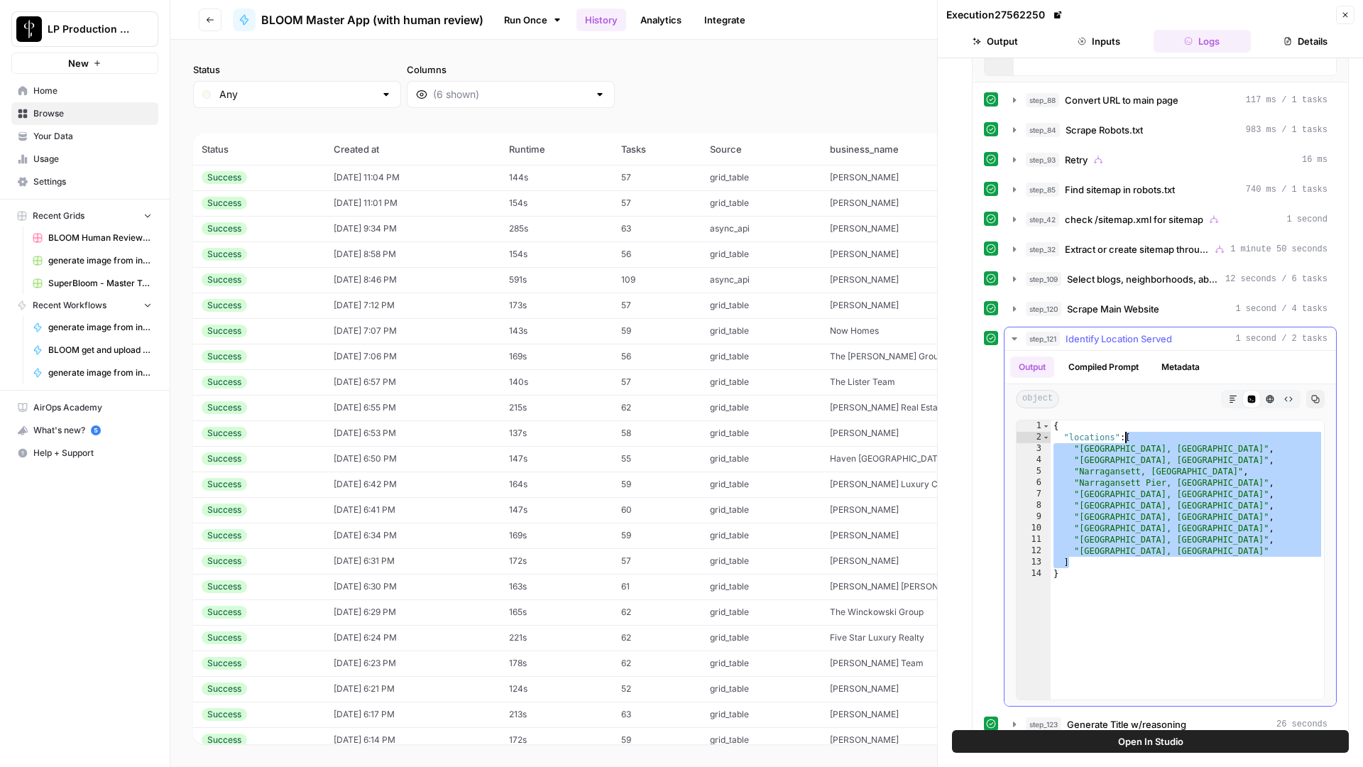
scroll to position [361, 0]
click at [1147, 494] on div "{ "locations" : [ "Newport, RI" , "Jamestown, RI" , "Narragansett, RI" , "Narra…" at bounding box center [1187, 573] width 273 height 302
drag, startPoint x: 1131, startPoint y: 434, endPoint x: 1070, endPoint y: 559, distance: 139.1
click at [1070, 559] on div "{ "locations" : [ "Newport, RI" , "Jamestown, RI" , "Narragansett, RI" , "Narra…" at bounding box center [1187, 572] width 273 height 302
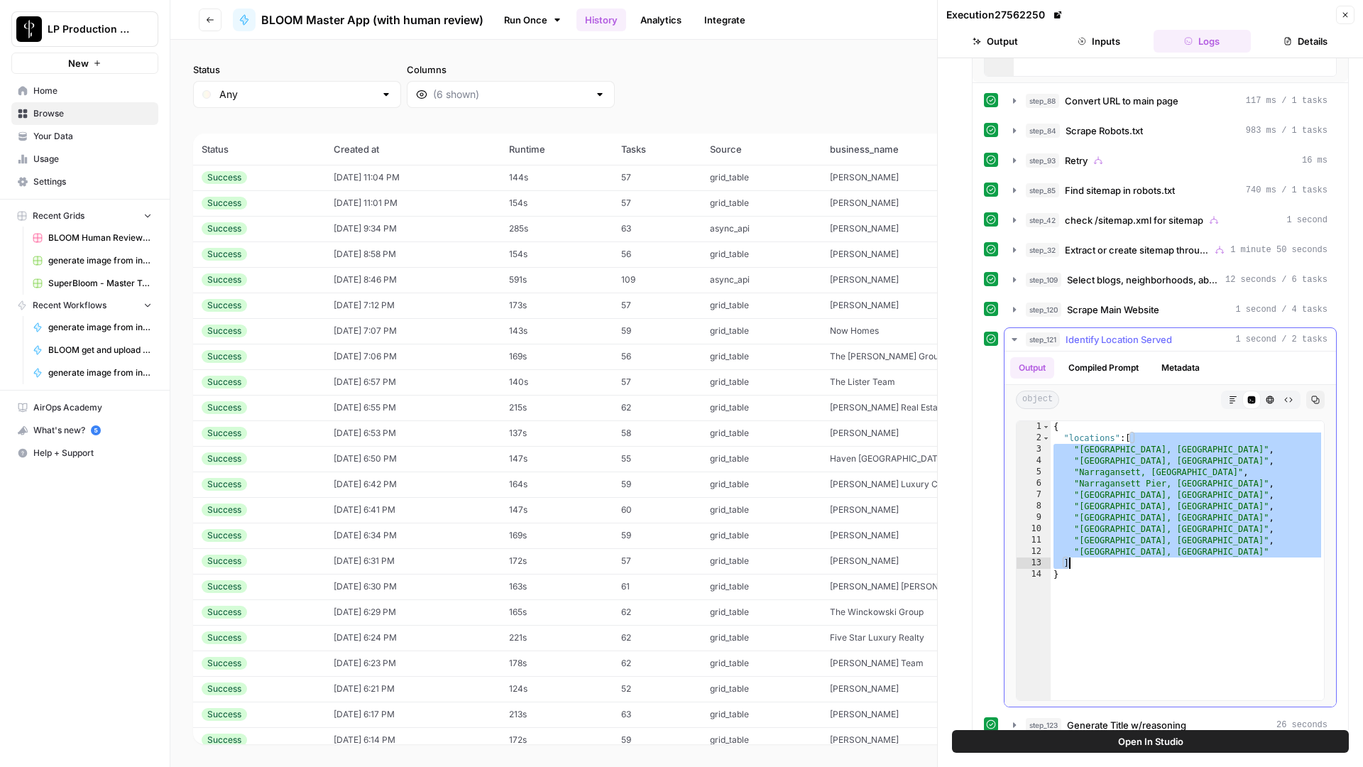
type textarea "**********"
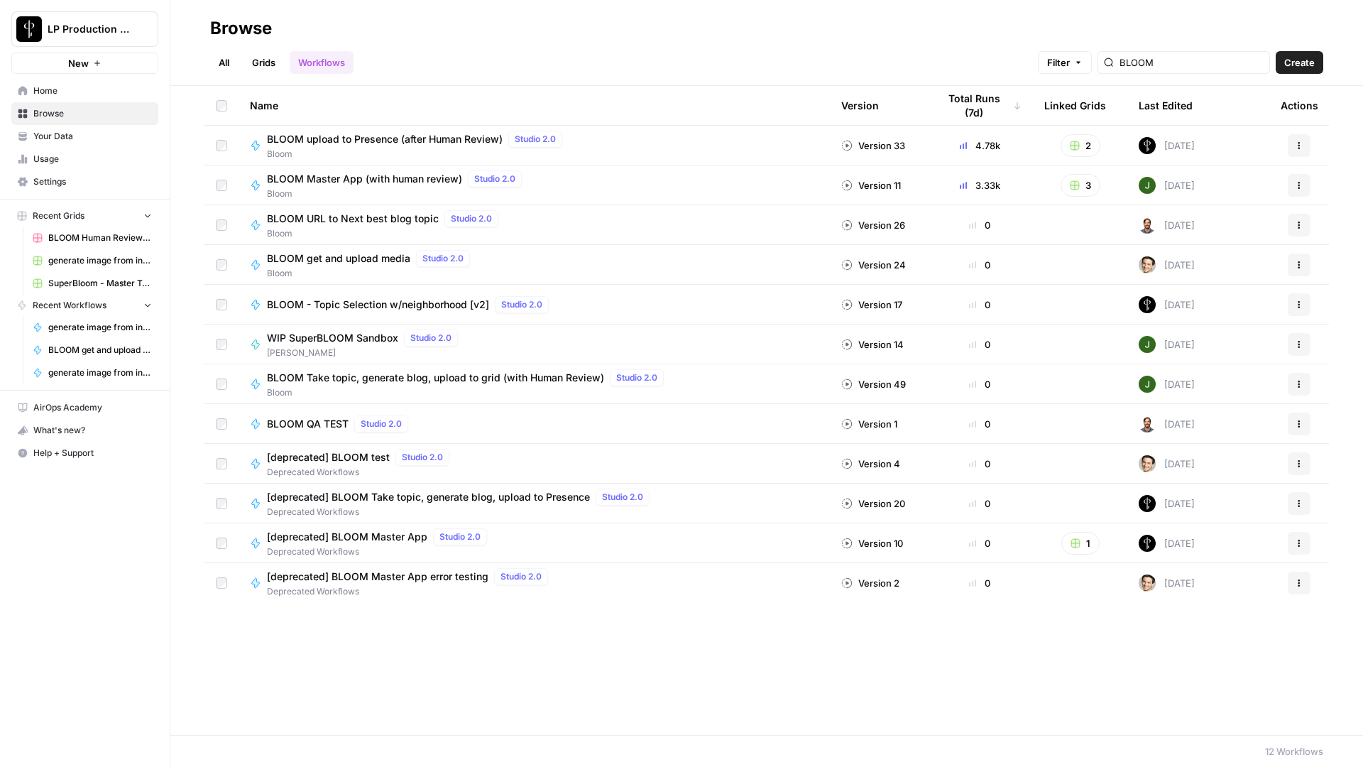
click at [368, 300] on span "BLOOM - Topic Selection w/neighborhood [v2]" at bounding box center [378, 305] width 222 height 14
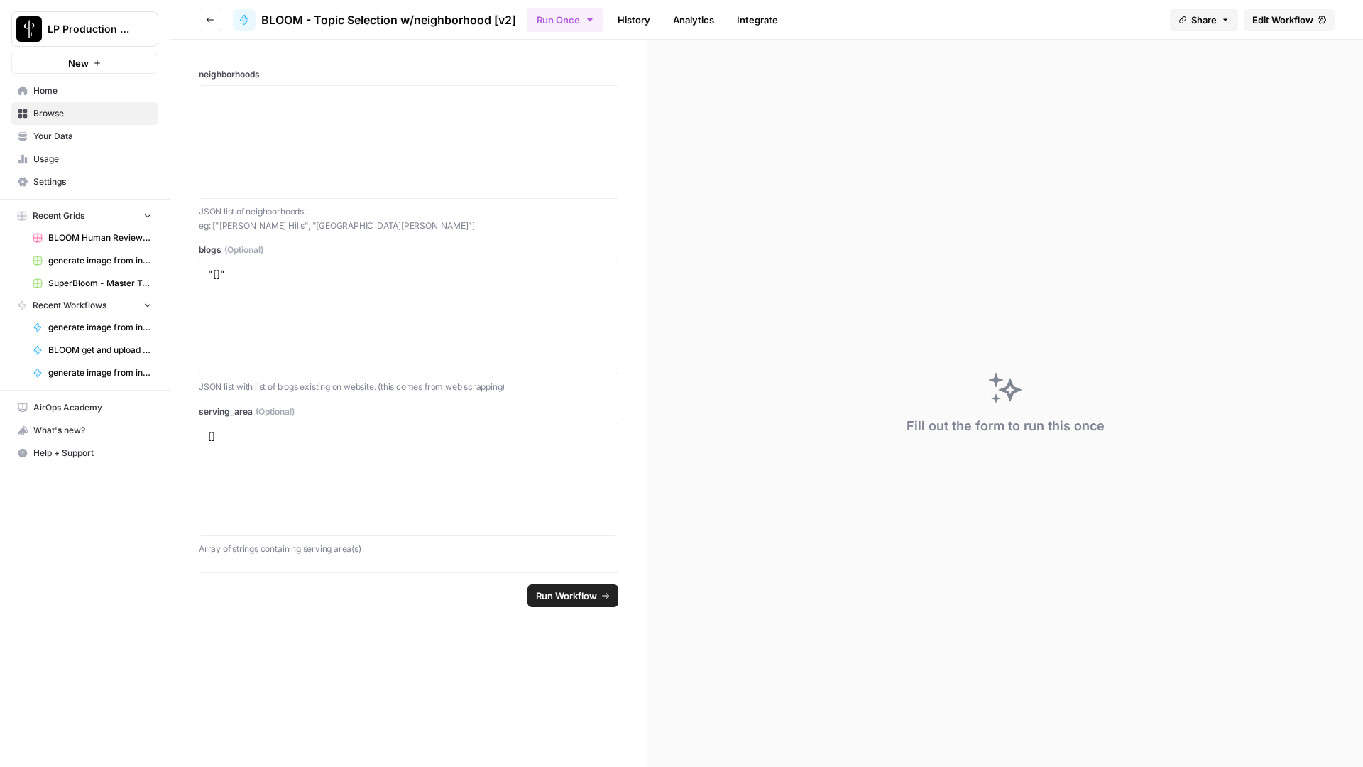
click at [1287, 18] on span "Edit Workflow" at bounding box center [1283, 20] width 61 height 14
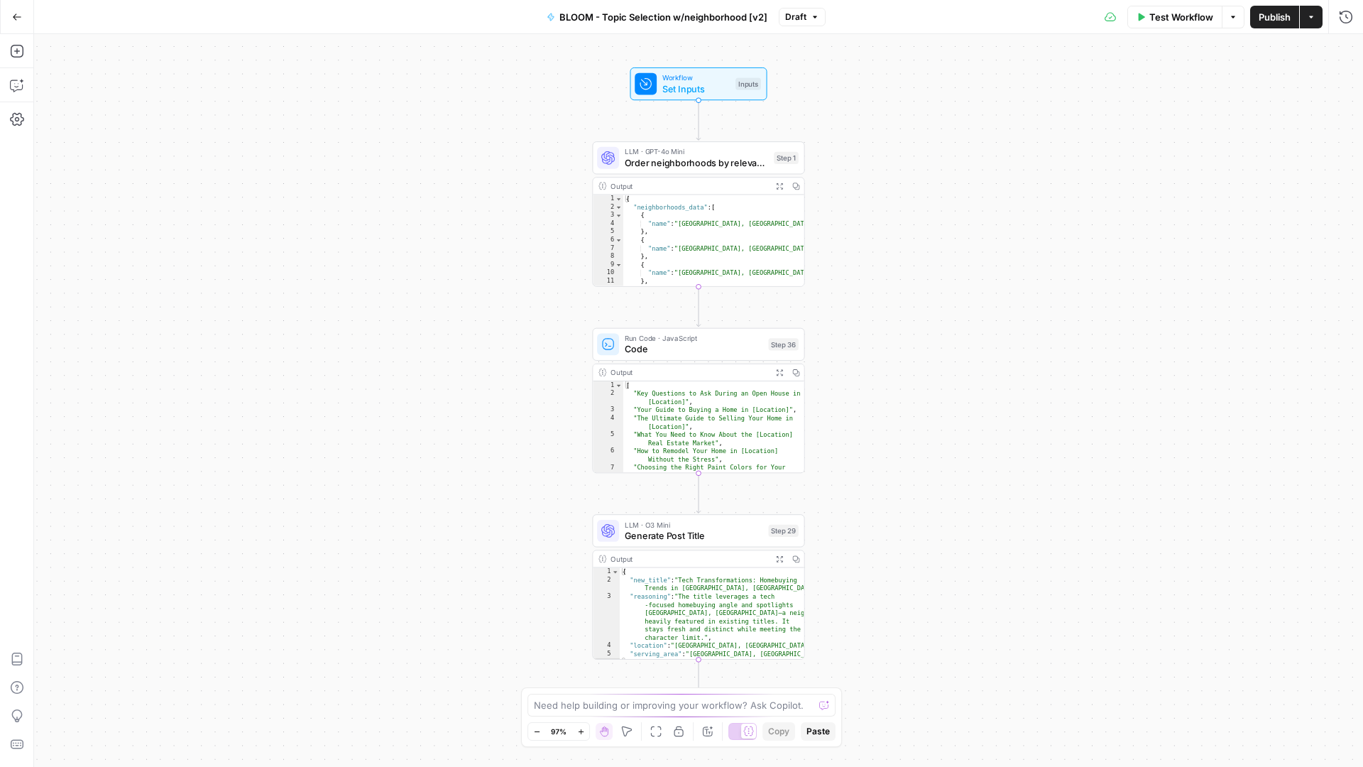
click at [1200, 21] on span "Test Workflow" at bounding box center [1182, 17] width 64 height 14
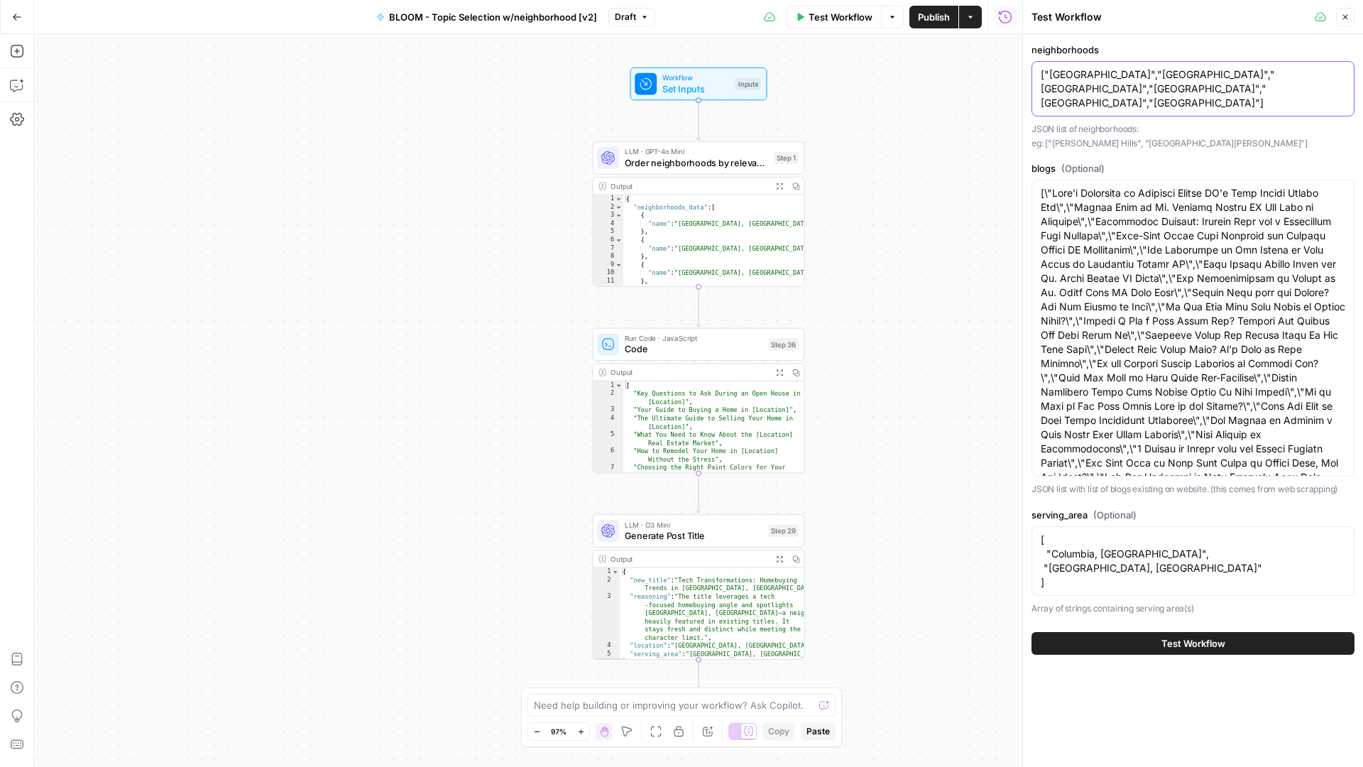
click at [1106, 88] on textarea "["[GEOGRAPHIC_DATA]","[GEOGRAPHIC_DATA]","[GEOGRAPHIC_DATA]","[GEOGRAPHIC_DATA]…" at bounding box center [1193, 88] width 305 height 43
paste textarea "[GEOGRAPHIC_DATA]"
type textarea "["[GEOGRAPHIC_DATA]"]"
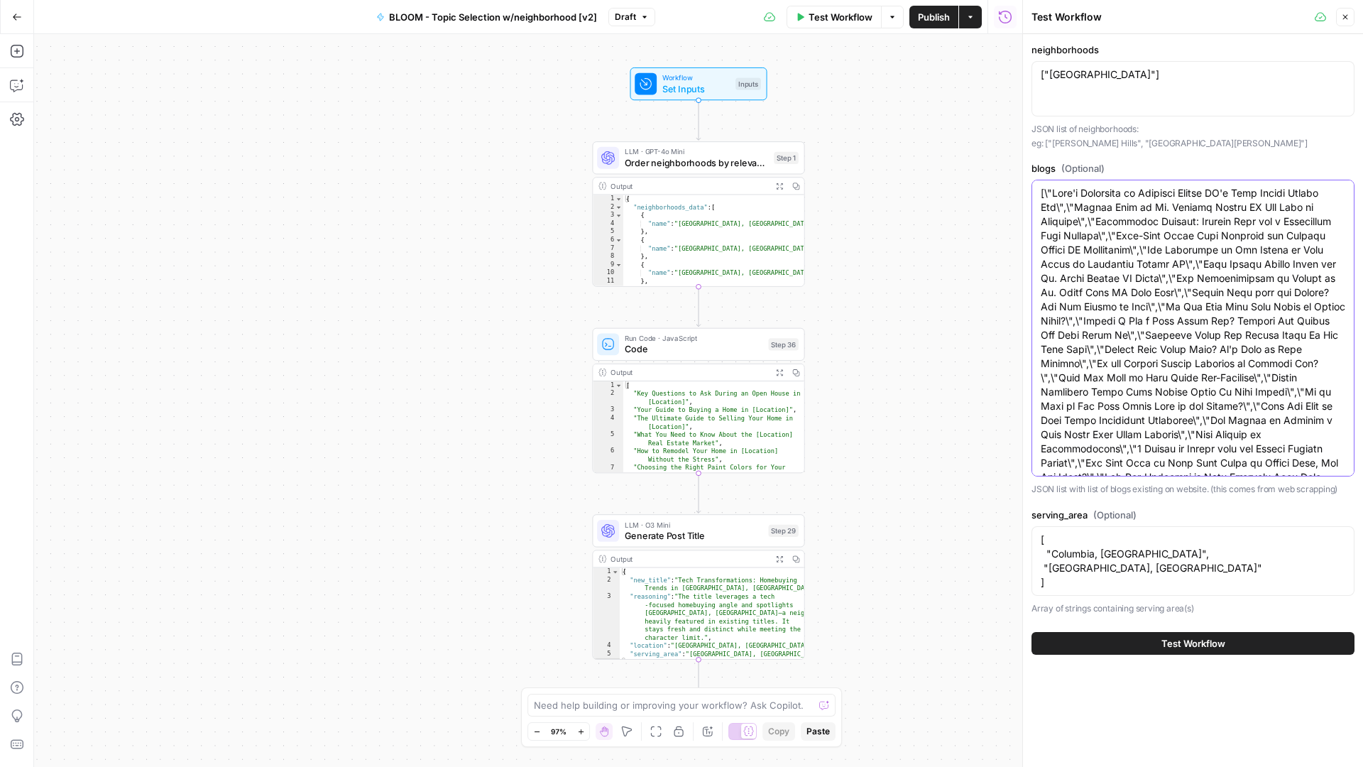
click at [1118, 338] on textarea "blogs (Optional)" at bounding box center [1193, 427] width 305 height 483
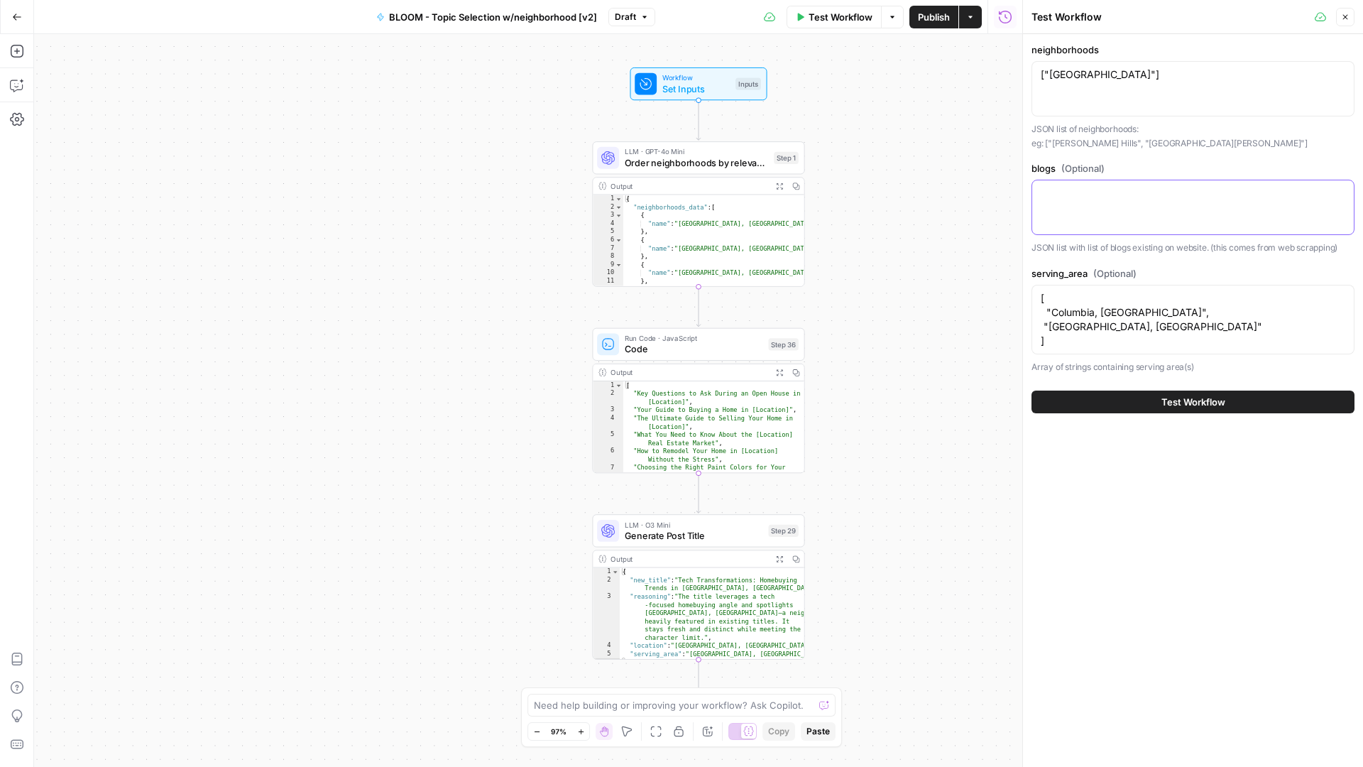
paste textarea "[\"how to find the right remodeling contractor in back bay ma\",\"living in [GE…"
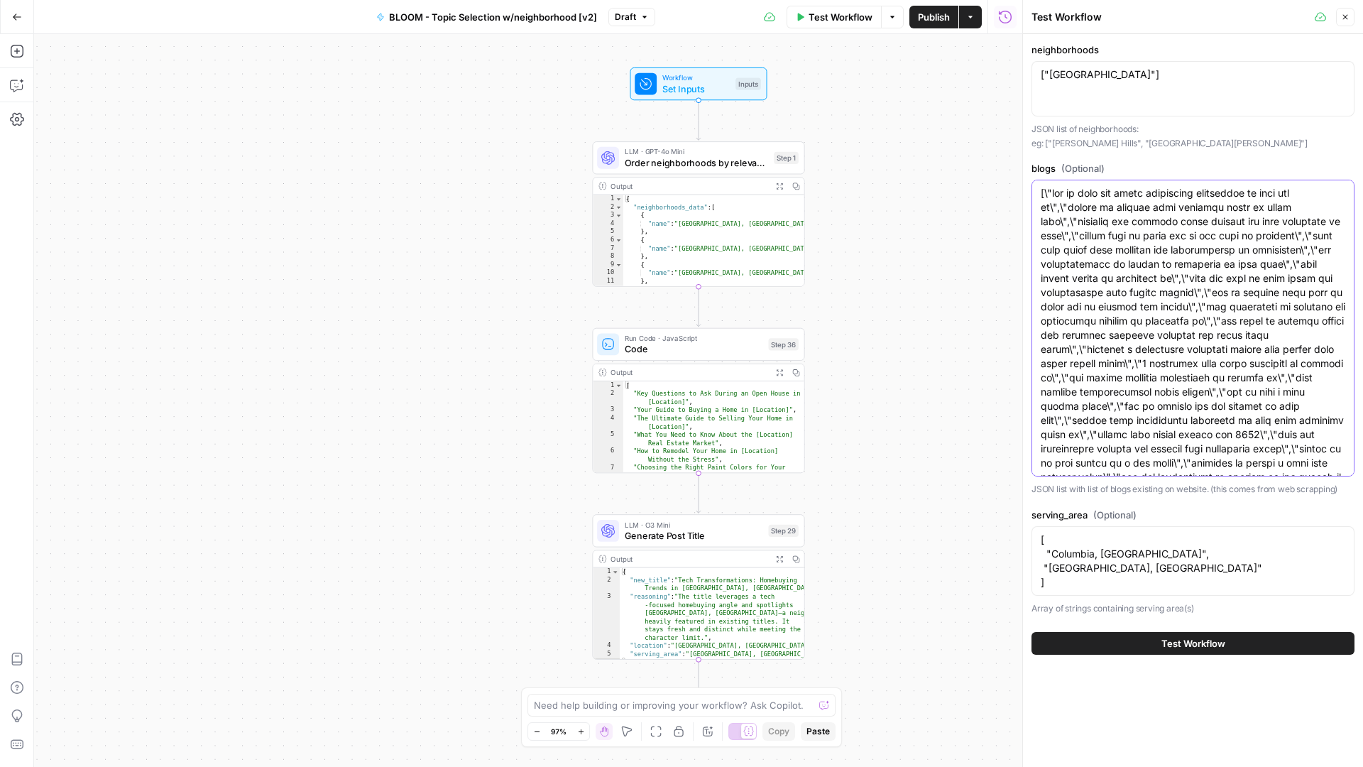
scroll to position [753, 0]
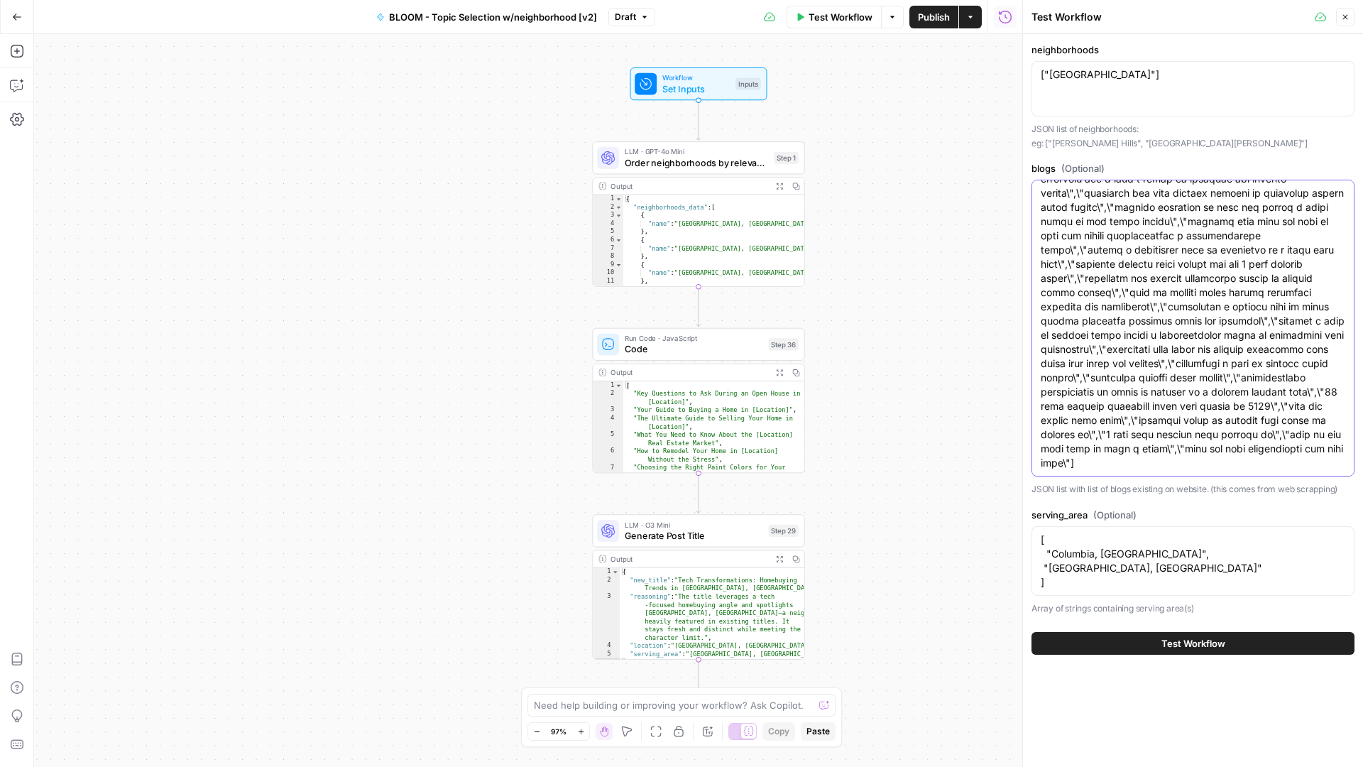
type textarea "[\"how to find the right remodeling contractor in back bay ma\",\"living in [GE…"
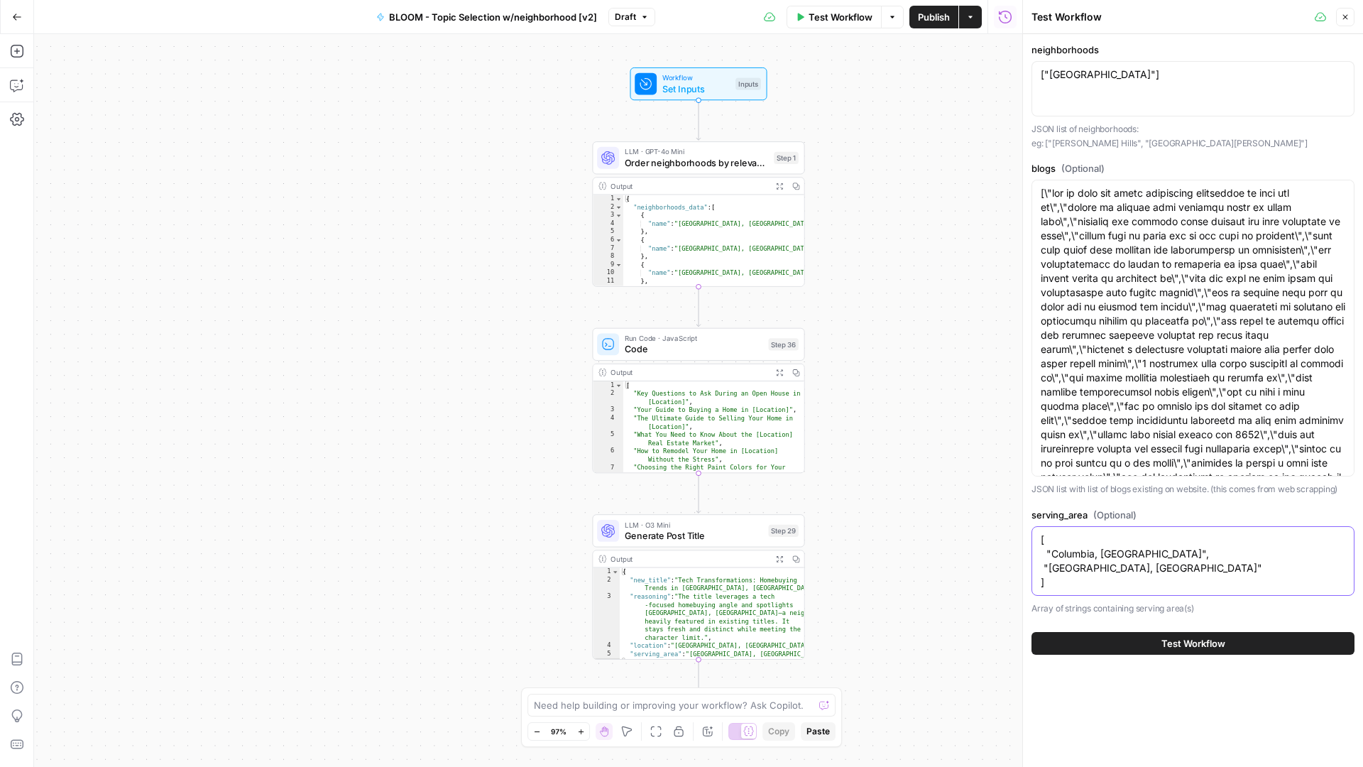
drag, startPoint x: 1059, startPoint y: 587, endPoint x: 1032, endPoint y: 538, distance: 55.3
click at [1033, 538] on div "[ "Columbia, [GEOGRAPHIC_DATA]", "Waterloo, [GEOGRAPHIC_DATA]" ] [ "Columbia, […" at bounding box center [1193, 561] width 323 height 70
paste textarea ""Newport, [GEOGRAPHIC_DATA]", "[GEOGRAPHIC_DATA], [GEOGRAPHIC_DATA]", "[GEOGRAP…"
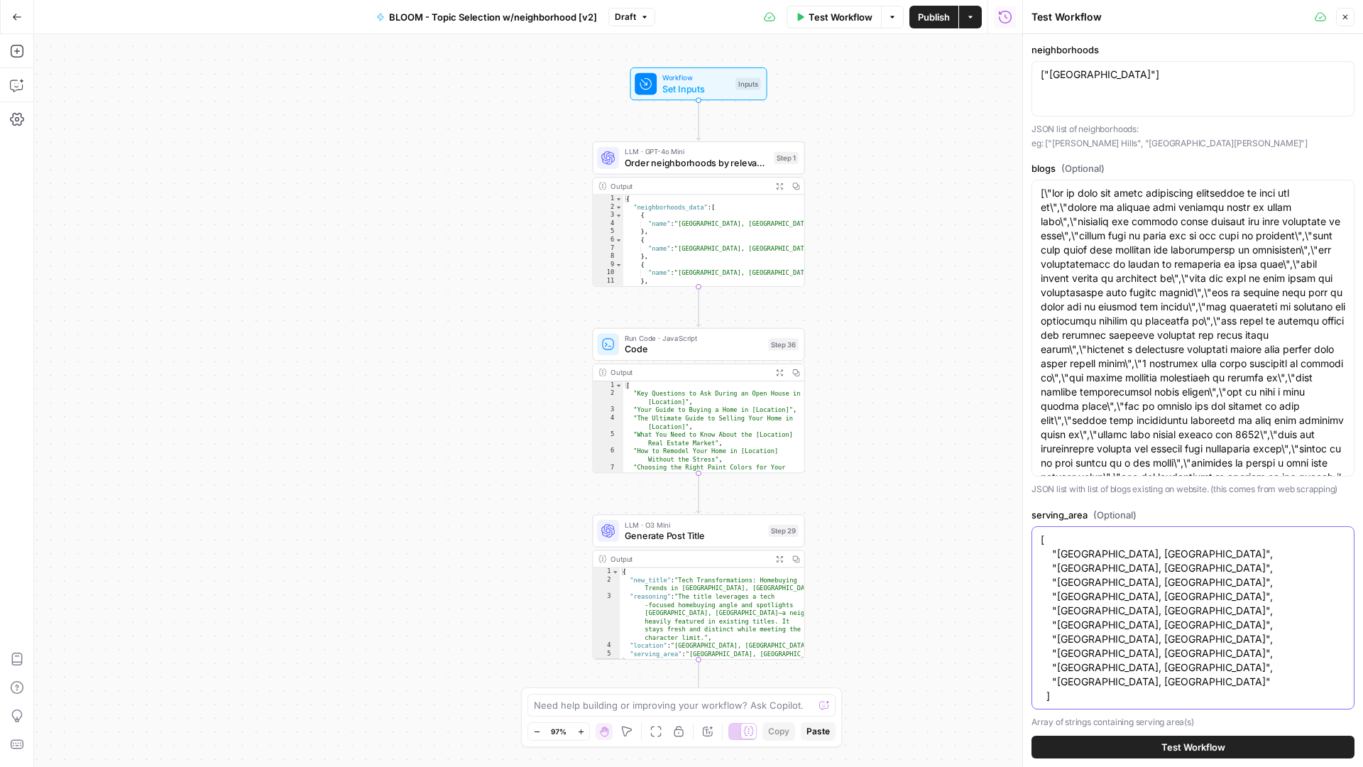
type textarea "[ "[GEOGRAPHIC_DATA], [GEOGRAPHIC_DATA]", "[GEOGRAPHIC_DATA], [GEOGRAPHIC_DATA]…"
click at [1170, 744] on span "Test Workflow" at bounding box center [1194, 747] width 64 height 14
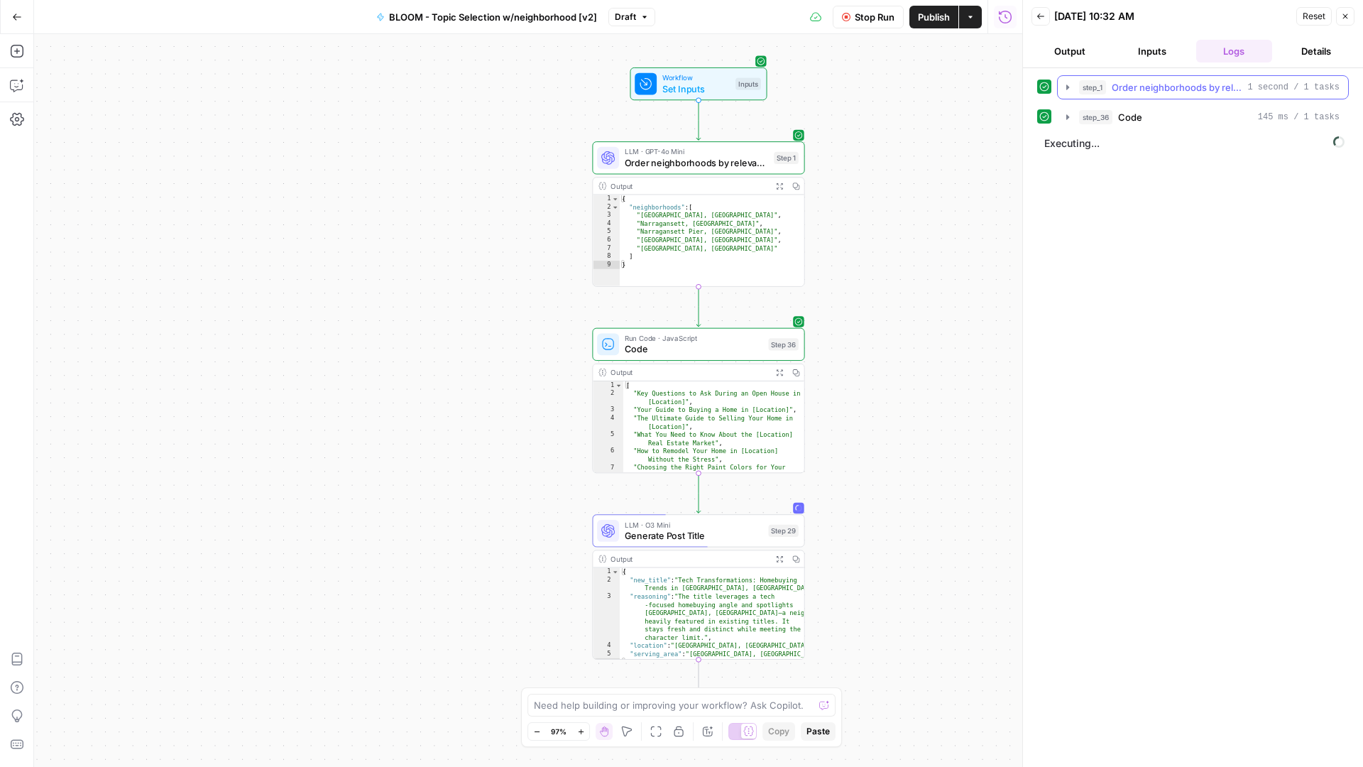
click at [1066, 87] on icon "button" at bounding box center [1067, 87] width 11 height 11
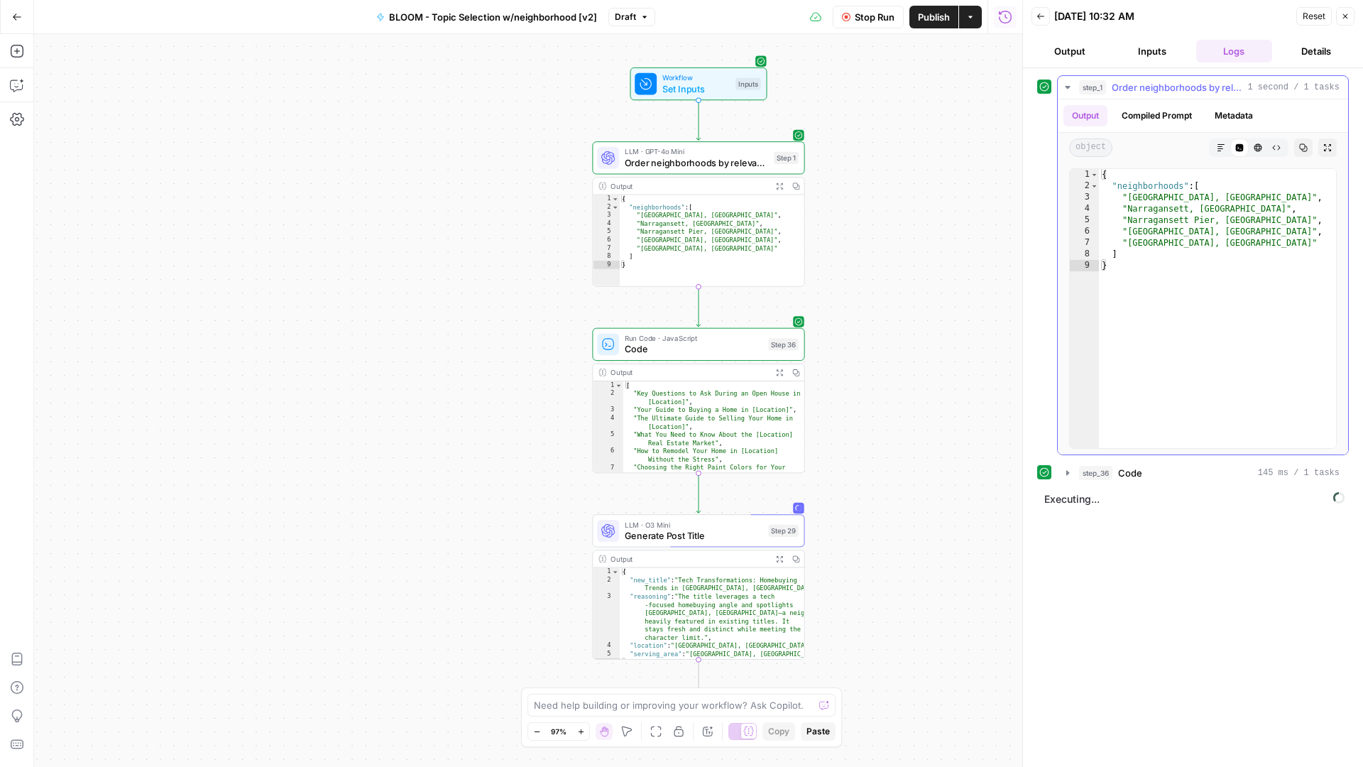
click at [1066, 88] on icon "button" at bounding box center [1067, 87] width 11 height 11
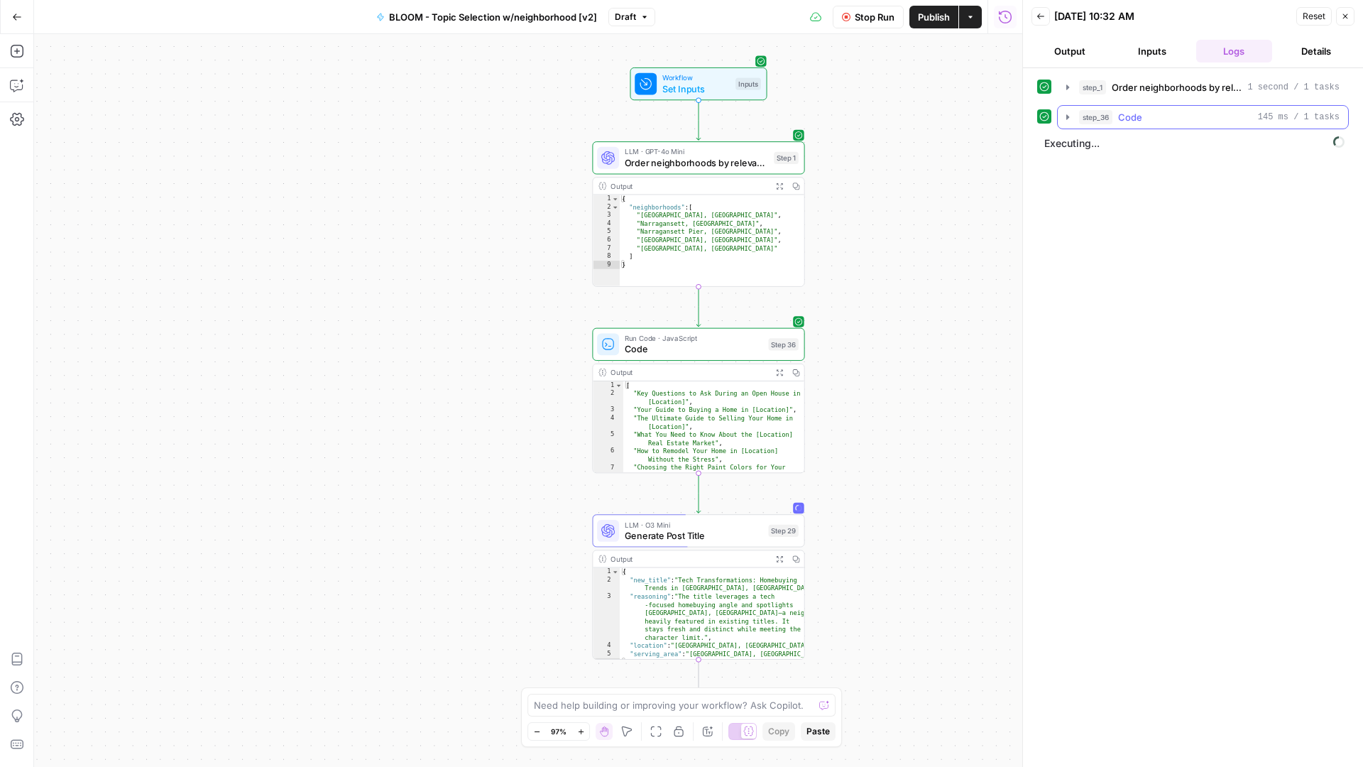
click at [1072, 115] on icon "button" at bounding box center [1067, 116] width 11 height 11
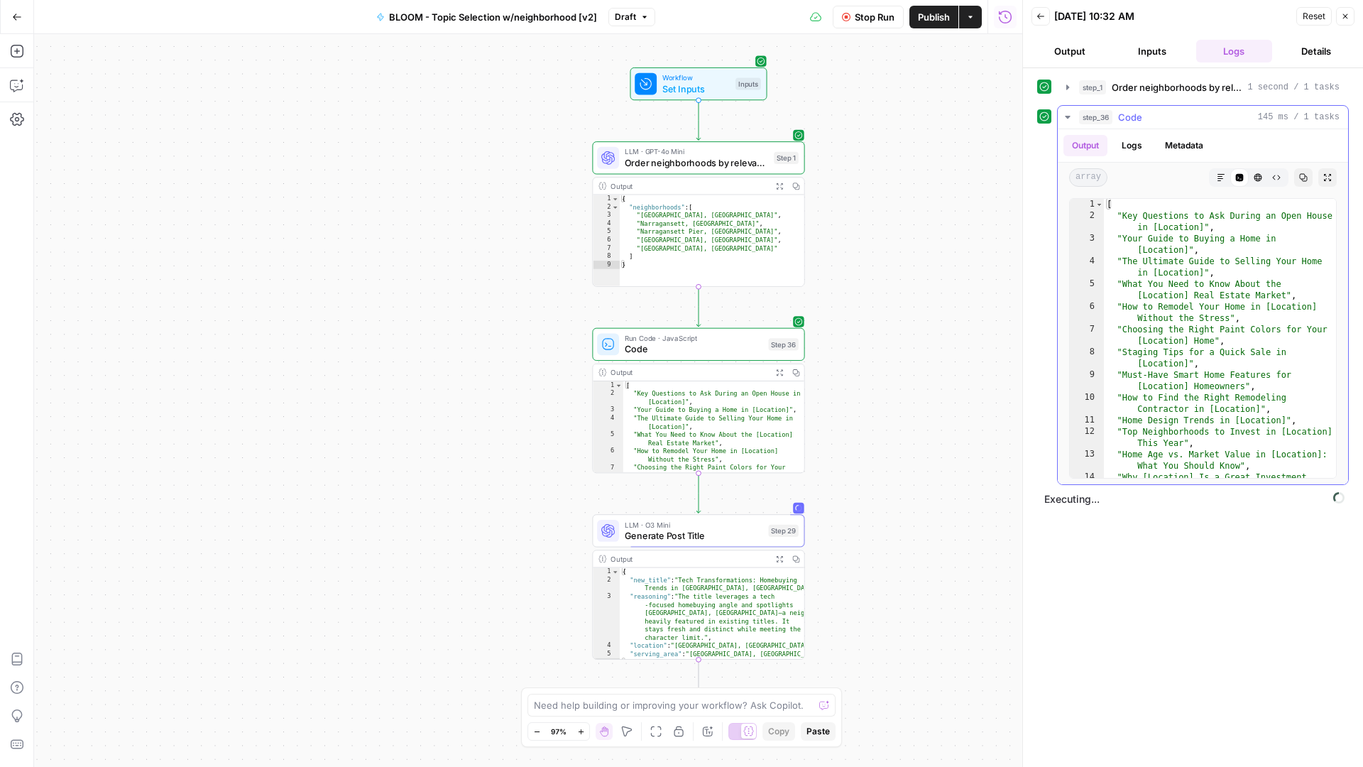
click at [1072, 115] on icon "button" at bounding box center [1067, 116] width 11 height 11
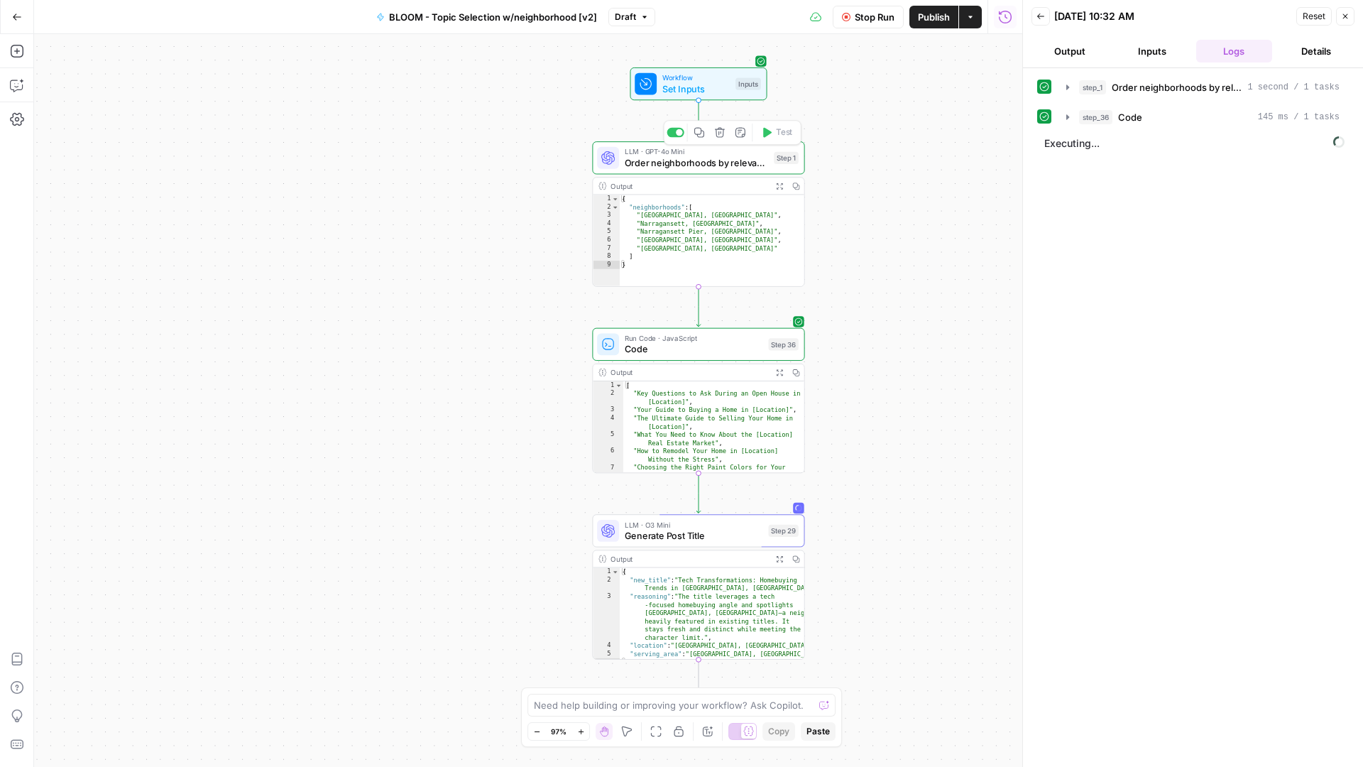
click at [729, 160] on span "Order neighborhoods by relevance" at bounding box center [697, 162] width 144 height 13
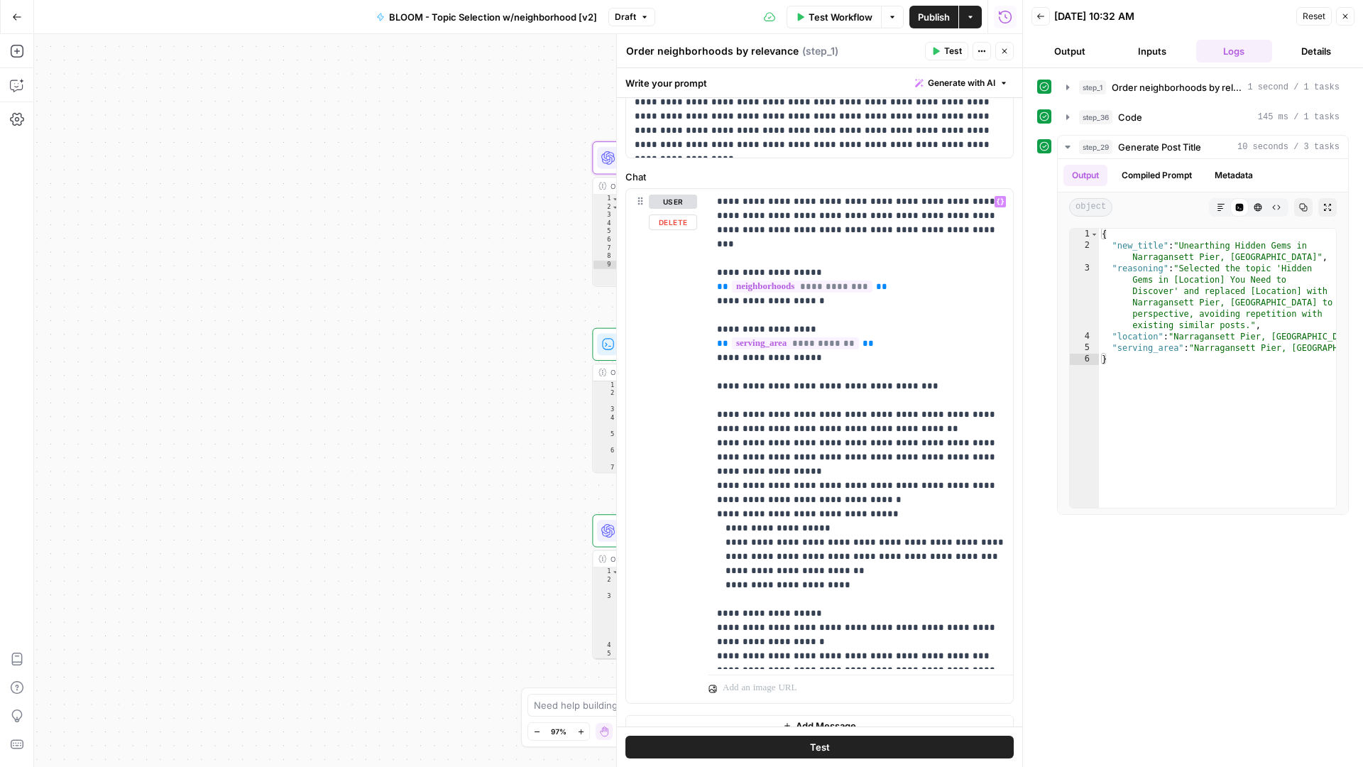
scroll to position [107, 0]
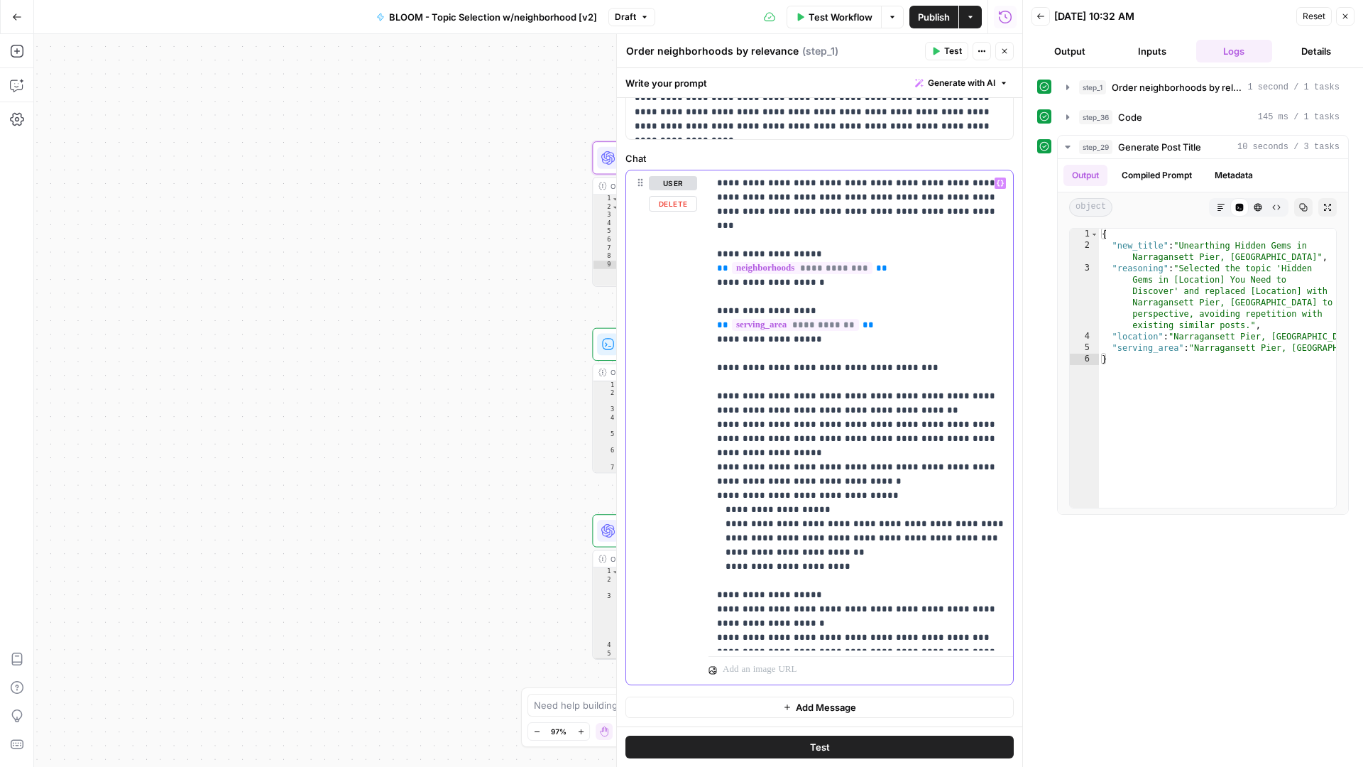
click at [842, 540] on p "**********" at bounding box center [861, 410] width 288 height 469
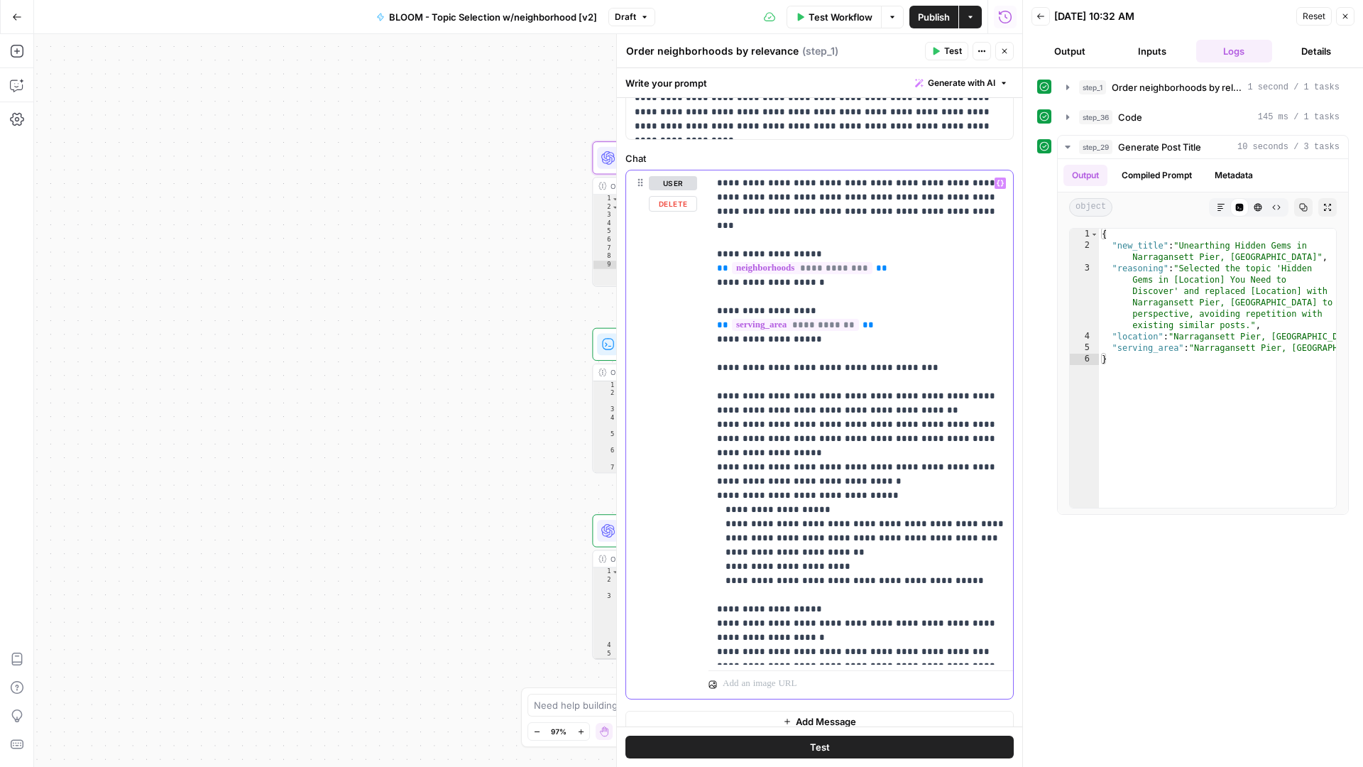
click at [912, 552] on p "**********" at bounding box center [861, 417] width 288 height 483
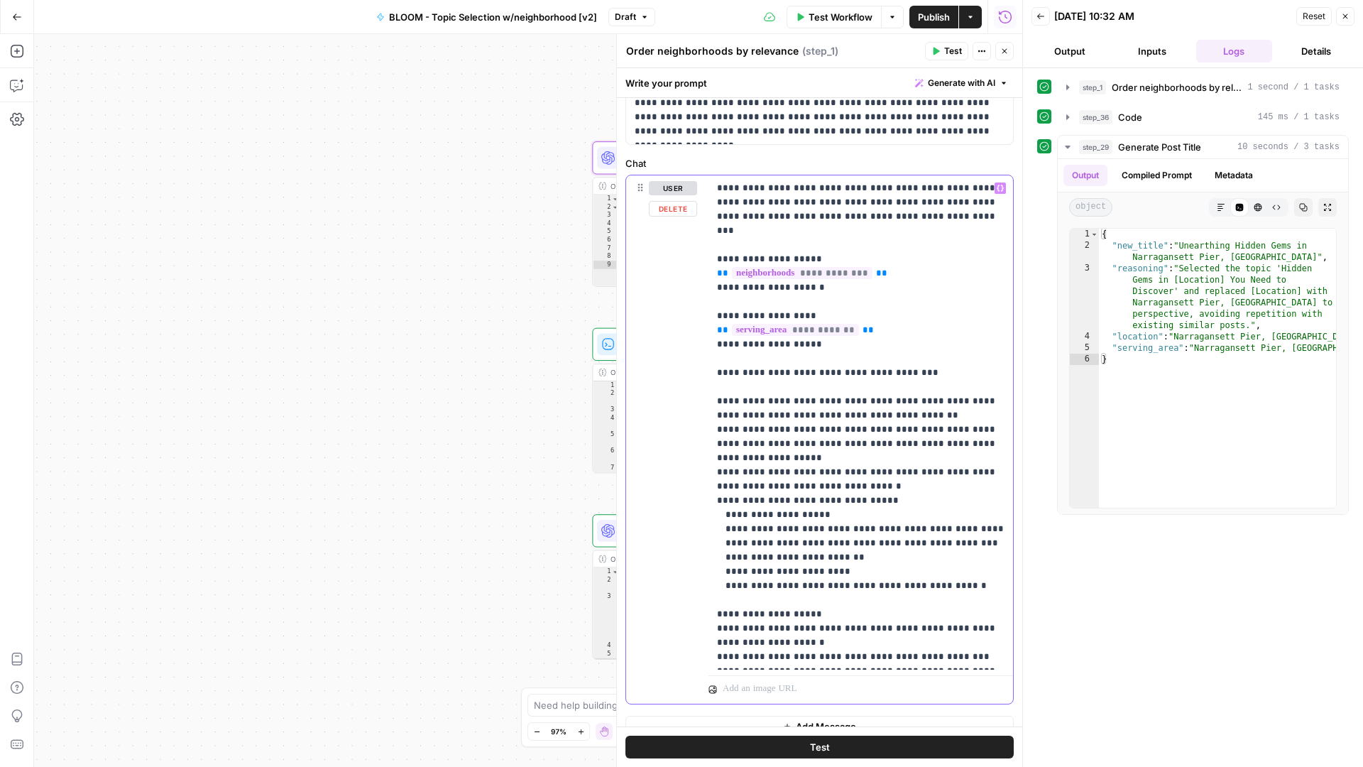
click at [944, 558] on p "**********" at bounding box center [861, 422] width 288 height 483
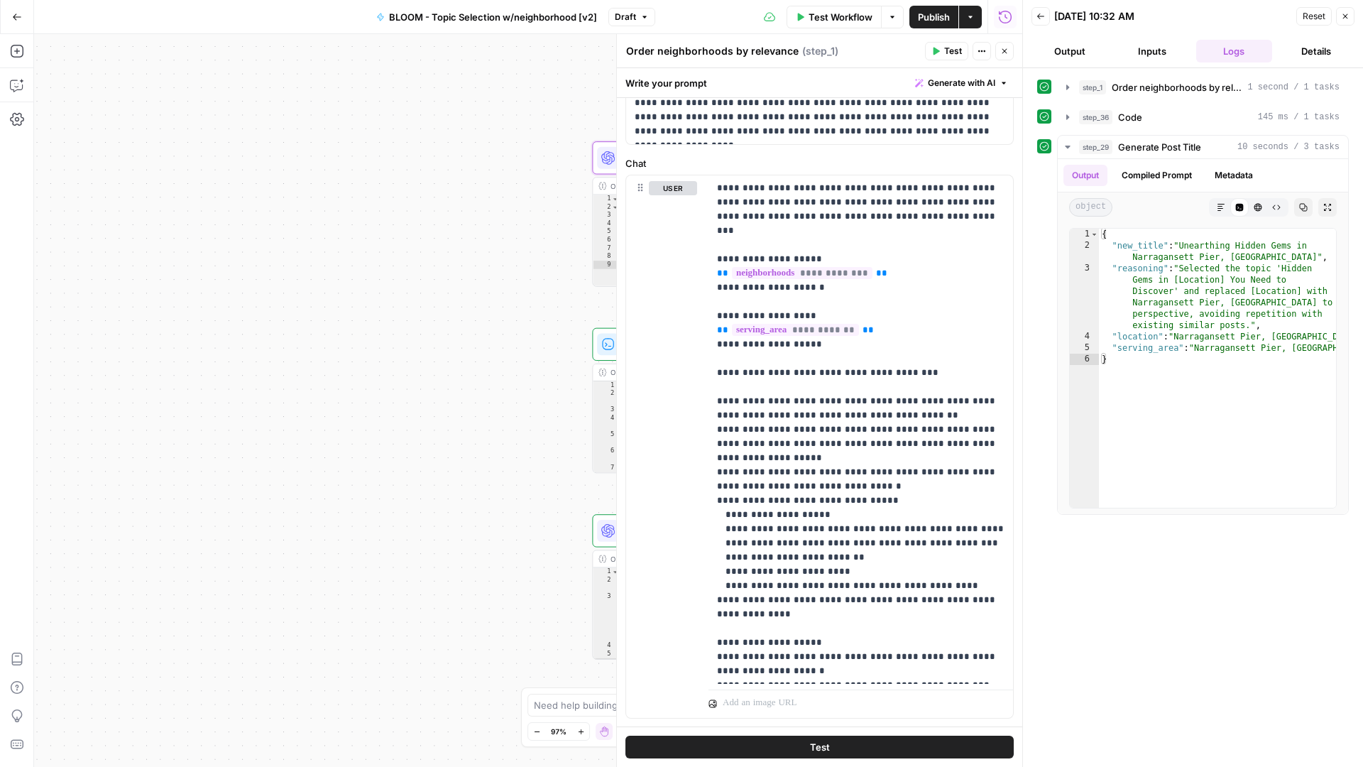
click at [914, 744] on button "Test" at bounding box center [820, 747] width 388 height 23
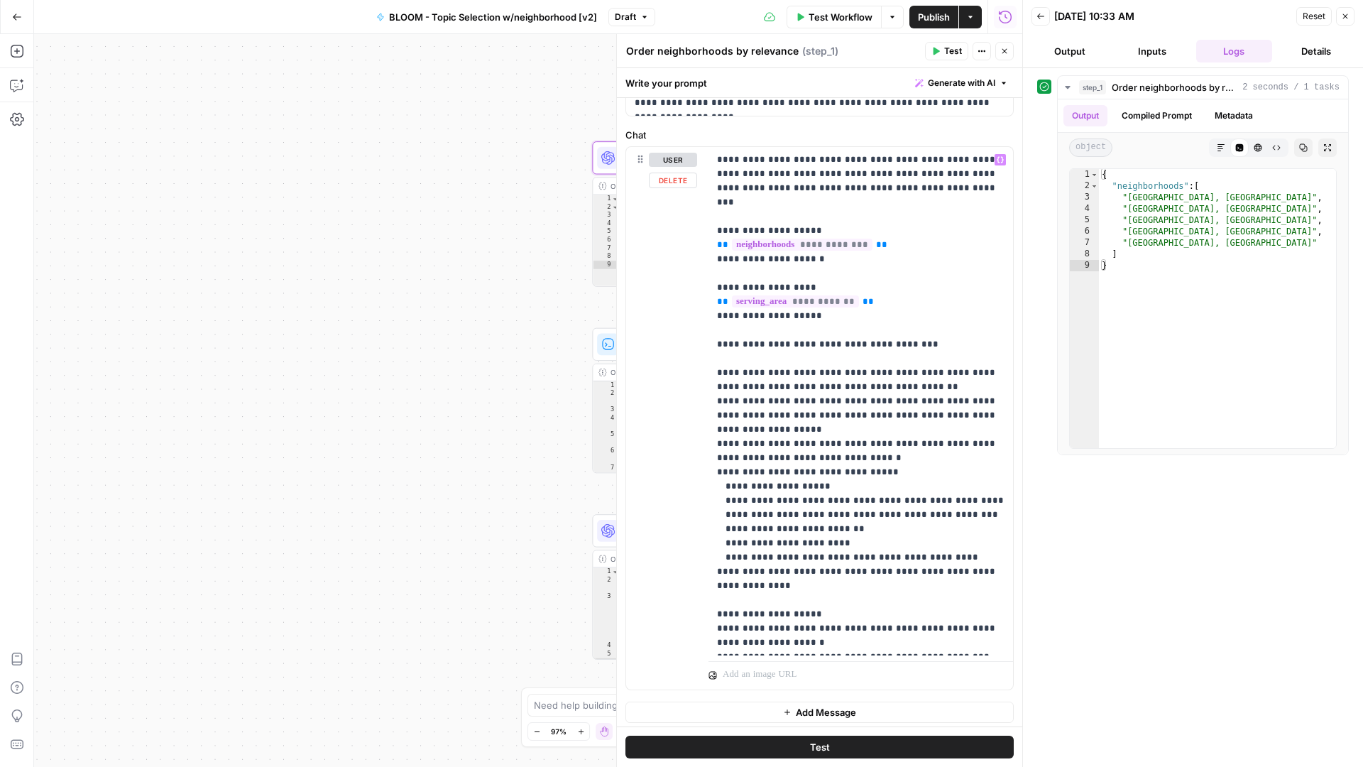
scroll to position [136, 0]
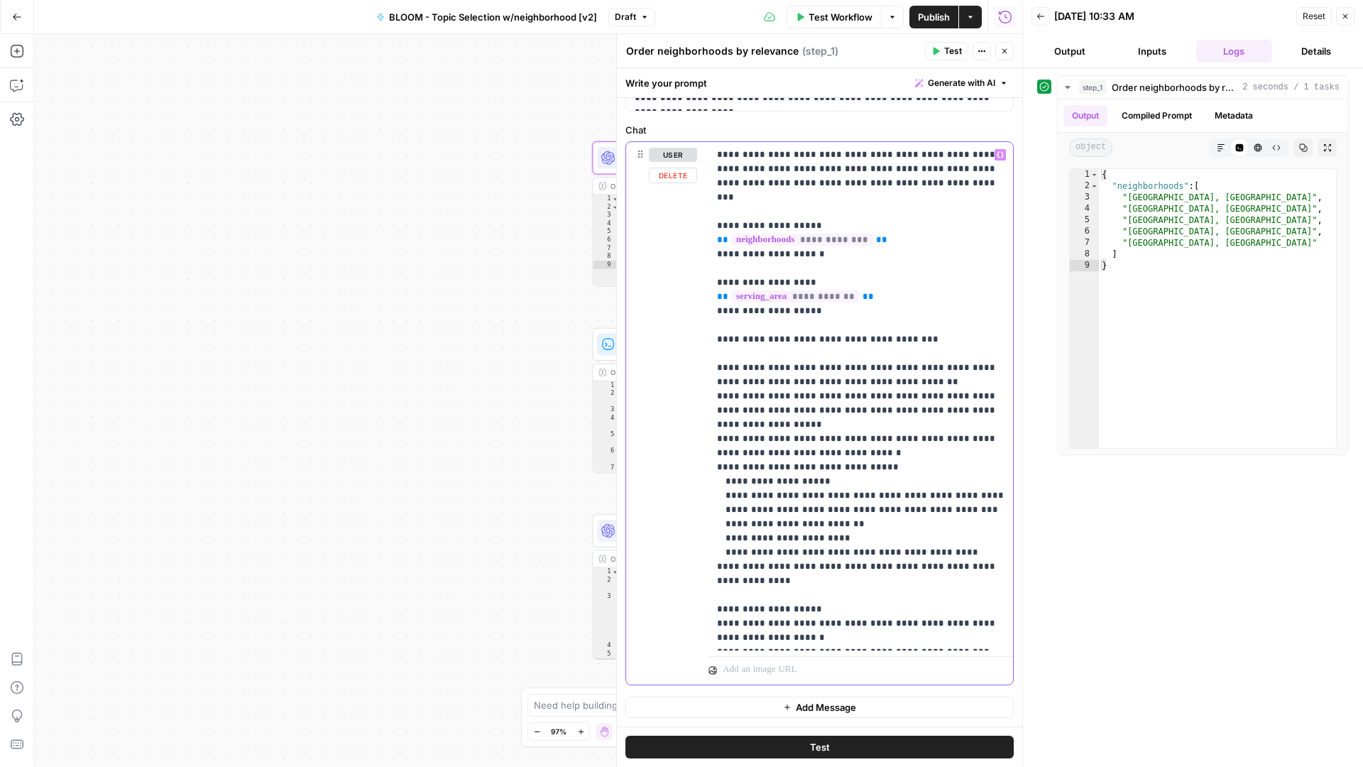
drag, startPoint x: 986, startPoint y: 540, endPoint x: 998, endPoint y: 547, distance: 13.0
click at [986, 540] on p "**********" at bounding box center [861, 396] width 288 height 497
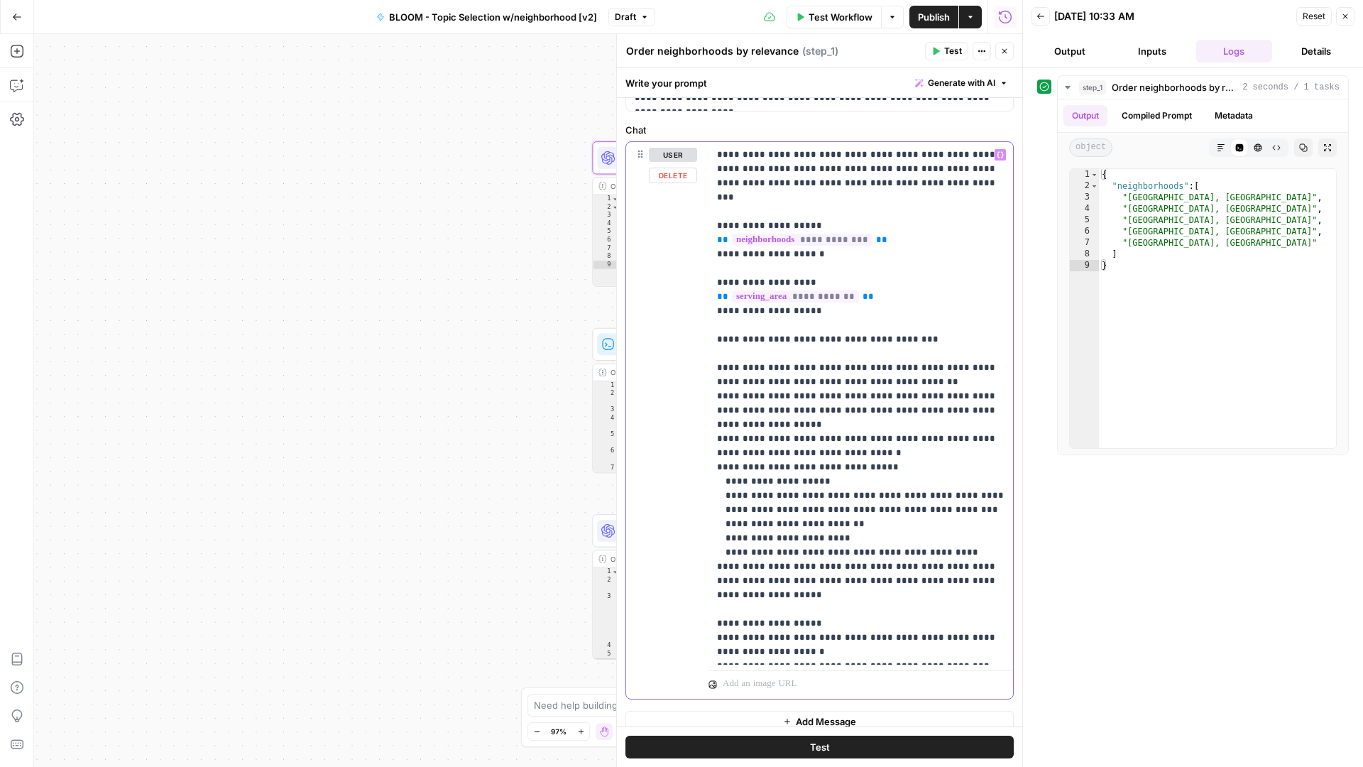
click at [849, 554] on p "**********" at bounding box center [861, 403] width 288 height 511
click at [874, 552] on p "**********" at bounding box center [861, 410] width 288 height 525
click at [829, 562] on p "**********" at bounding box center [861, 410] width 288 height 525
click at [854, 746] on button "Test" at bounding box center [820, 747] width 388 height 23
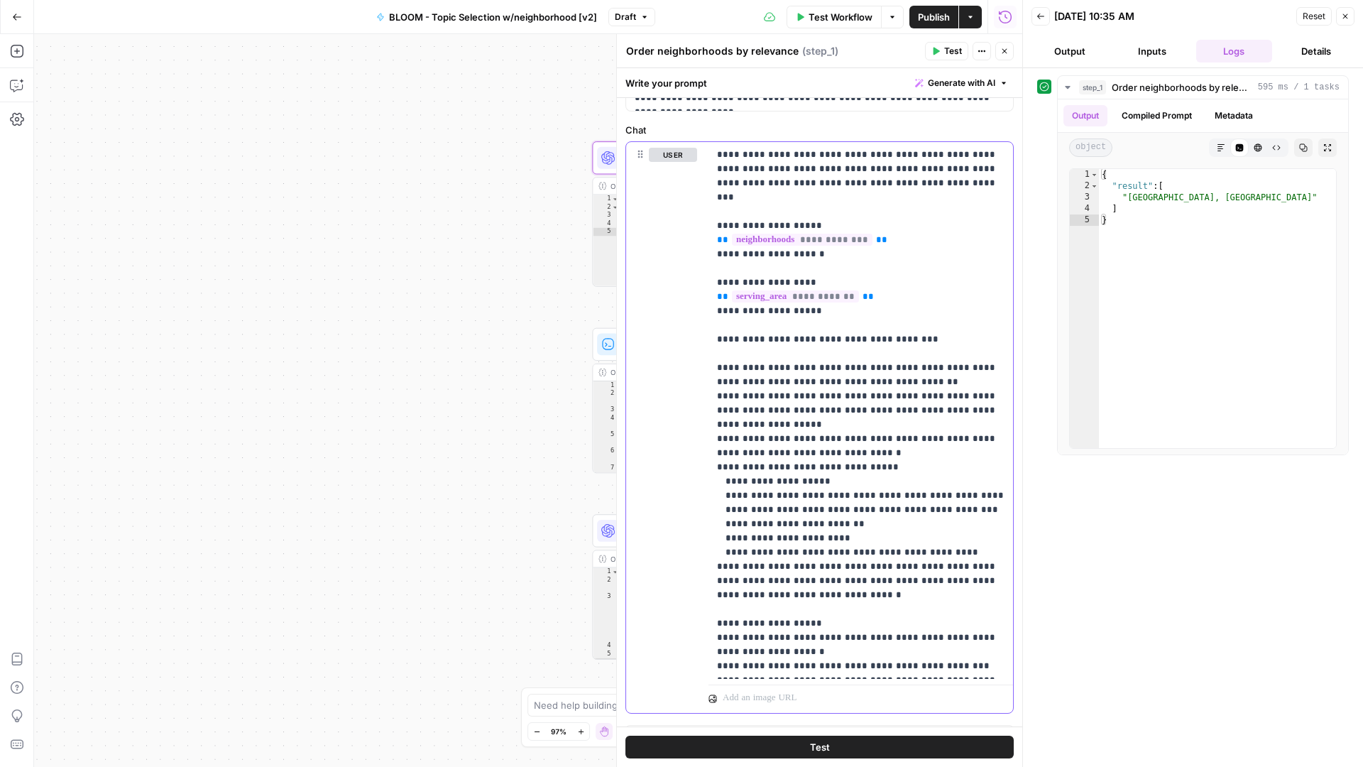
click at [862, 573] on p "**********" at bounding box center [861, 410] width 288 height 525
click at [846, 19] on span "Test Workflow" at bounding box center [841, 17] width 64 height 14
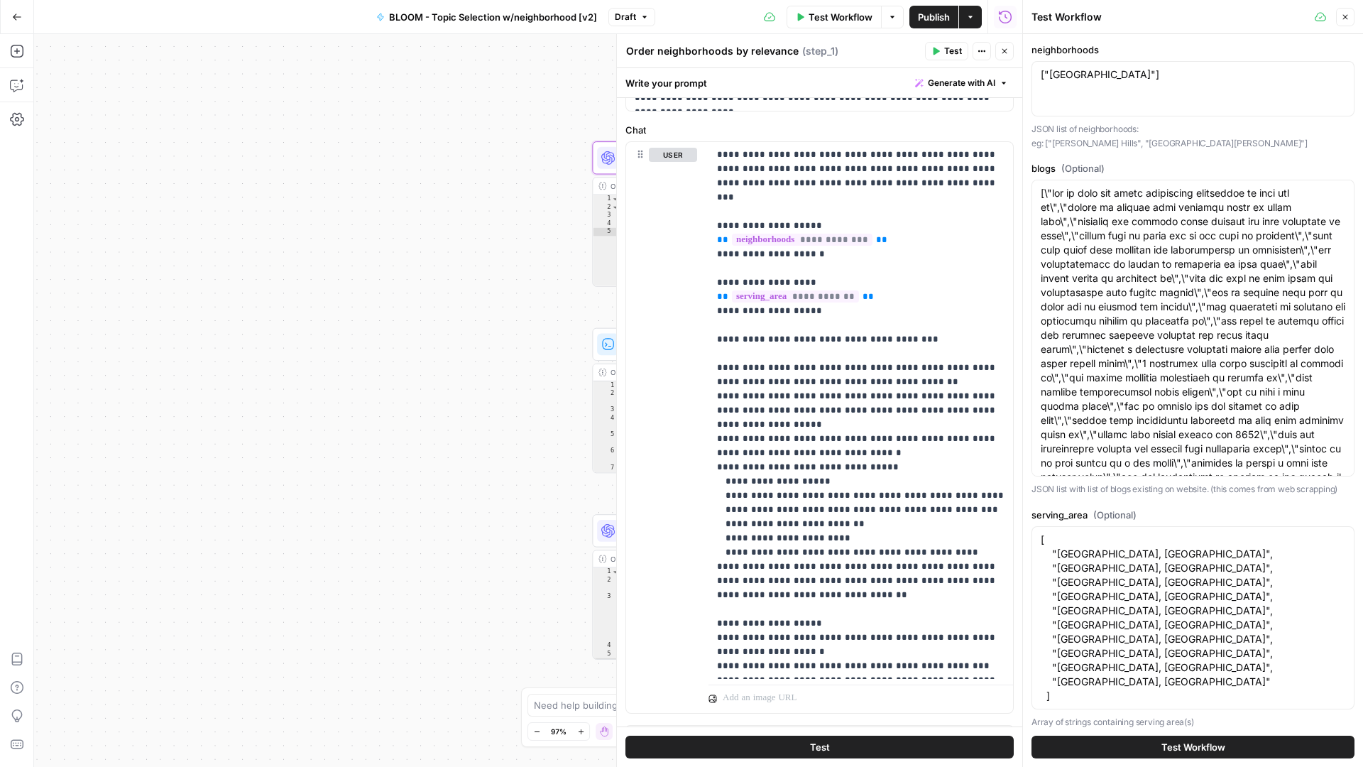
click at [1186, 753] on span "Test Workflow" at bounding box center [1194, 747] width 64 height 14
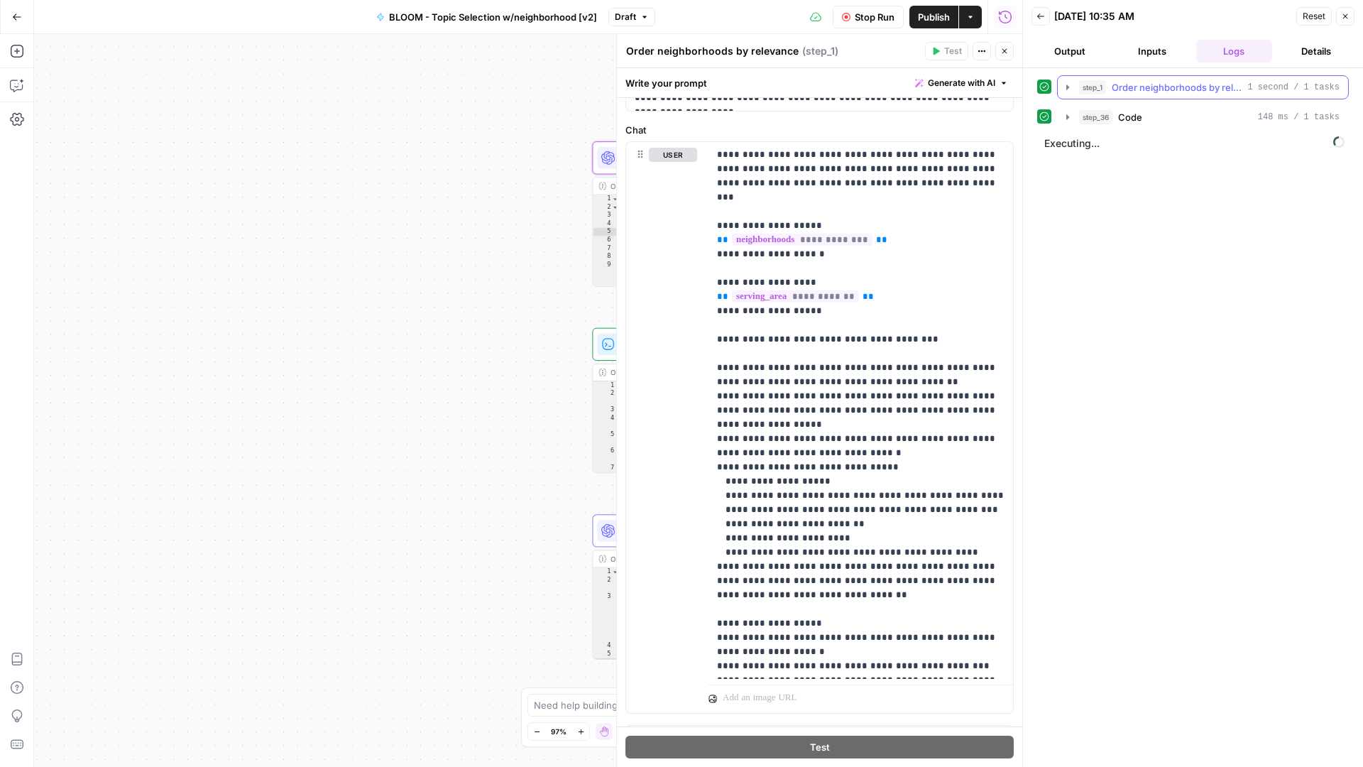
click at [1072, 86] on icon "button" at bounding box center [1067, 87] width 11 height 11
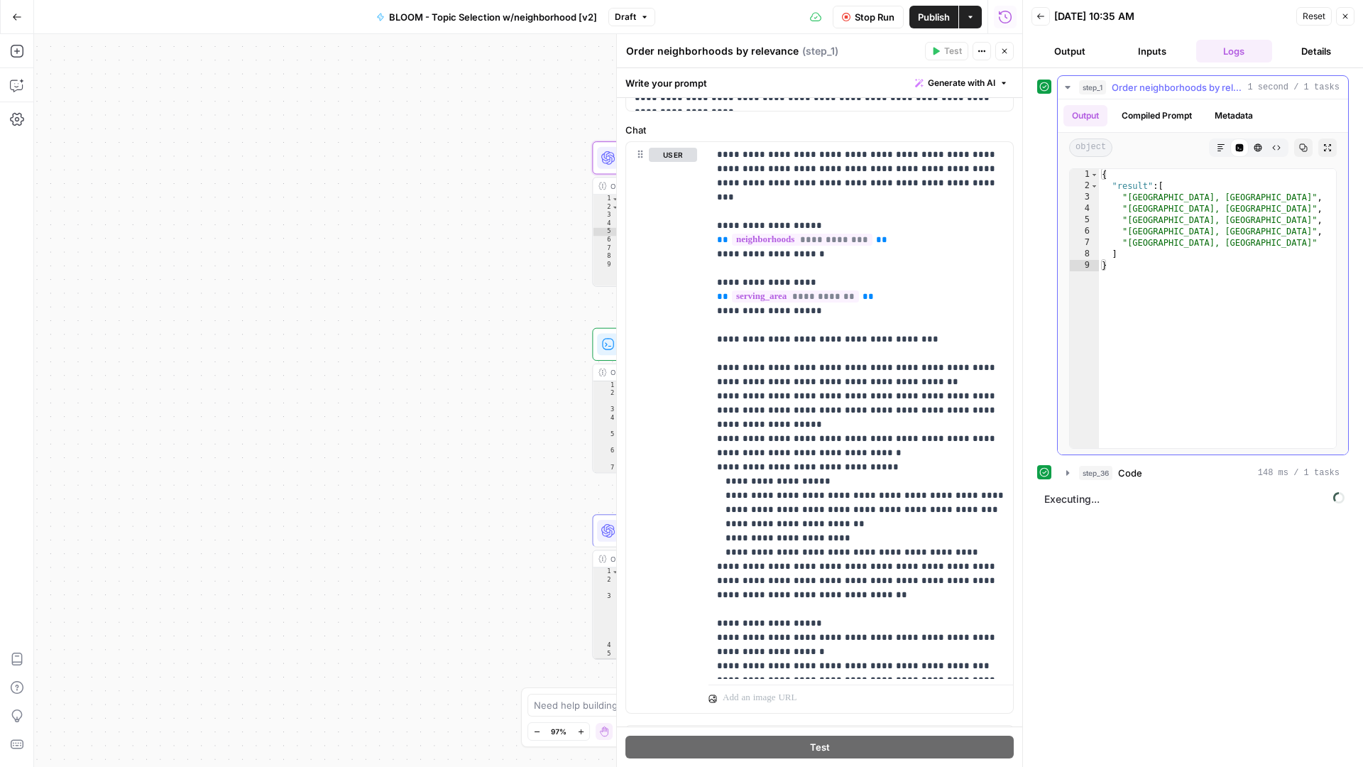
click at [1072, 86] on icon "button" at bounding box center [1067, 87] width 11 height 11
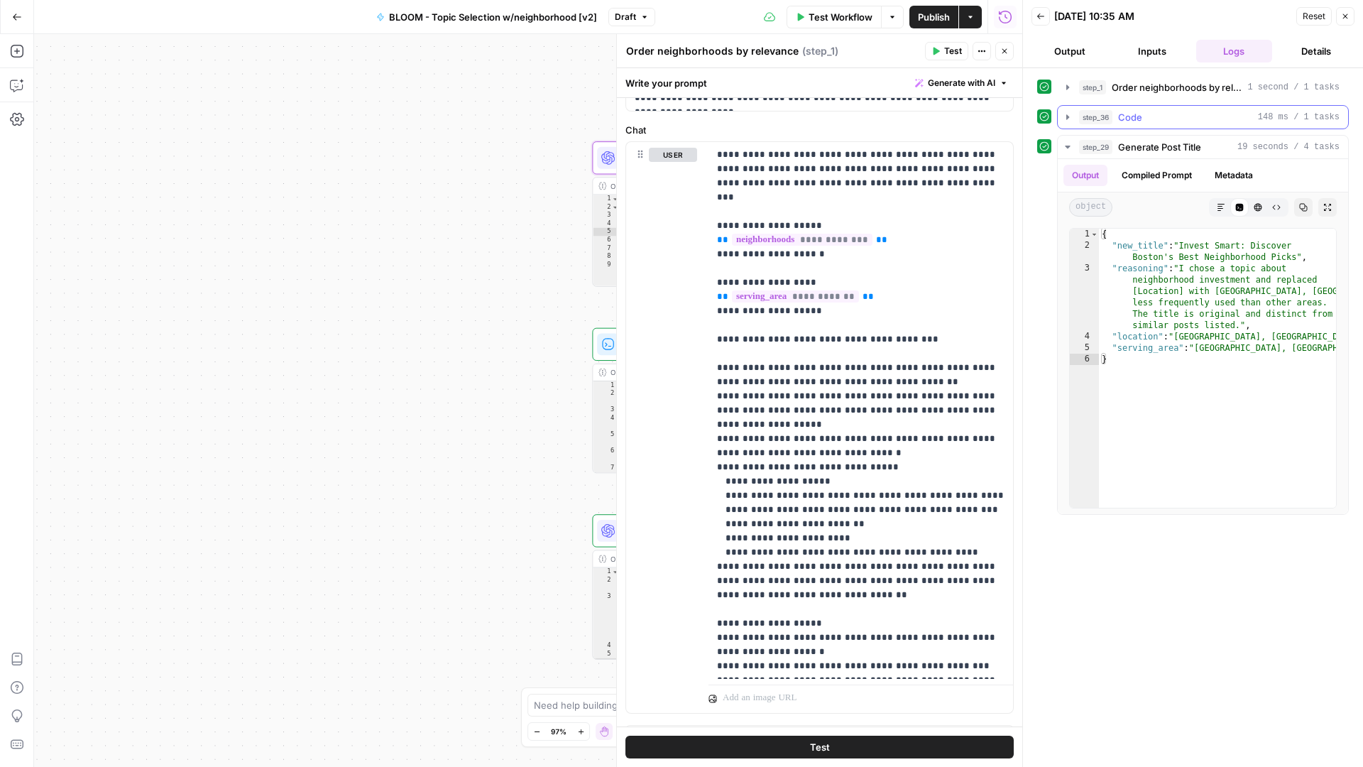
click at [1067, 116] on icon "button" at bounding box center [1068, 116] width 3 height 5
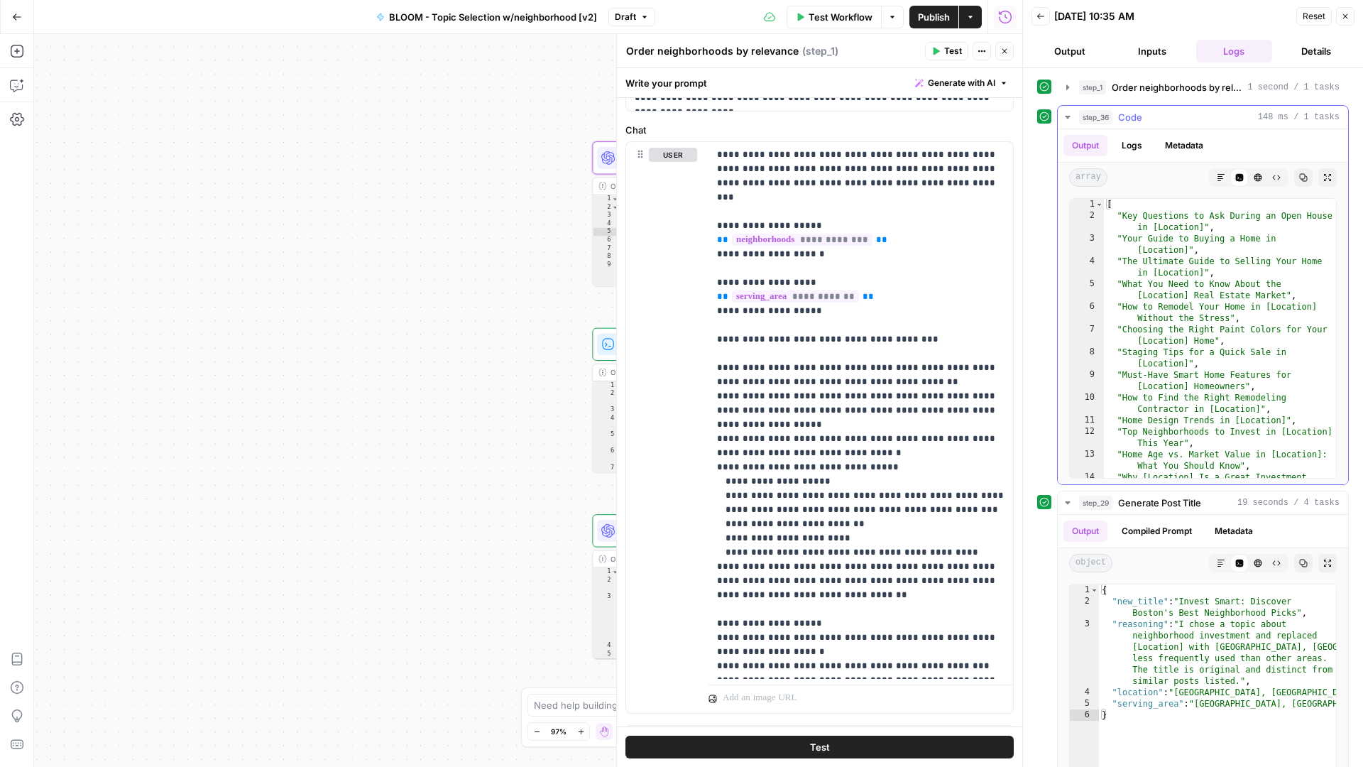
click at [1067, 116] on icon "button" at bounding box center [1067, 117] width 5 height 3
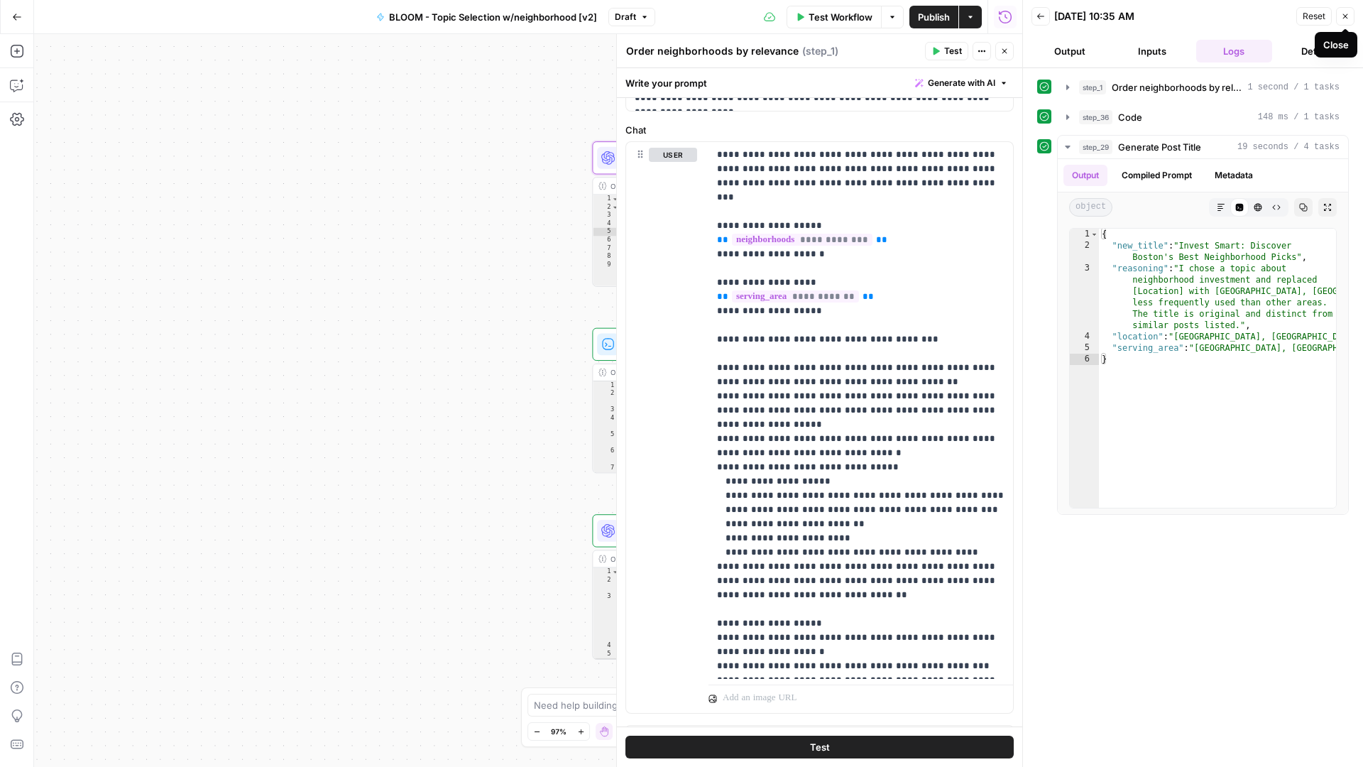
click at [1347, 13] on icon "button" at bounding box center [1345, 16] width 9 height 9
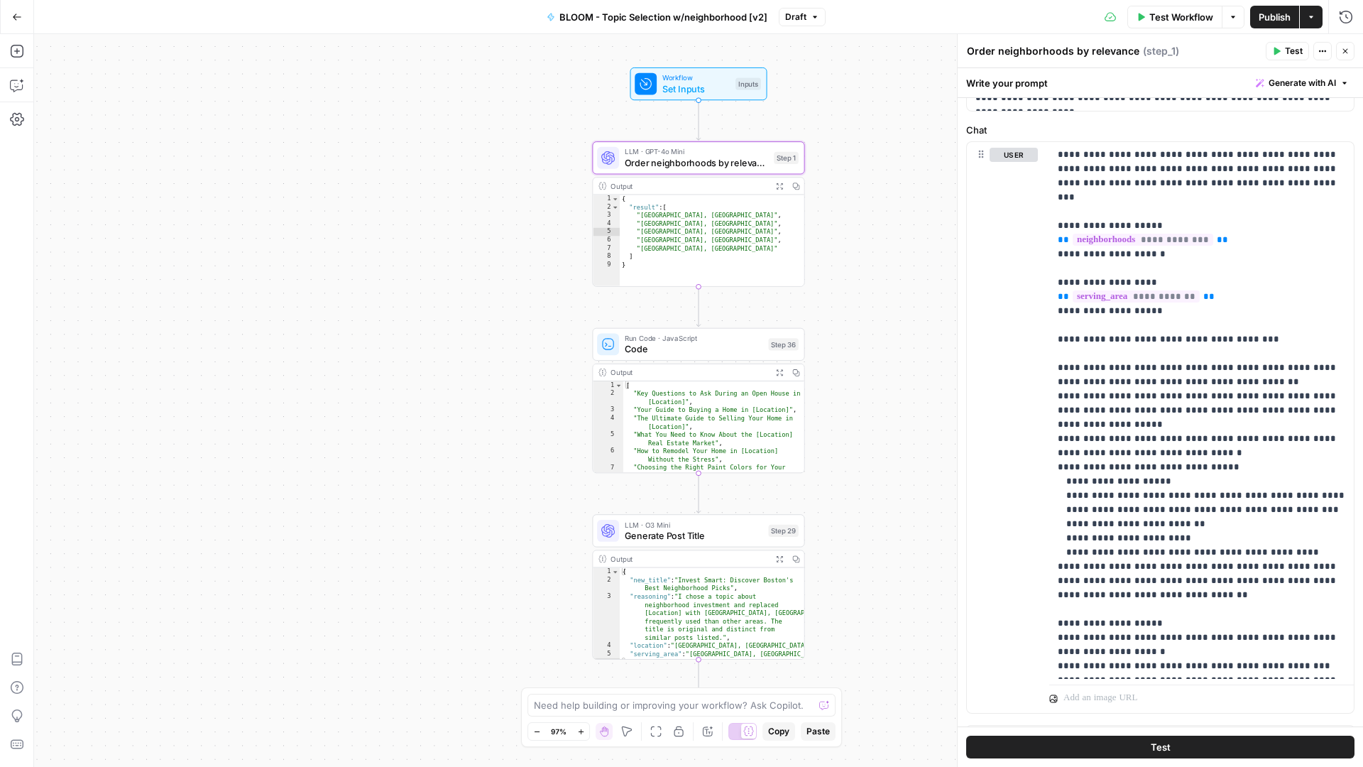
click at [1120, 752] on button "Test" at bounding box center [1160, 747] width 388 height 23
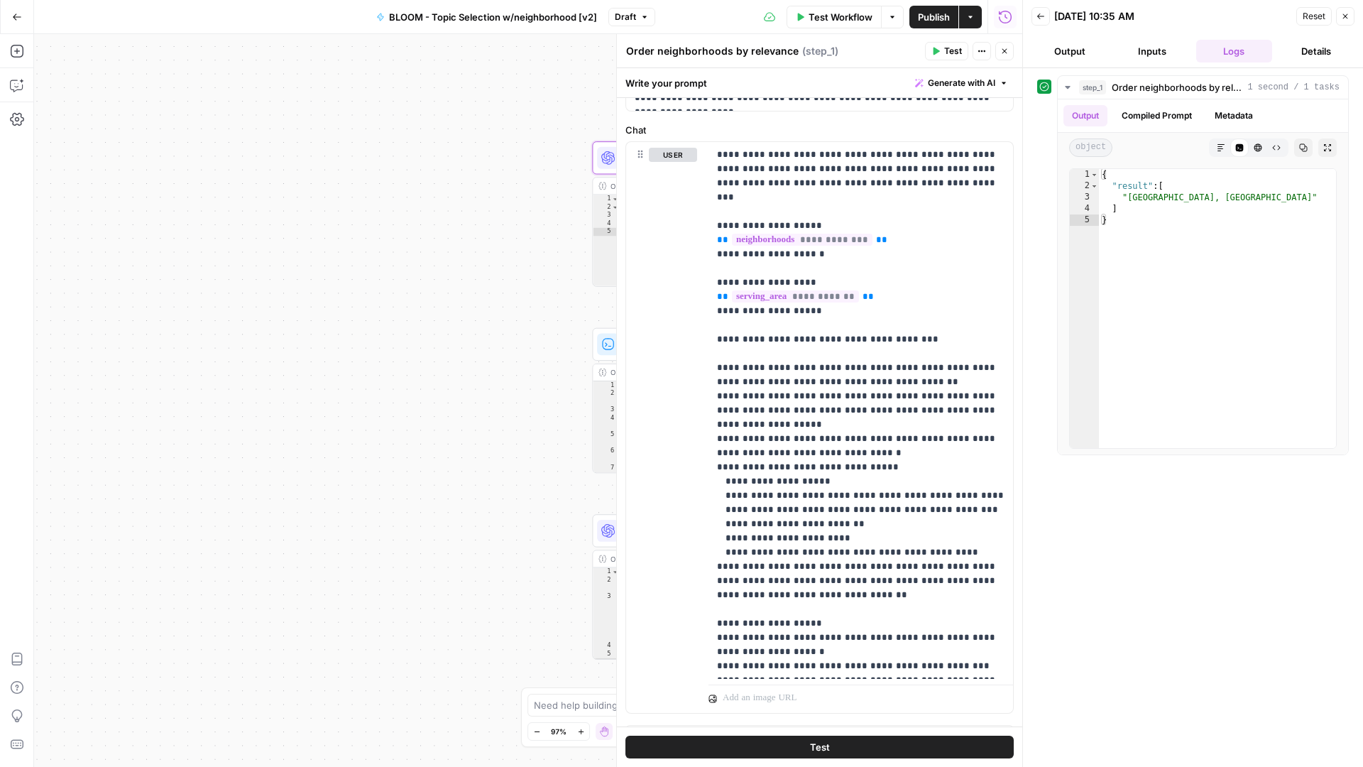
click at [929, 48] on button "Test" at bounding box center [946, 51] width 43 height 18
click at [1171, 53] on button "Inputs" at bounding box center [1152, 51] width 77 height 23
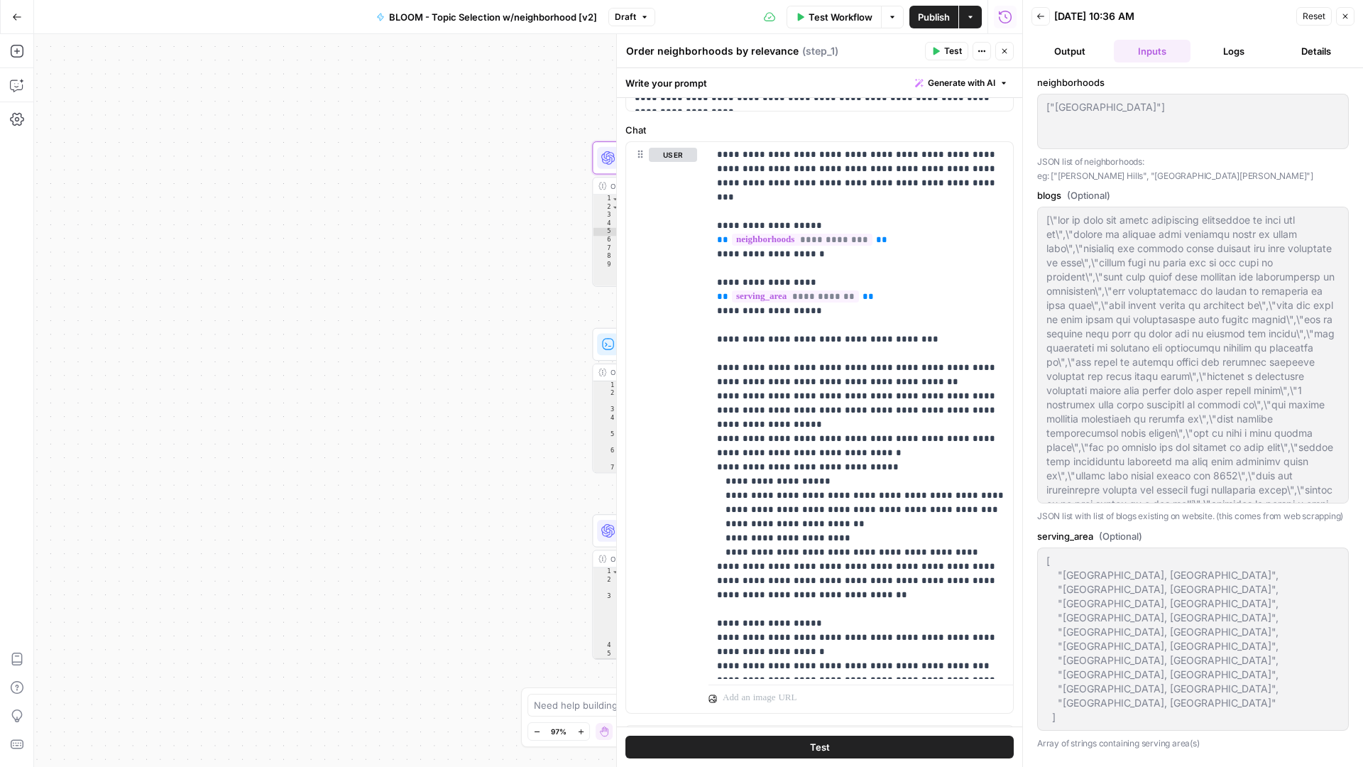
click at [1076, 51] on button "Output" at bounding box center [1070, 51] width 77 height 23
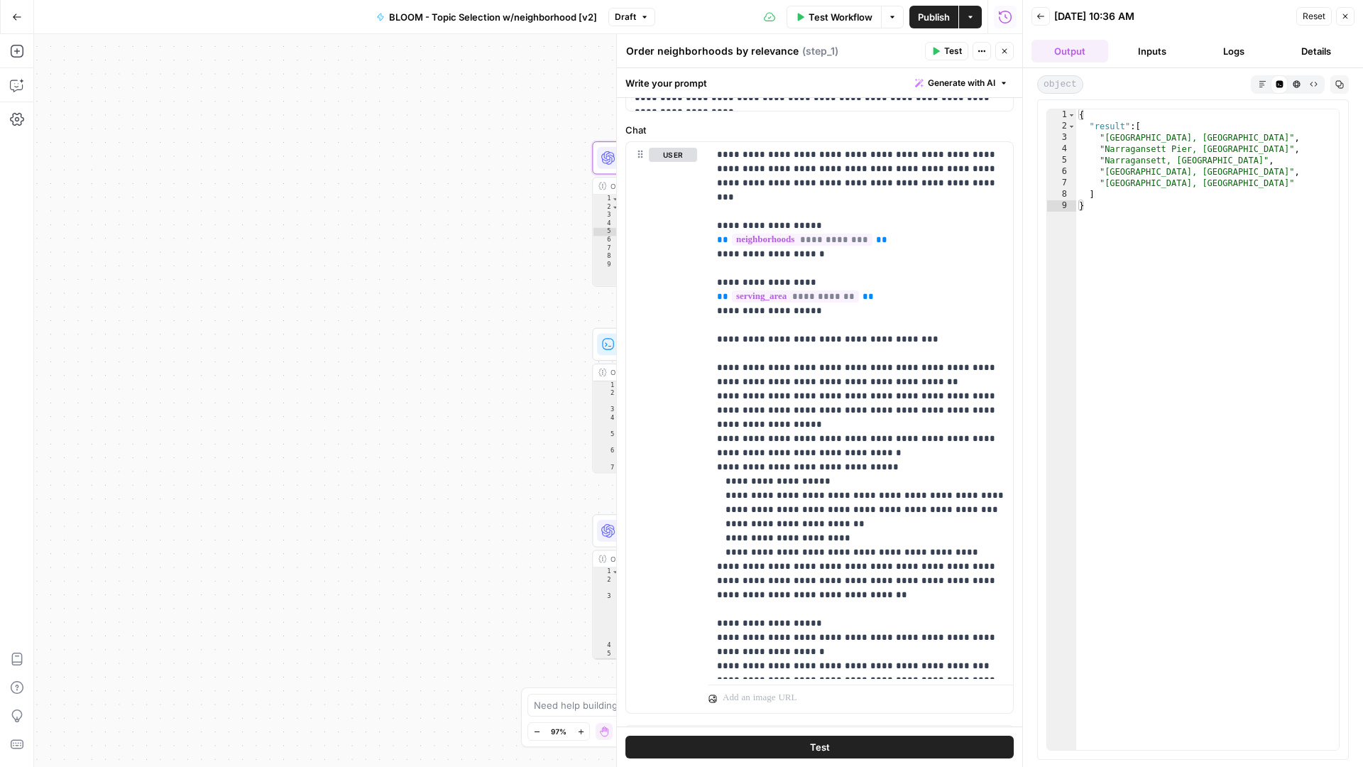
click at [1152, 52] on button "Inputs" at bounding box center [1152, 51] width 77 height 23
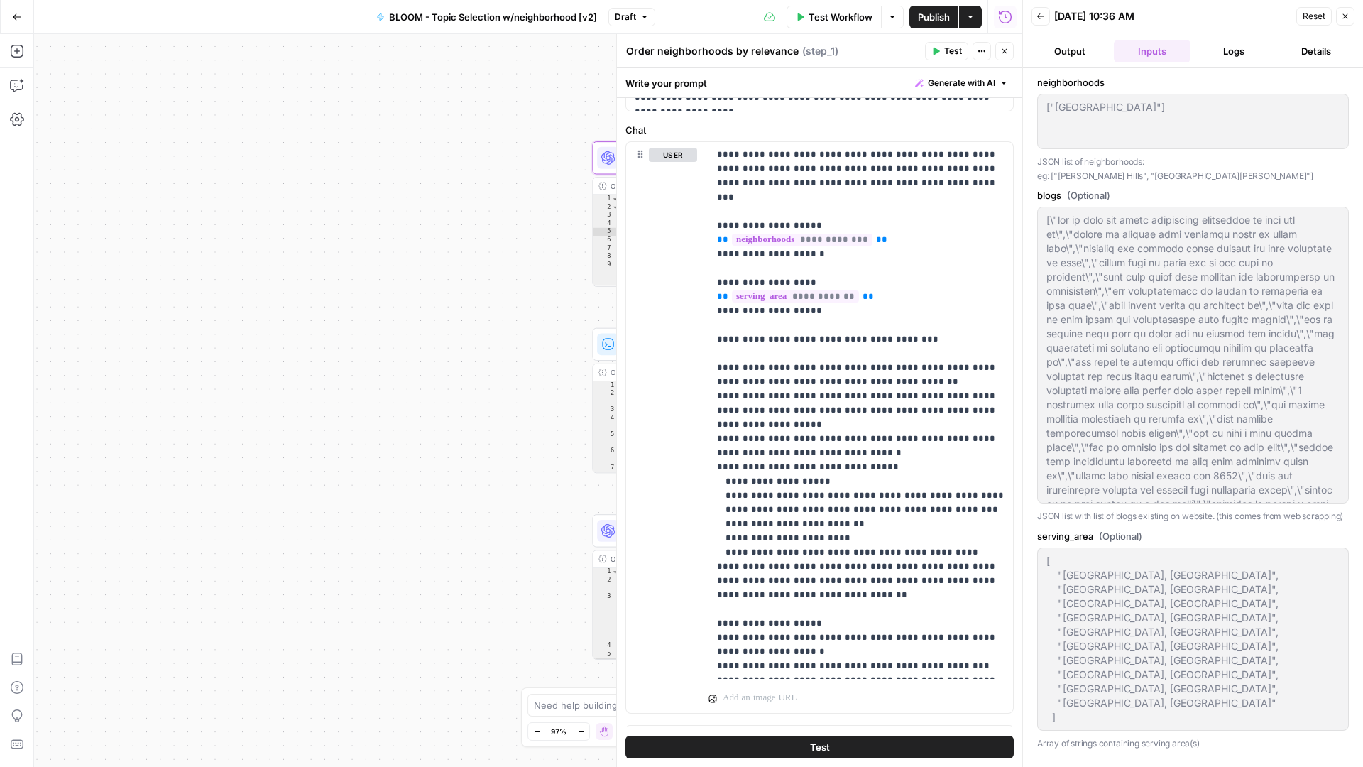
click at [1245, 49] on button "Logs" at bounding box center [1234, 51] width 77 height 23
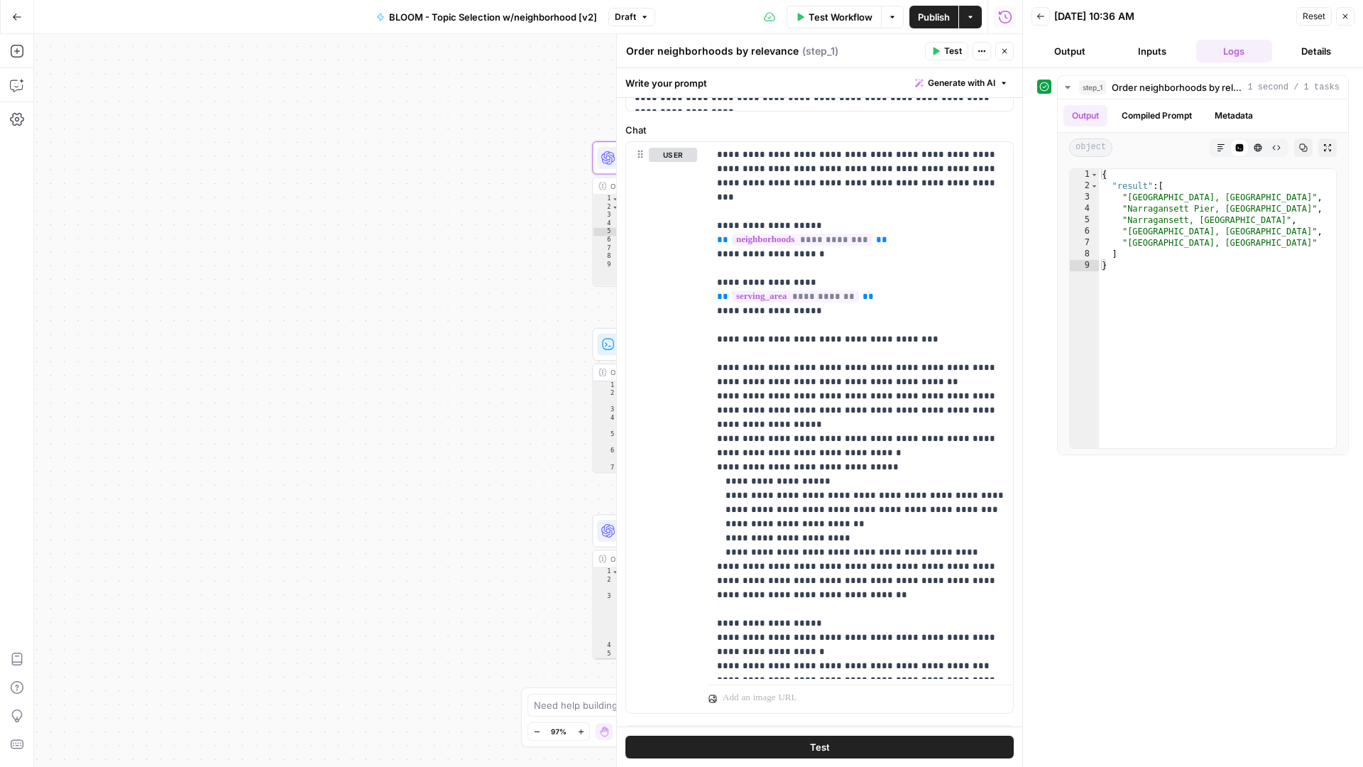
click at [942, 52] on button "Test" at bounding box center [946, 51] width 43 height 18
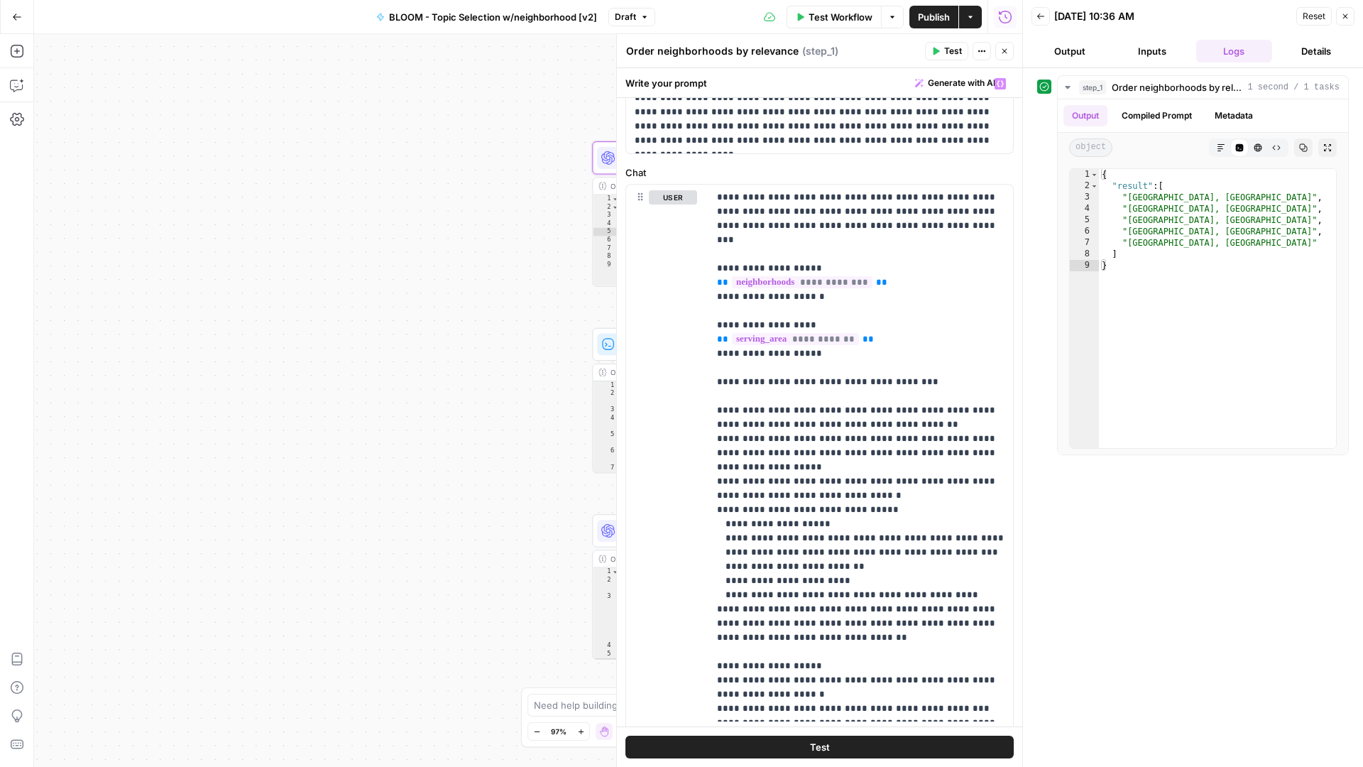
scroll to position [164, 0]
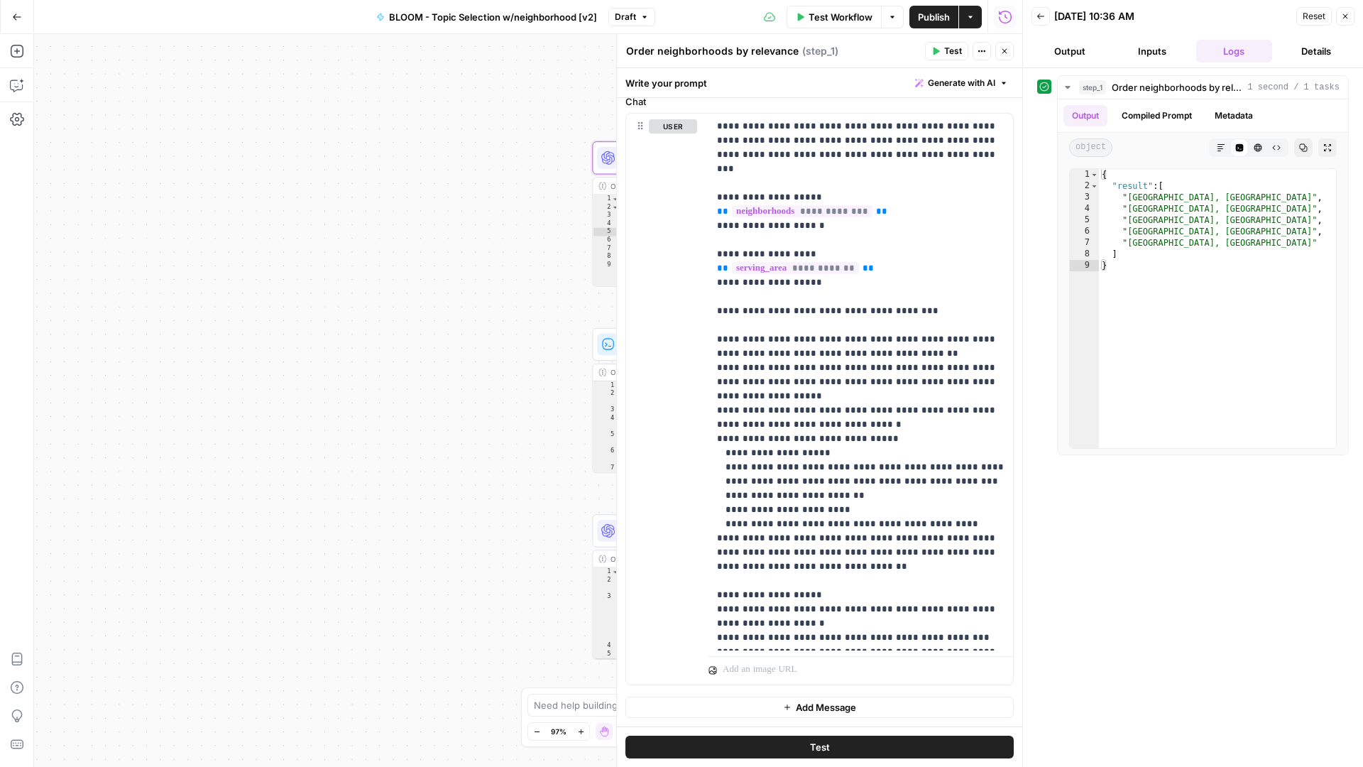
click at [851, 753] on button "Test" at bounding box center [820, 747] width 388 height 23
click at [1160, 109] on button "Compiled Prompt" at bounding box center [1156, 115] width 87 height 21
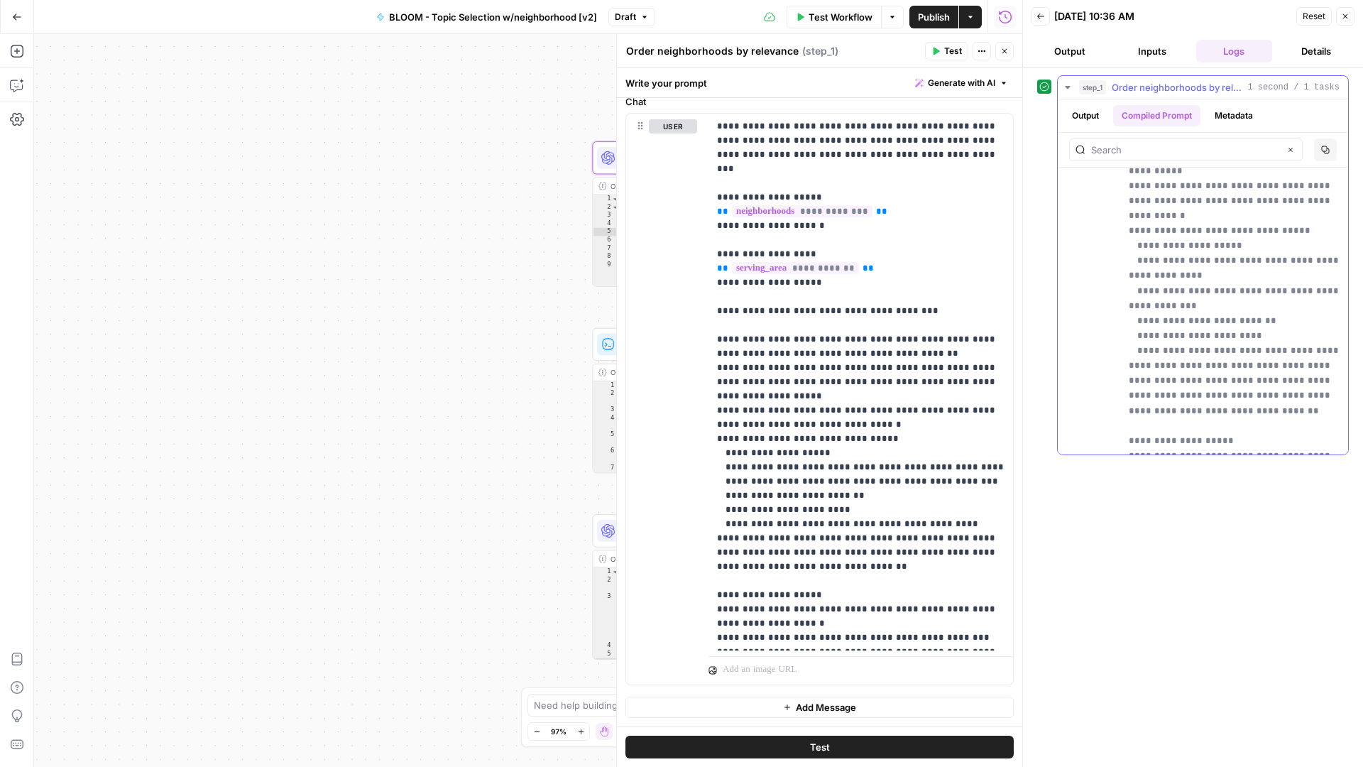
scroll to position [624, 0]
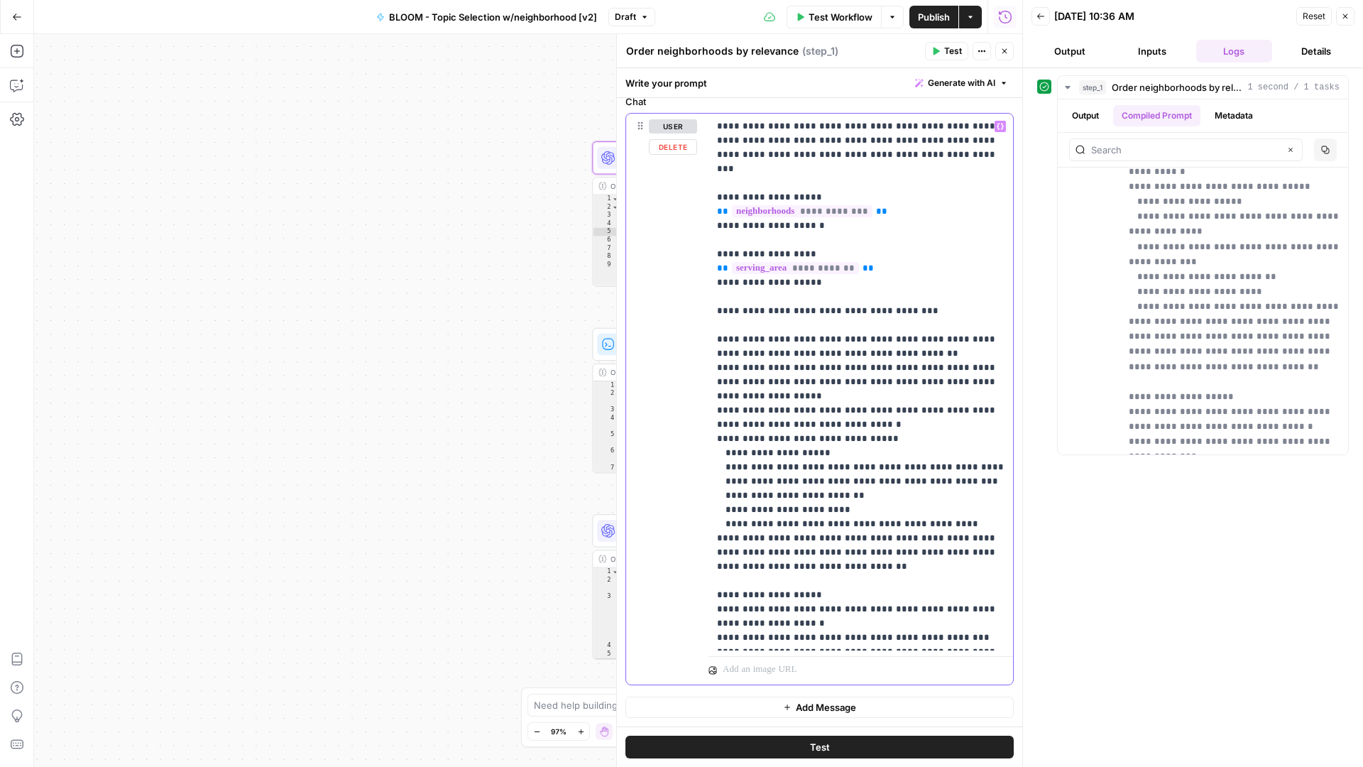
click at [829, 497] on p "**********" at bounding box center [861, 381] width 288 height 525
click at [880, 746] on button "Test" at bounding box center [820, 747] width 388 height 23
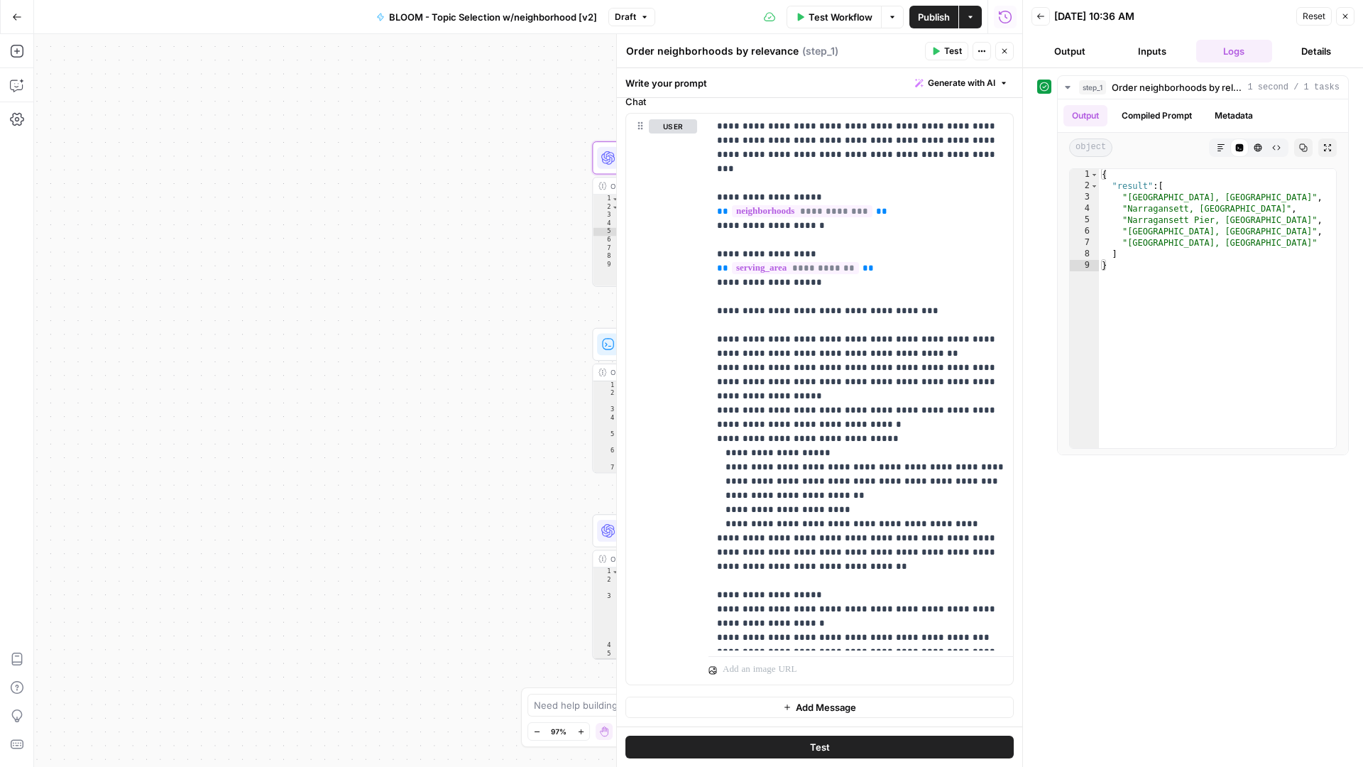
click at [911, 748] on button "Test" at bounding box center [820, 747] width 388 height 23
click at [1001, 83] on icon "button" at bounding box center [1004, 83] width 9 height 9
click at [952, 151] on span "Refine" at bounding box center [939, 147] width 113 height 14
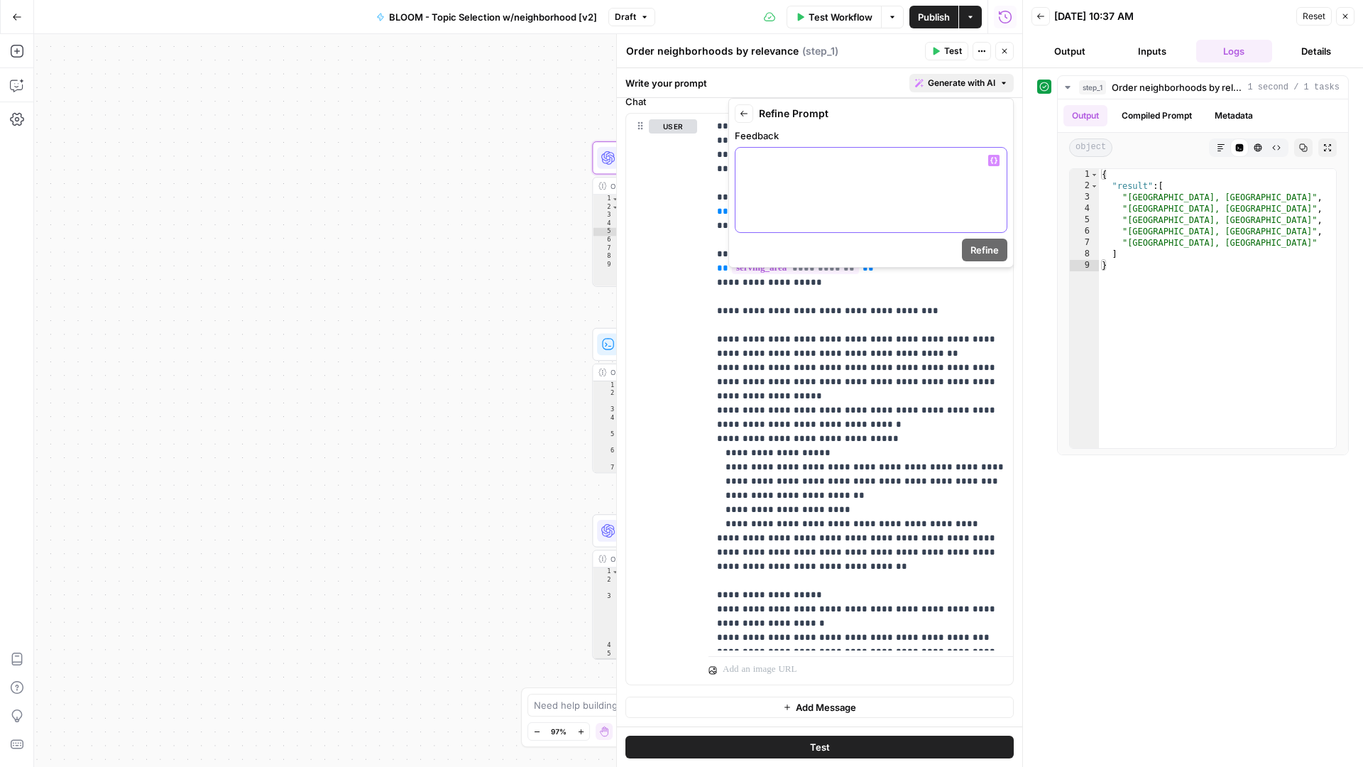
click at [906, 188] on div at bounding box center [871, 190] width 271 height 84
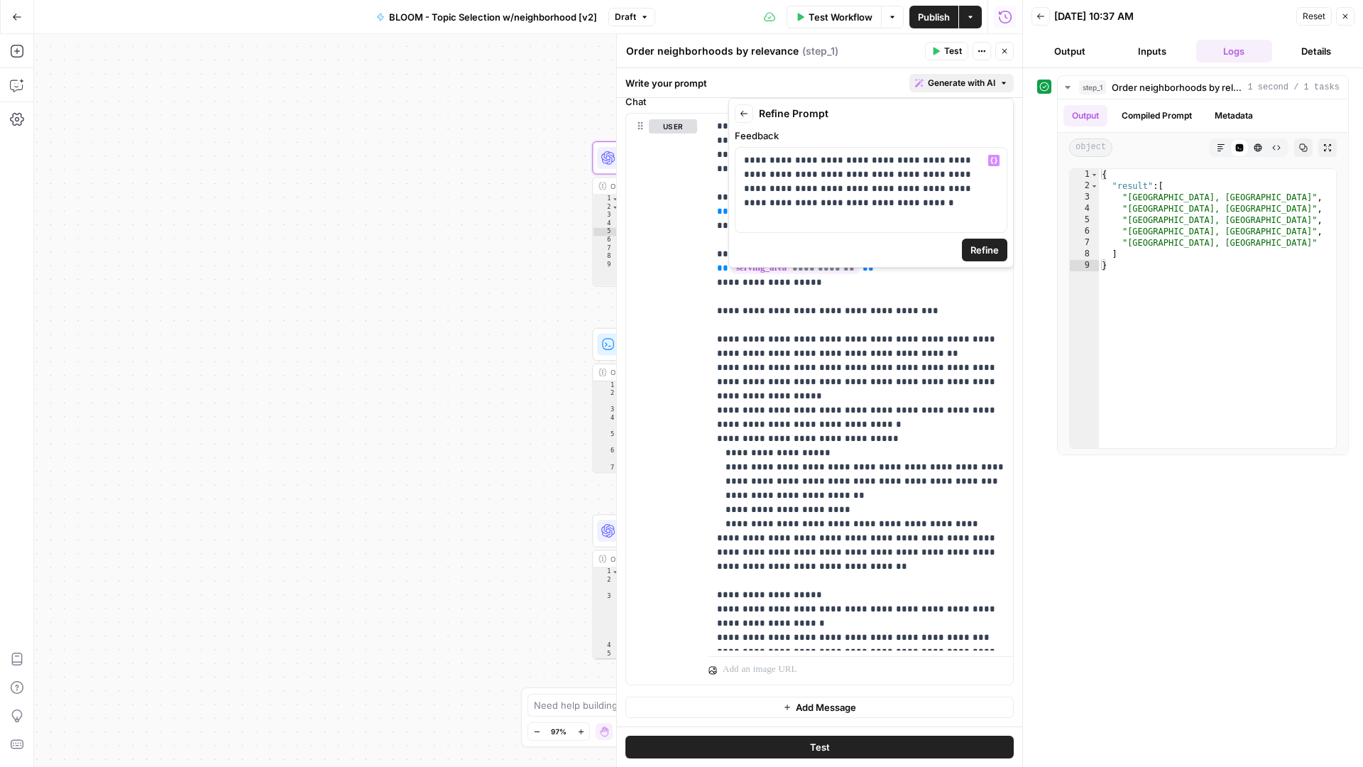
drag, startPoint x: 996, startPoint y: 255, endPoint x: 981, endPoint y: 275, distance: 24.9
click at [996, 255] on span "Refine" at bounding box center [985, 250] width 28 height 14
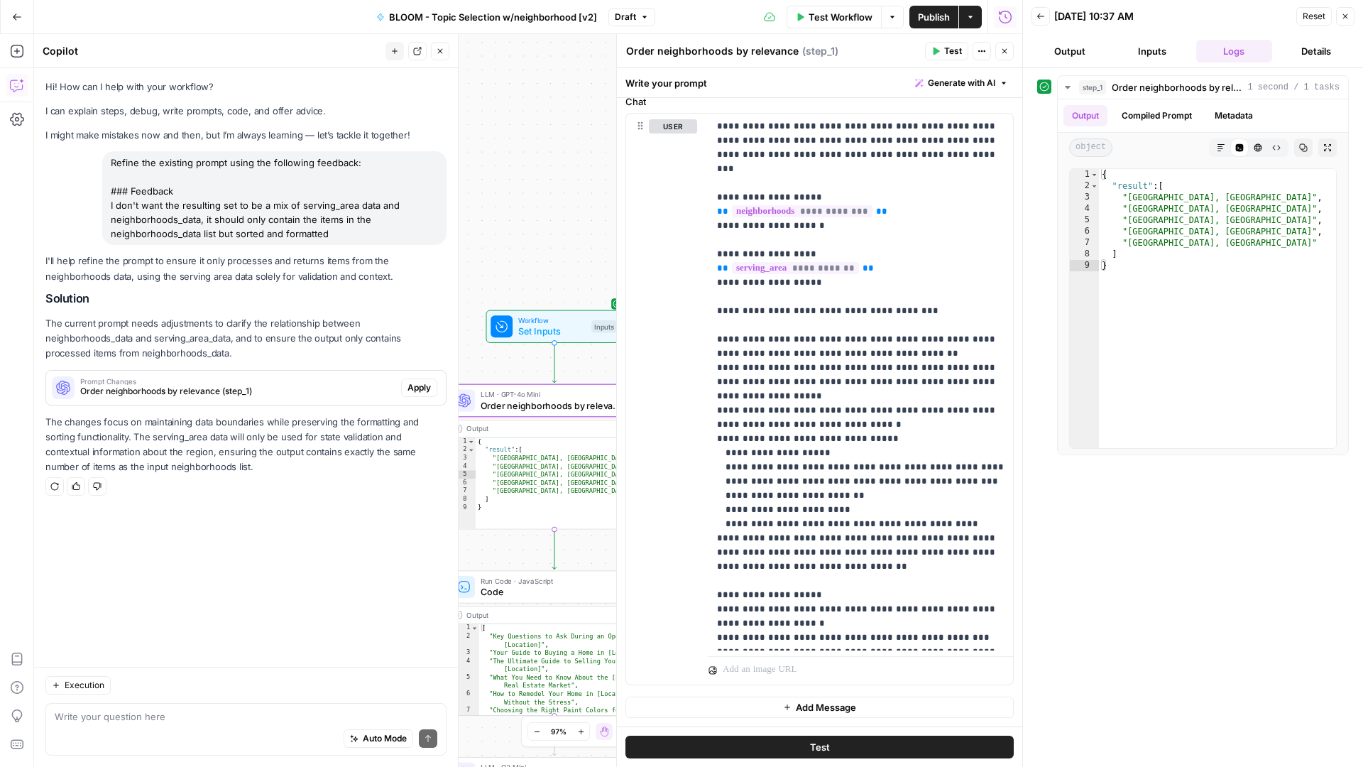
click at [415, 384] on span "Apply" at bounding box center [419, 387] width 23 height 13
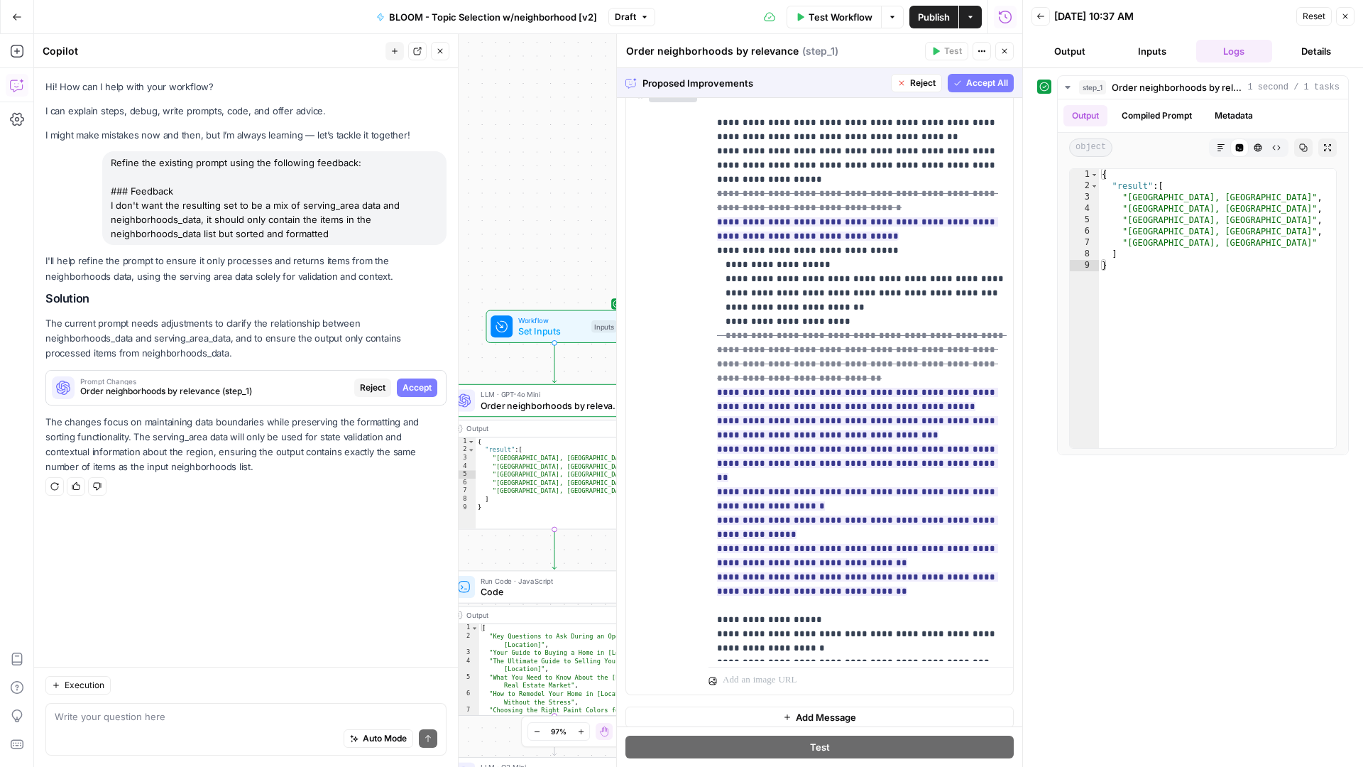
scroll to position [205, 0]
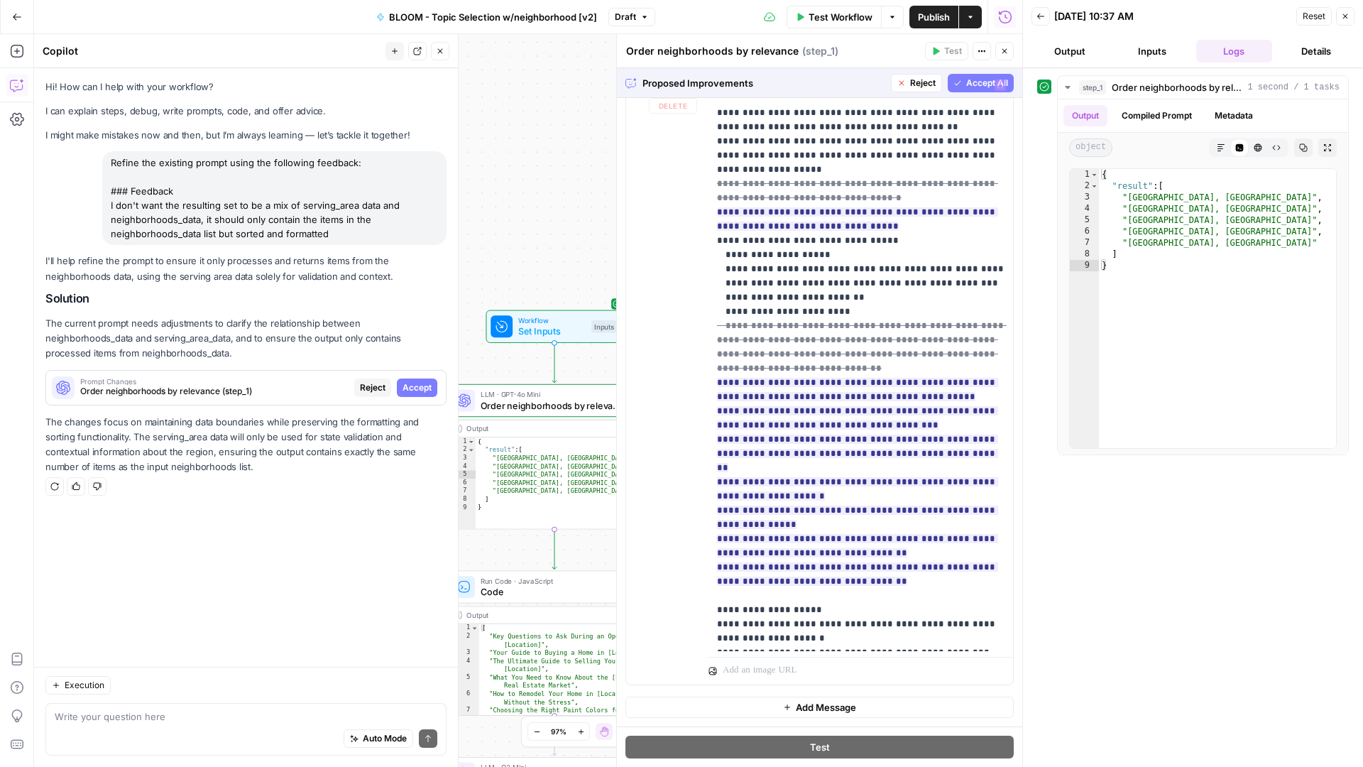
click at [981, 89] on button "Accept All" at bounding box center [981, 83] width 66 height 18
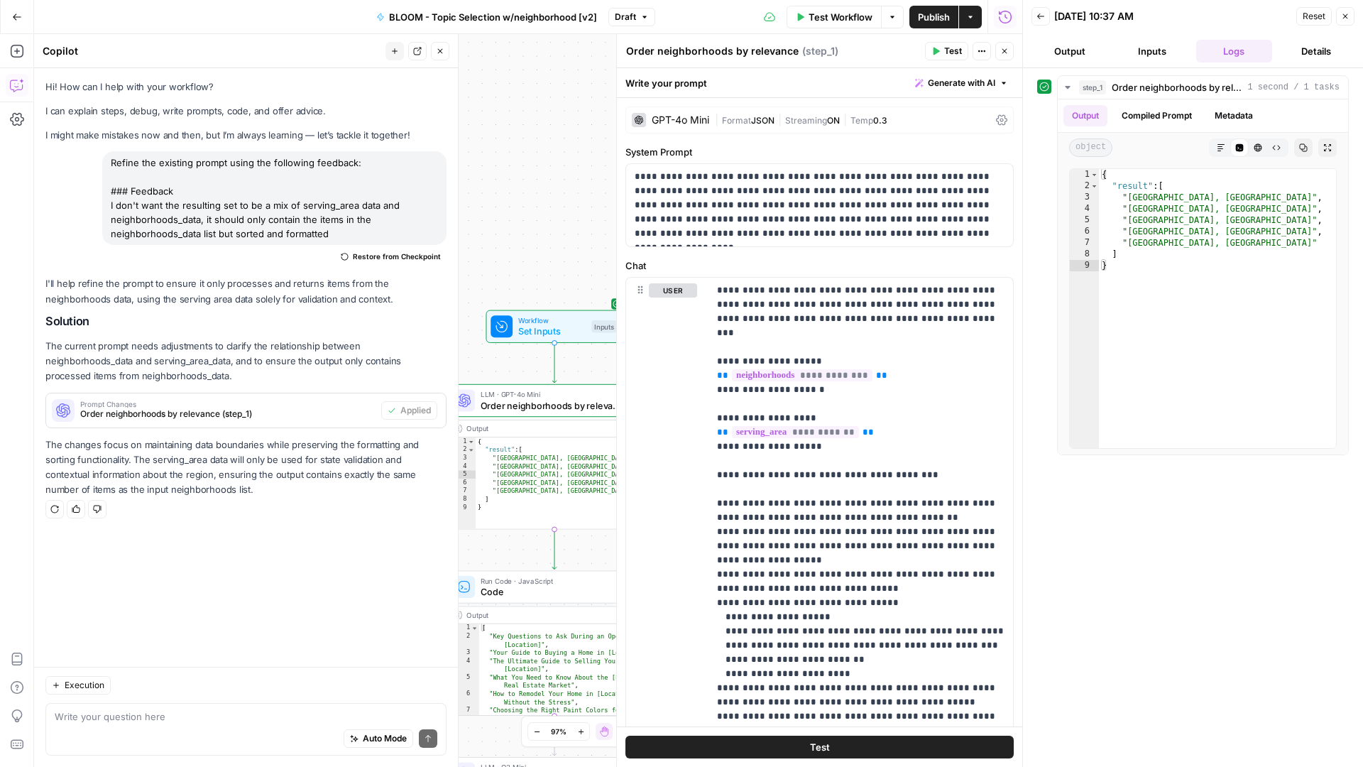
click at [891, 746] on button "Test" at bounding box center [820, 747] width 388 height 23
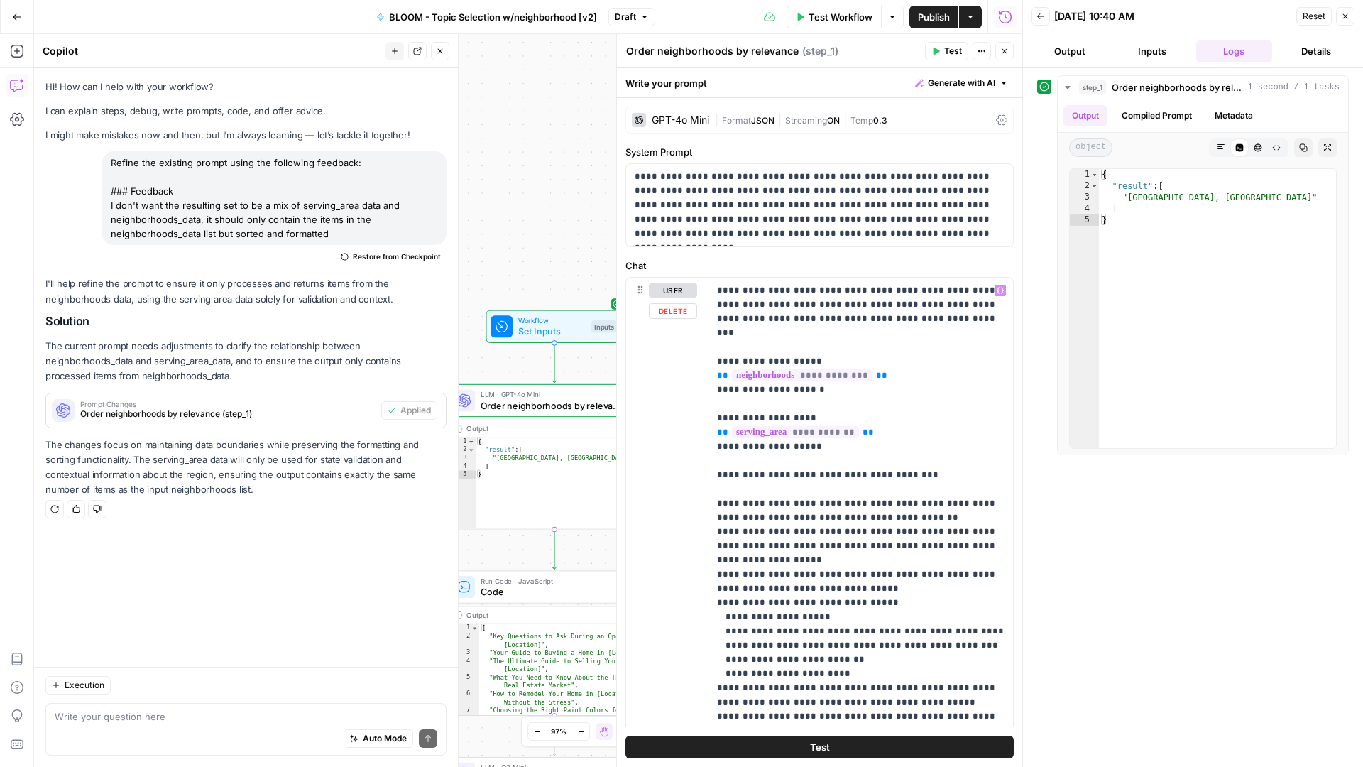
click at [860, 746] on button "Test" at bounding box center [820, 747] width 388 height 23
click at [437, 49] on icon "button" at bounding box center [440, 51] width 9 height 9
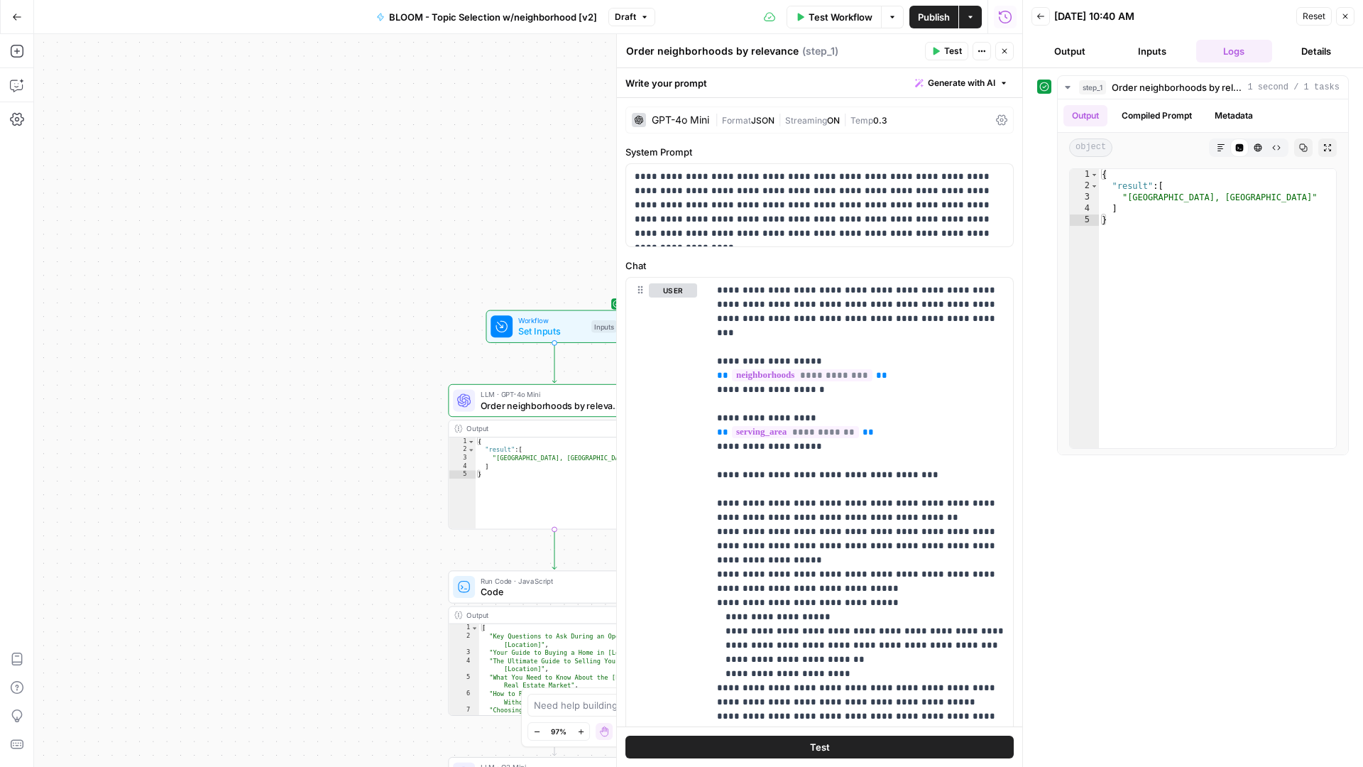
click at [829, 18] on span "Test Workflow" at bounding box center [841, 17] width 64 height 14
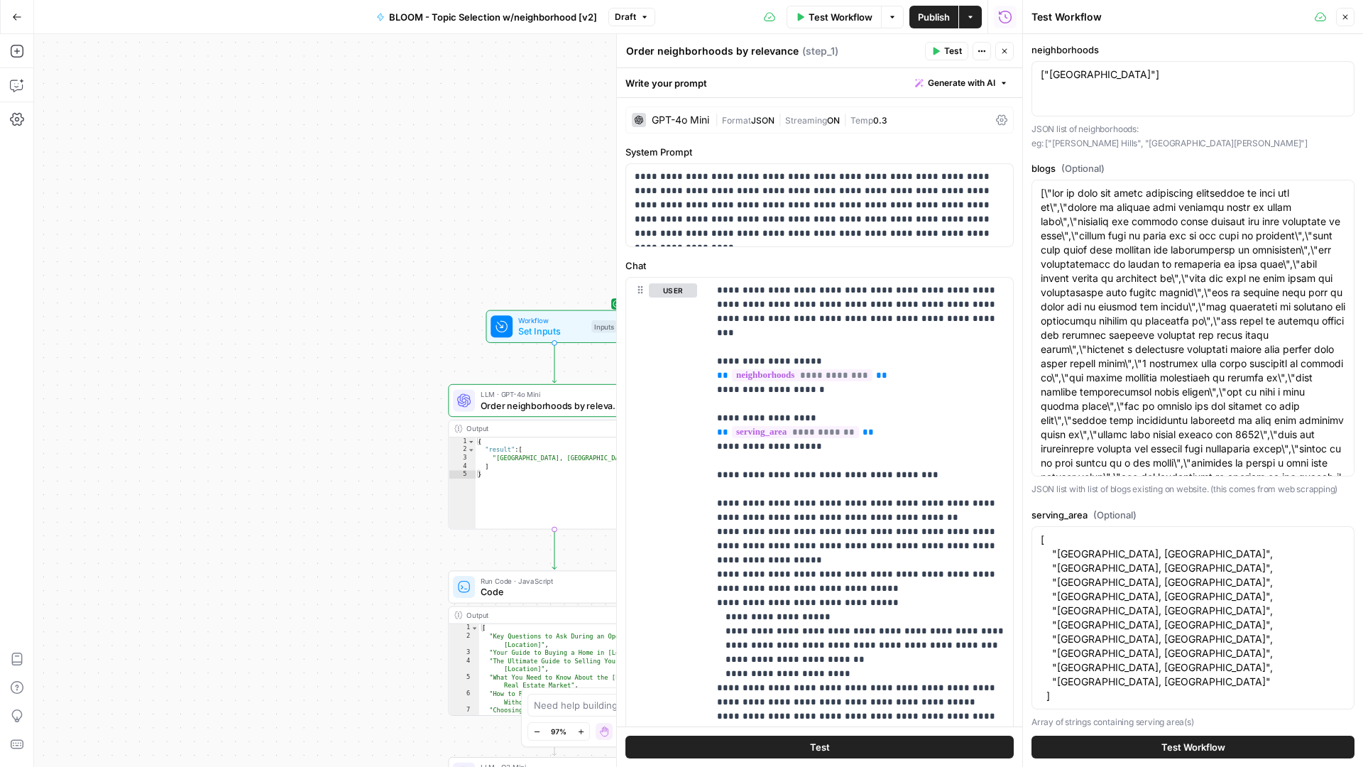
click at [1230, 749] on button "Test Workflow" at bounding box center [1193, 747] width 323 height 23
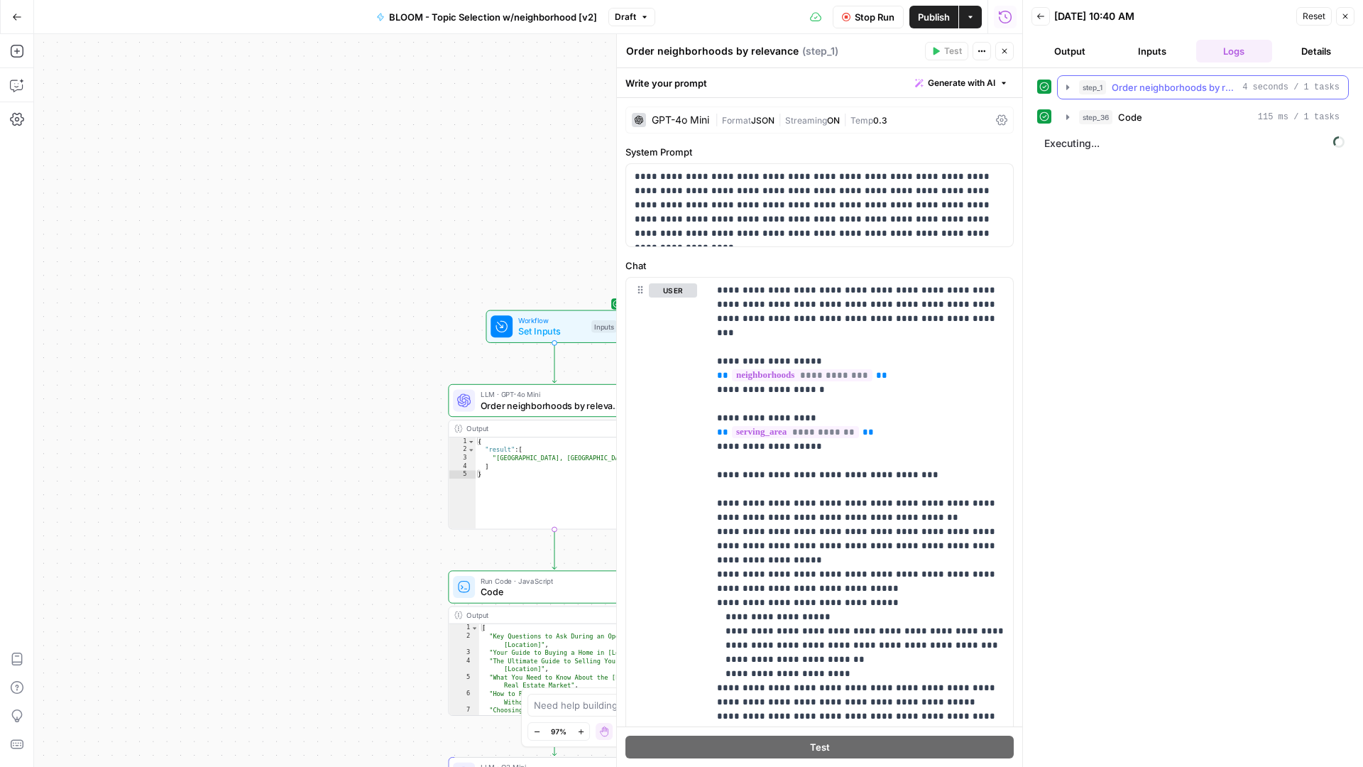
click at [1067, 85] on icon "button" at bounding box center [1068, 86] width 3 height 5
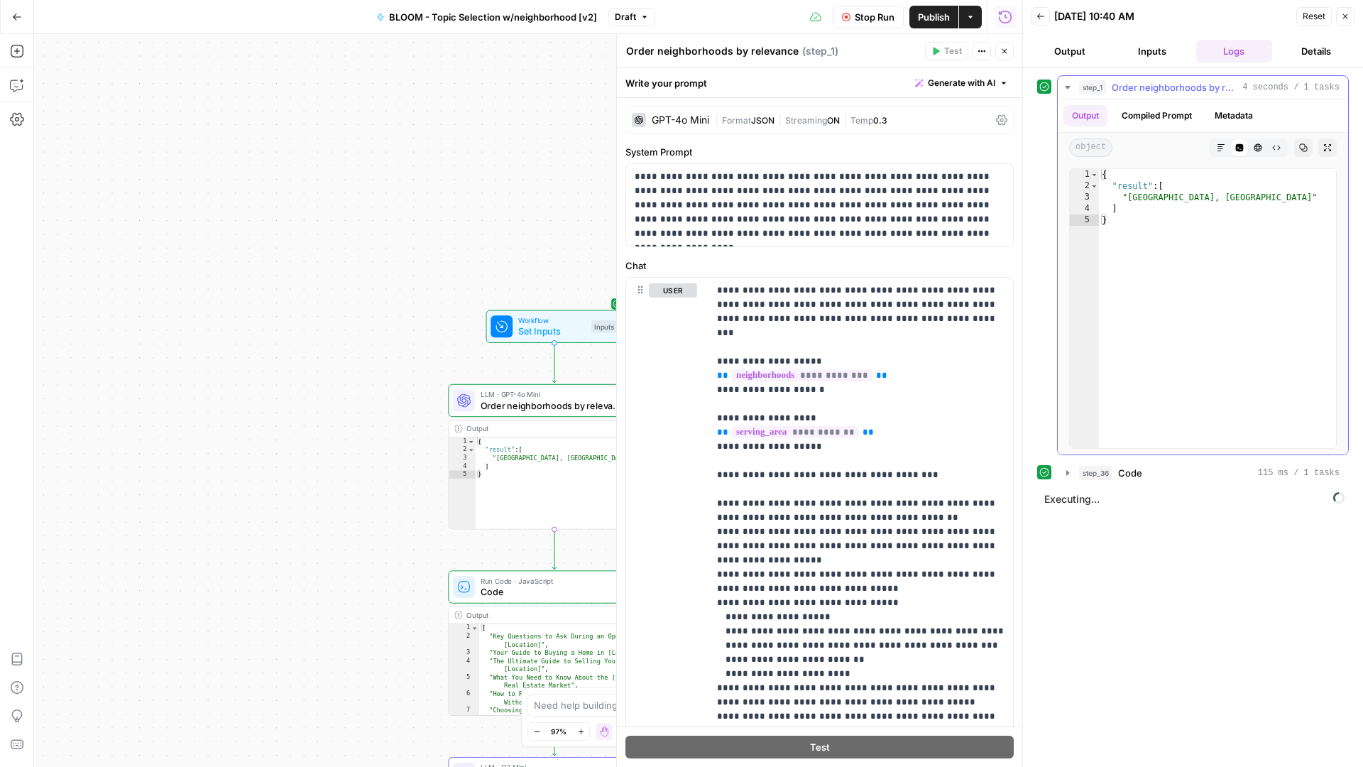
click at [1067, 85] on icon "button" at bounding box center [1067, 87] width 11 height 11
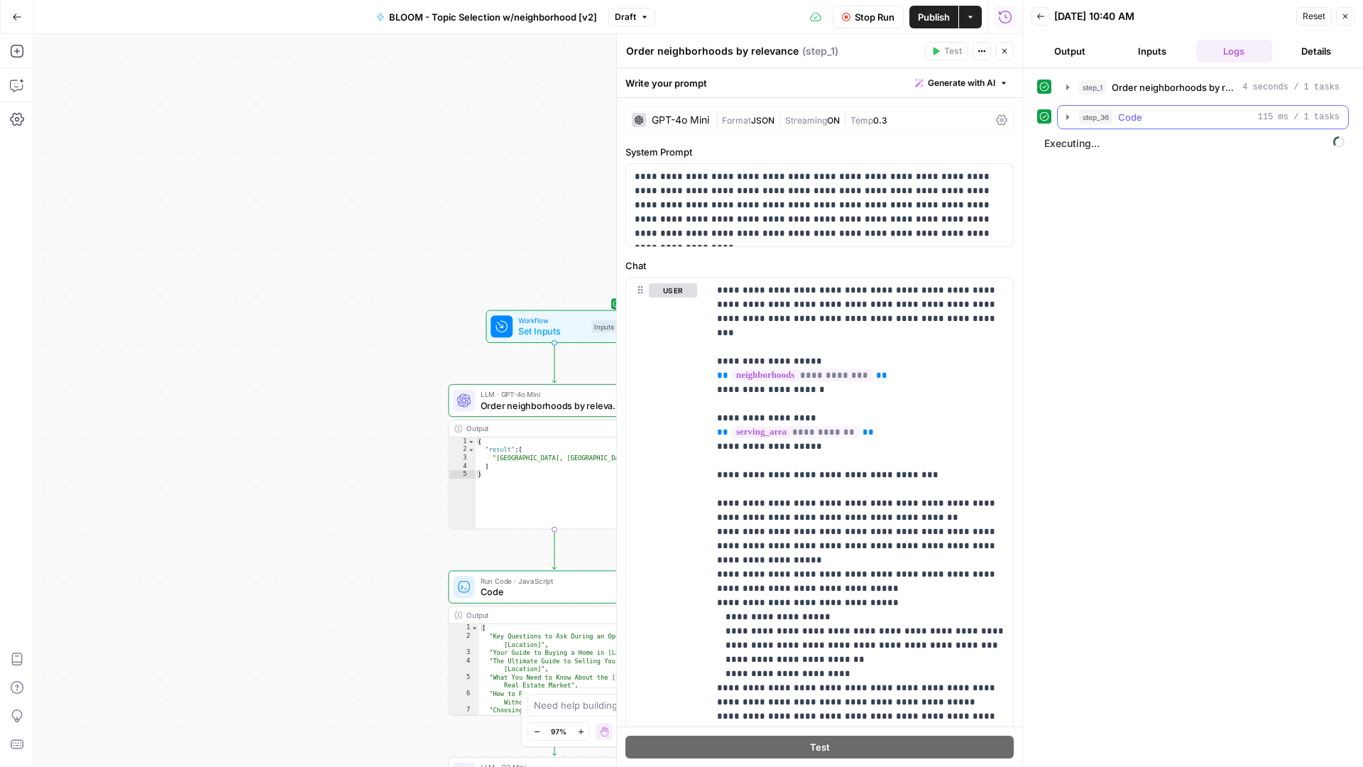
click at [1067, 116] on icon "button" at bounding box center [1068, 116] width 3 height 5
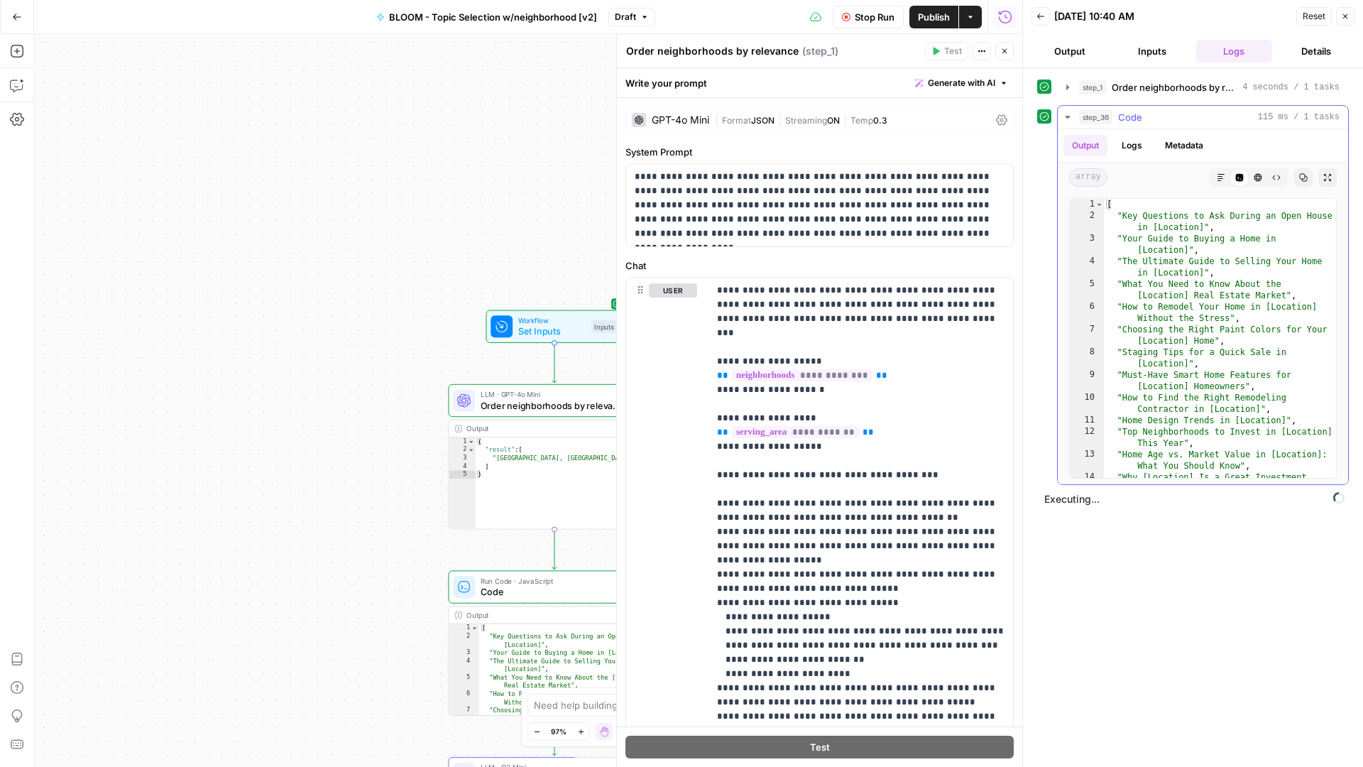
click at [1067, 116] on icon "button" at bounding box center [1067, 117] width 5 height 3
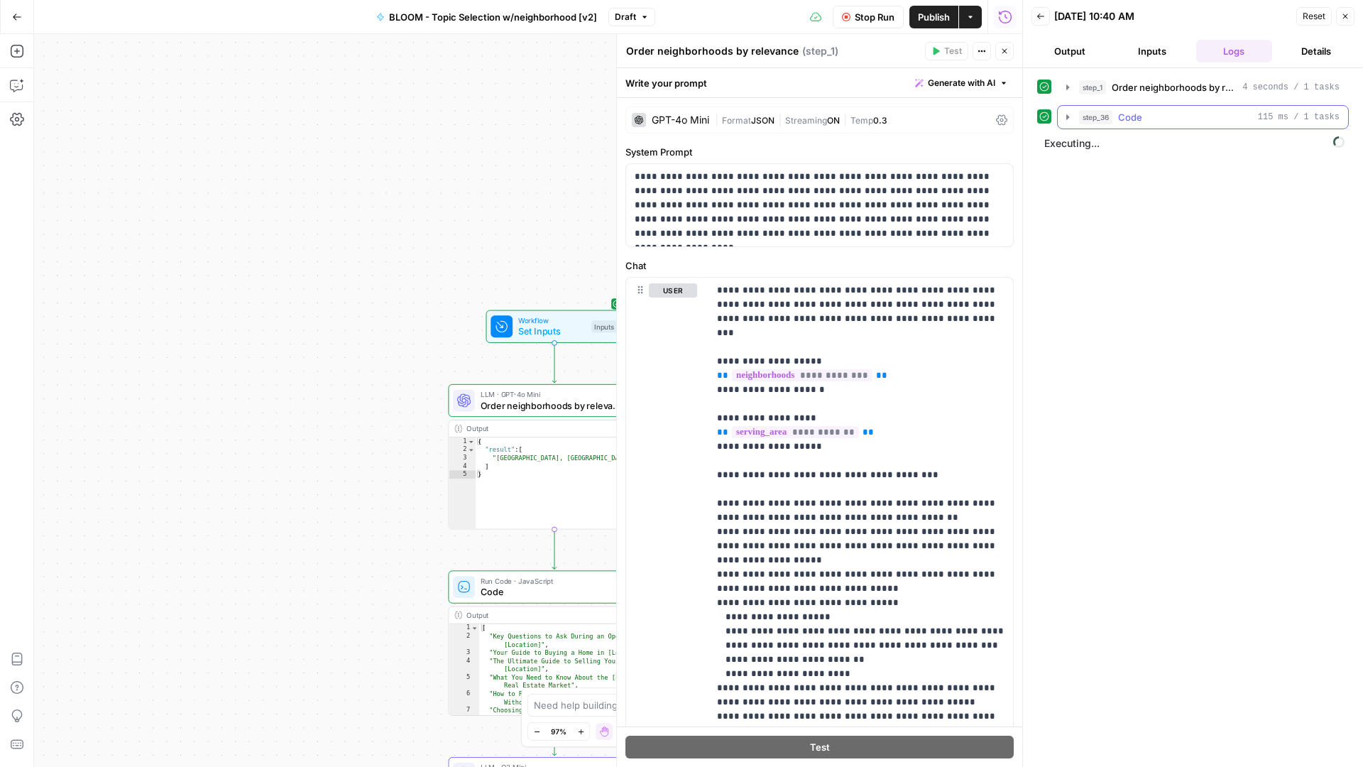
click at [1065, 115] on icon "button" at bounding box center [1067, 116] width 11 height 11
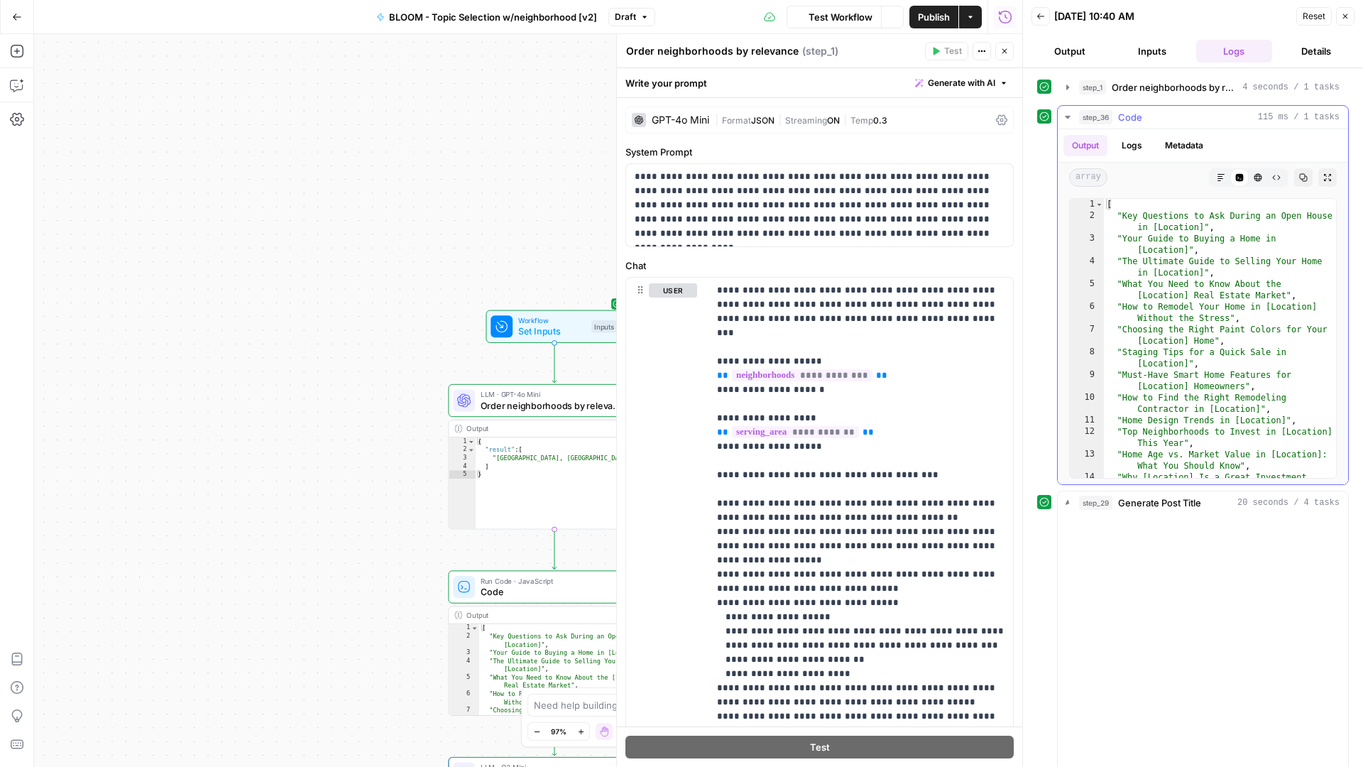
click at [1065, 115] on icon "button" at bounding box center [1067, 116] width 11 height 11
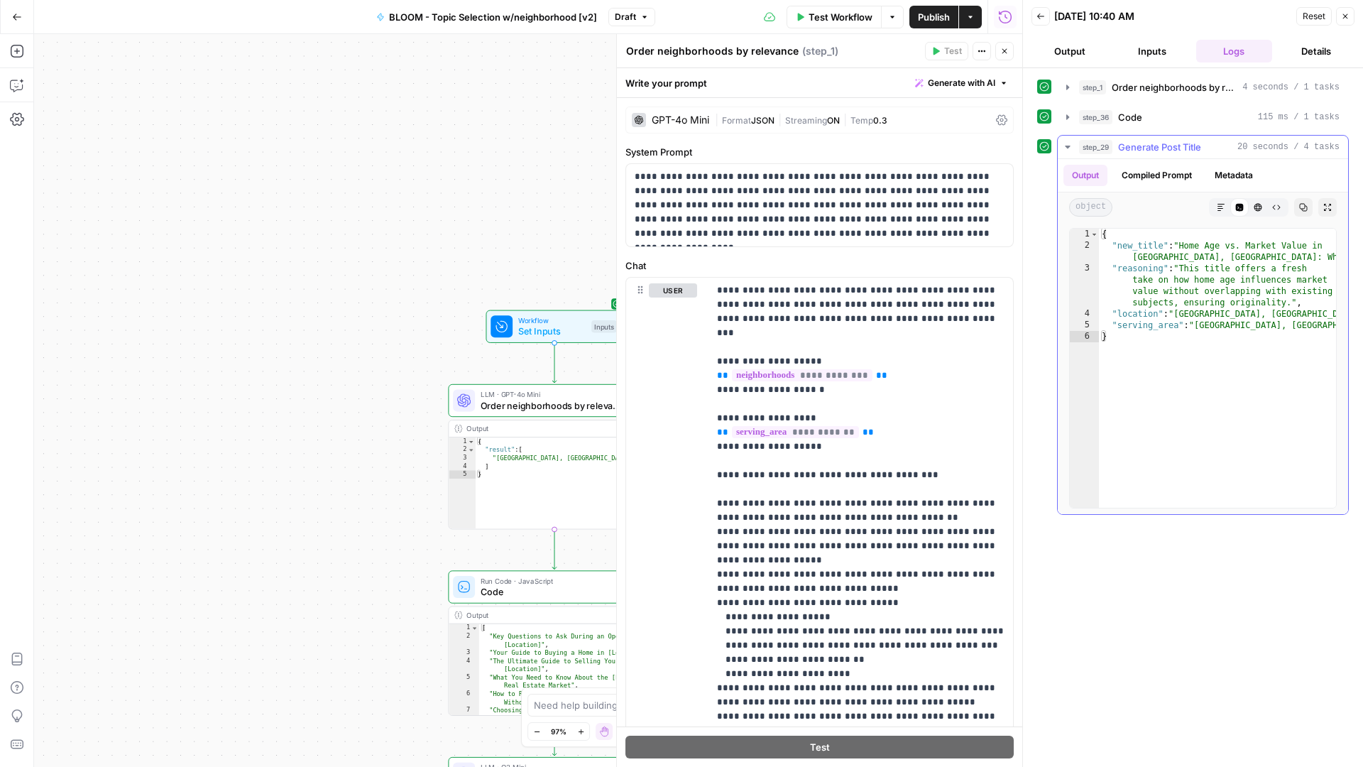
click at [1065, 144] on icon "button" at bounding box center [1067, 146] width 11 height 11
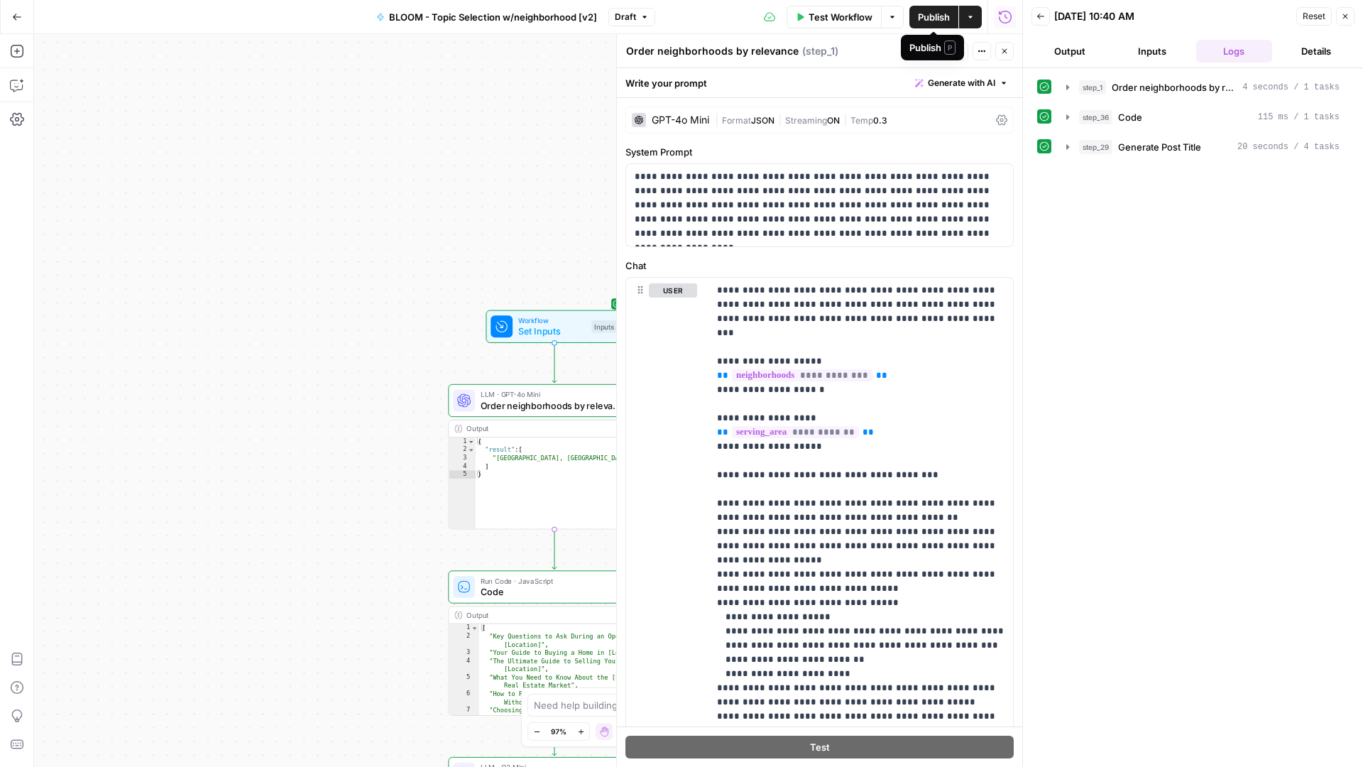
click at [925, 11] on span "Publish" at bounding box center [934, 17] width 32 height 14
